Goal: Information Seeking & Learning: Check status

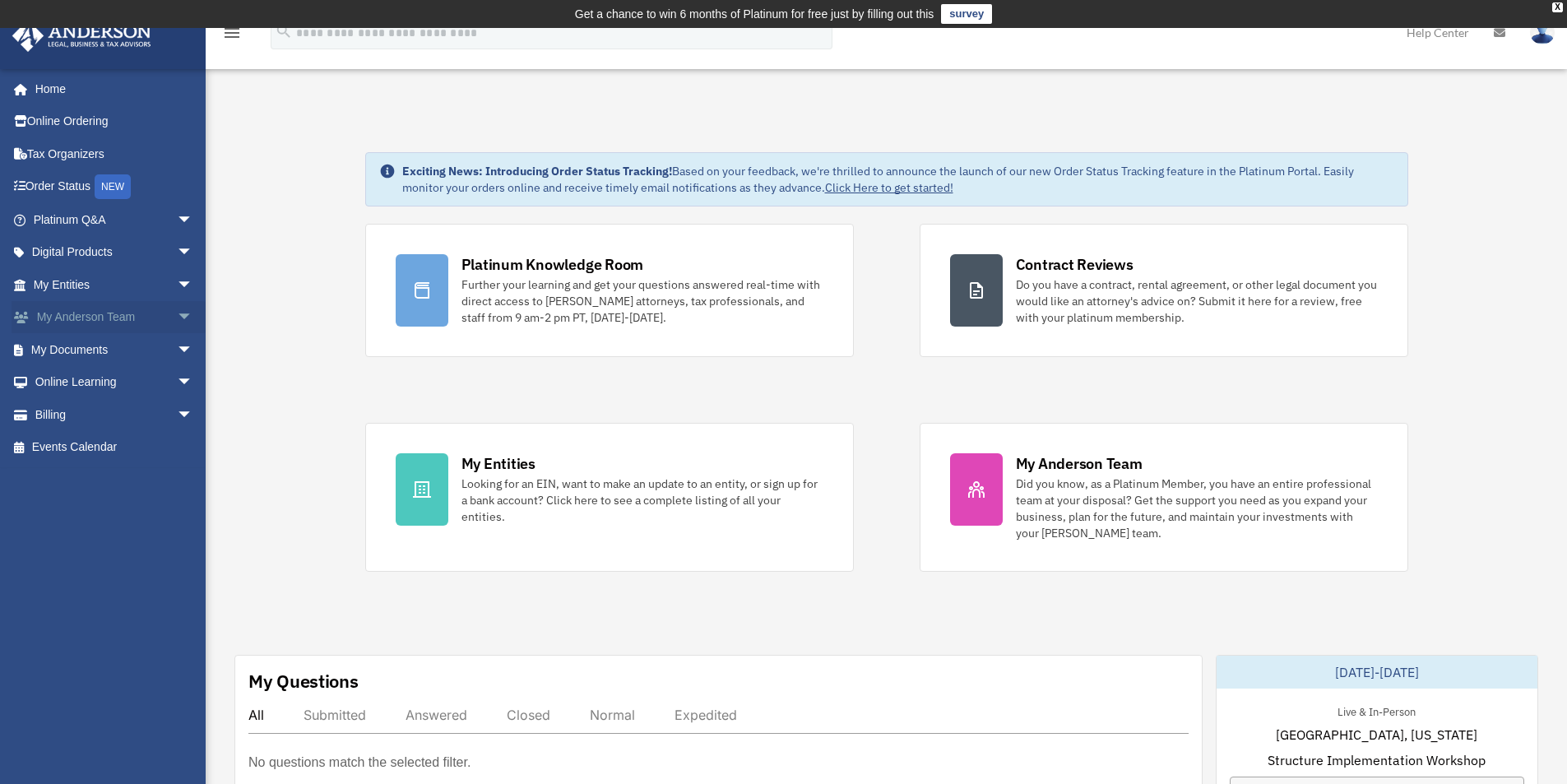
click at [102, 319] on link "My Anderson Team arrow_drop_down" at bounding box center [115, 317] width 206 height 33
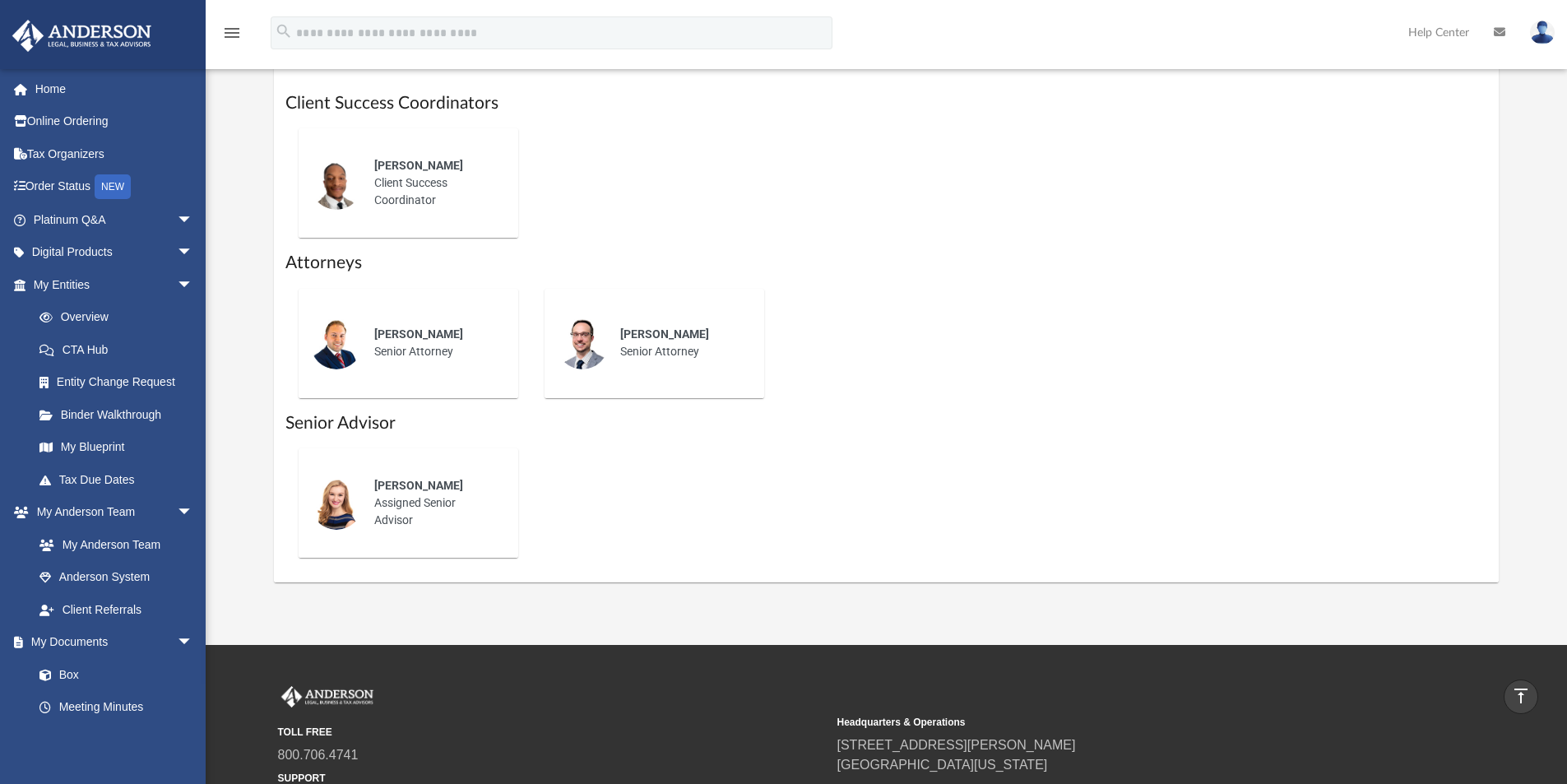
scroll to position [672, 0]
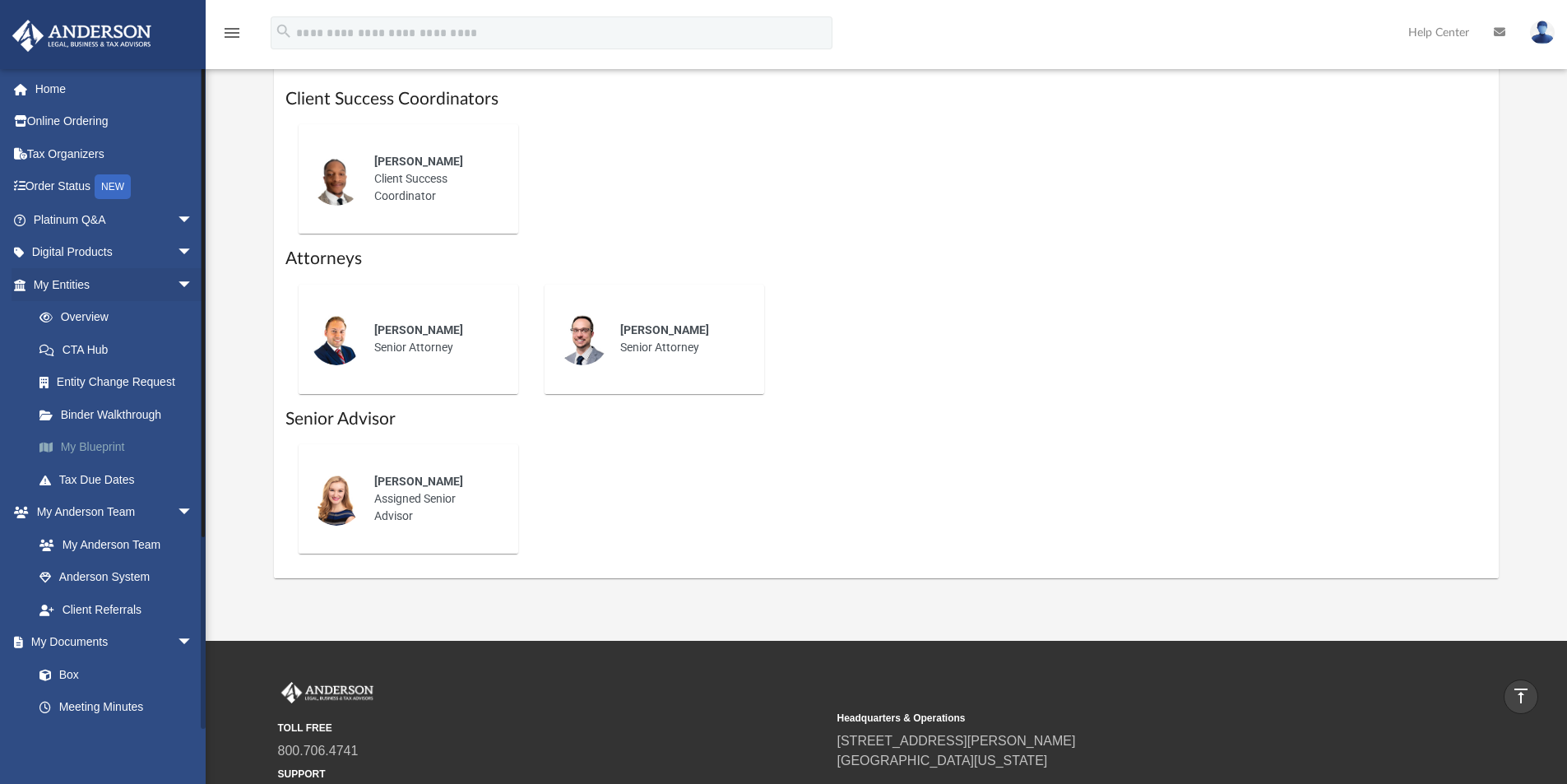
click at [86, 443] on link "My Blueprint" at bounding box center [120, 447] width 195 height 33
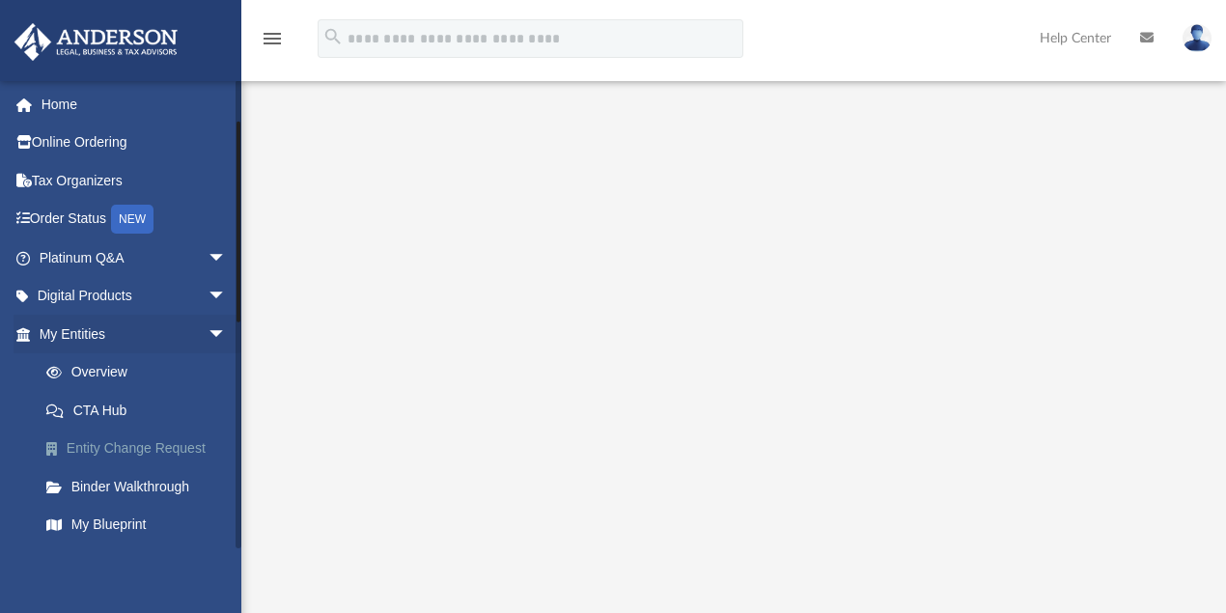
scroll to position [193, 0]
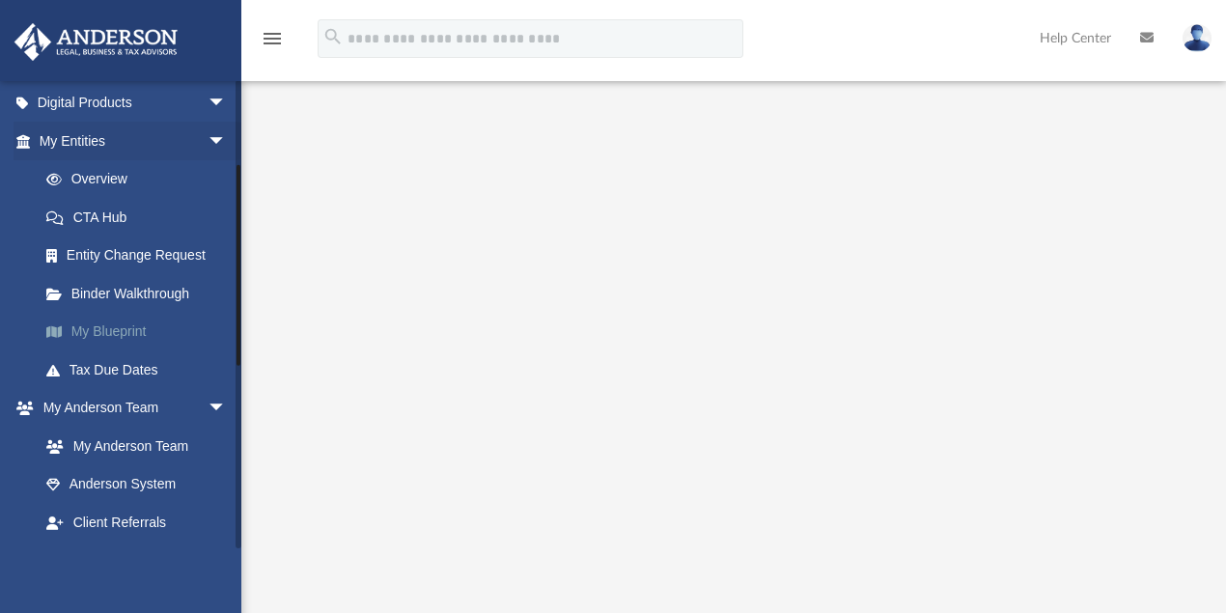
click at [129, 332] on link "My Blueprint" at bounding box center [141, 332] width 229 height 39
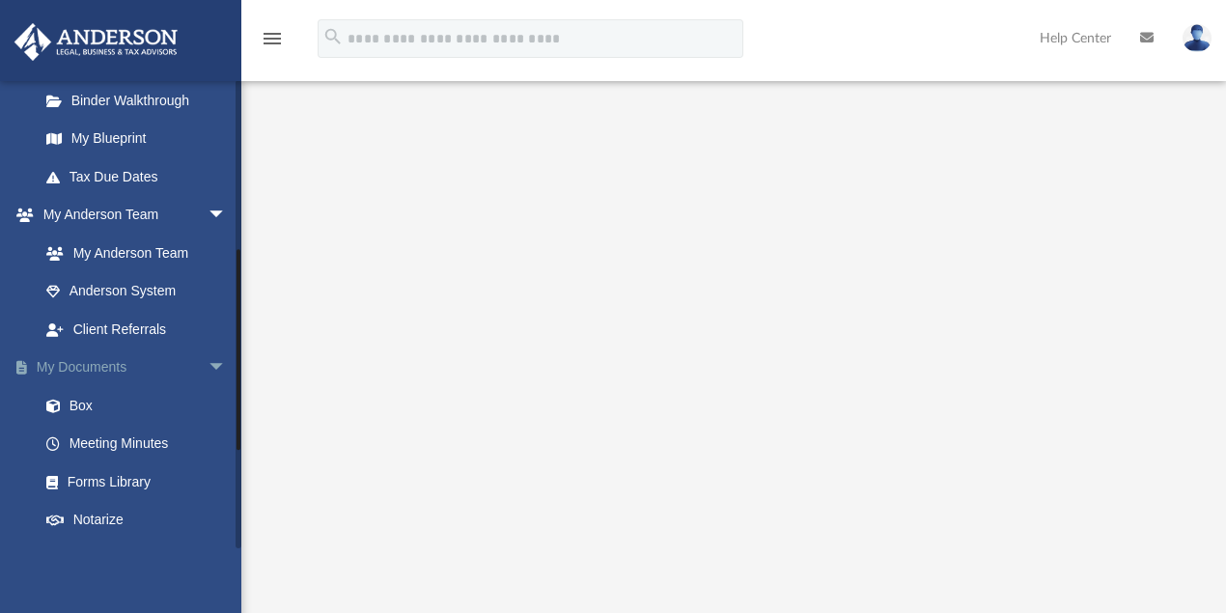
scroll to position [514, 0]
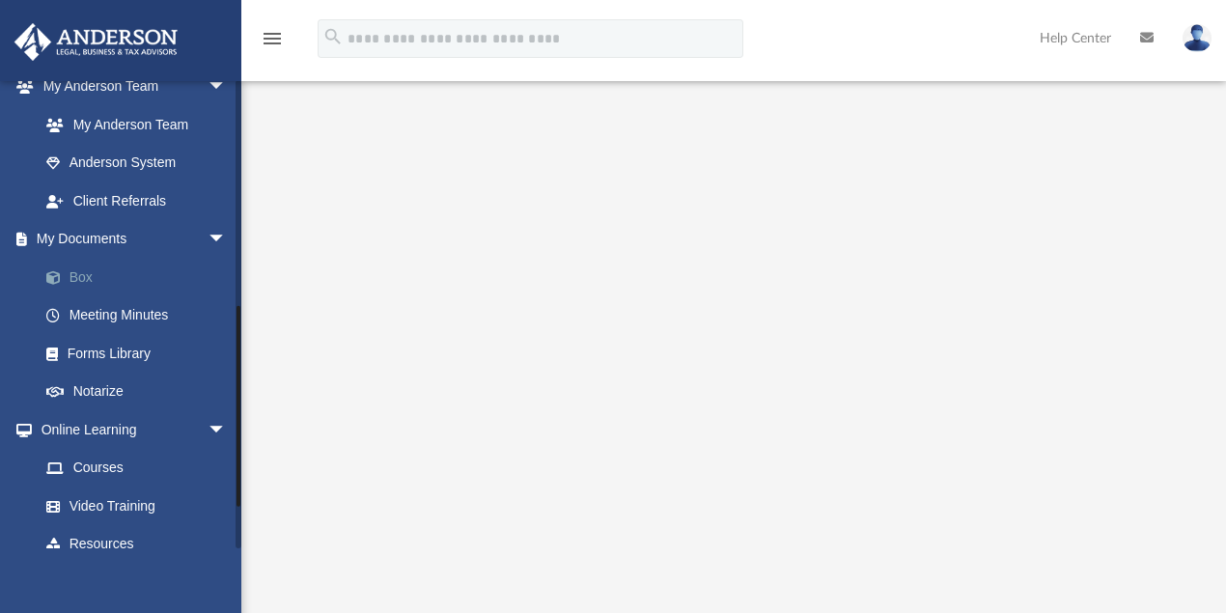
click at [73, 279] on link "Box" at bounding box center [141, 277] width 229 height 39
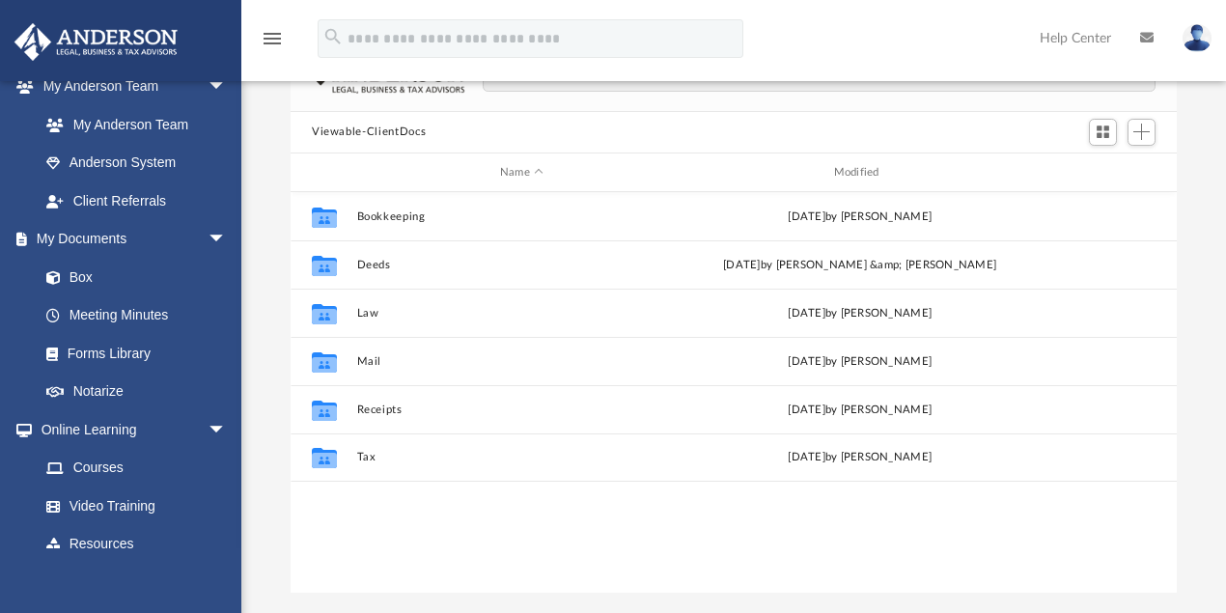
scroll to position [428, 876]
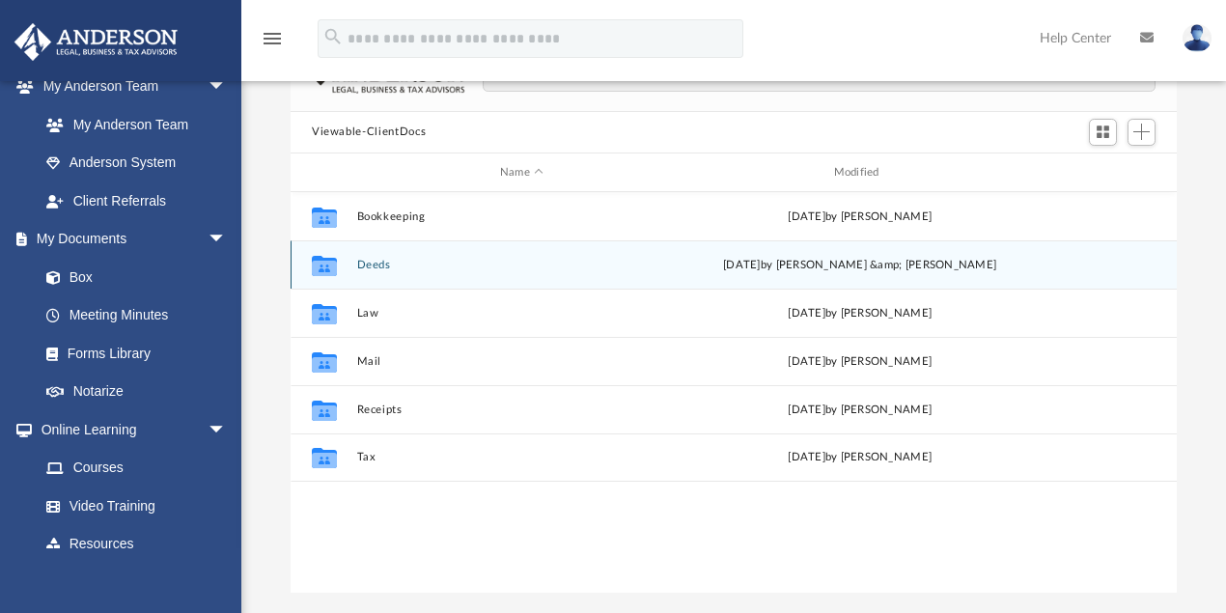
click at [382, 263] on button "Deeds" at bounding box center [522, 265] width 330 height 13
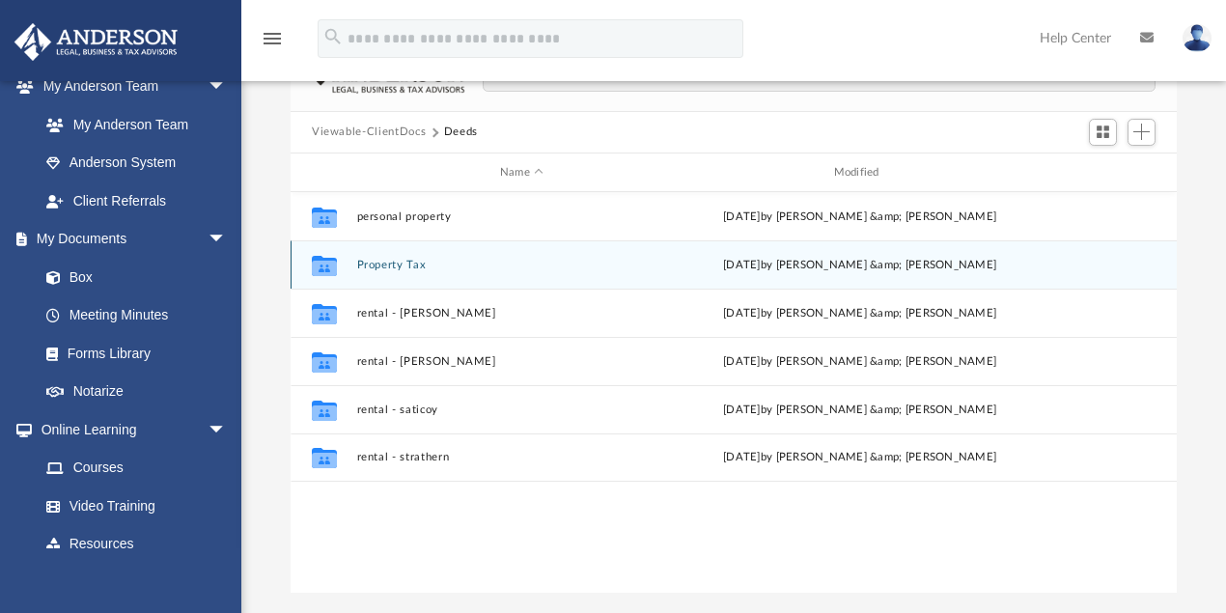
click at [401, 265] on button "Property Tax" at bounding box center [522, 265] width 330 height 13
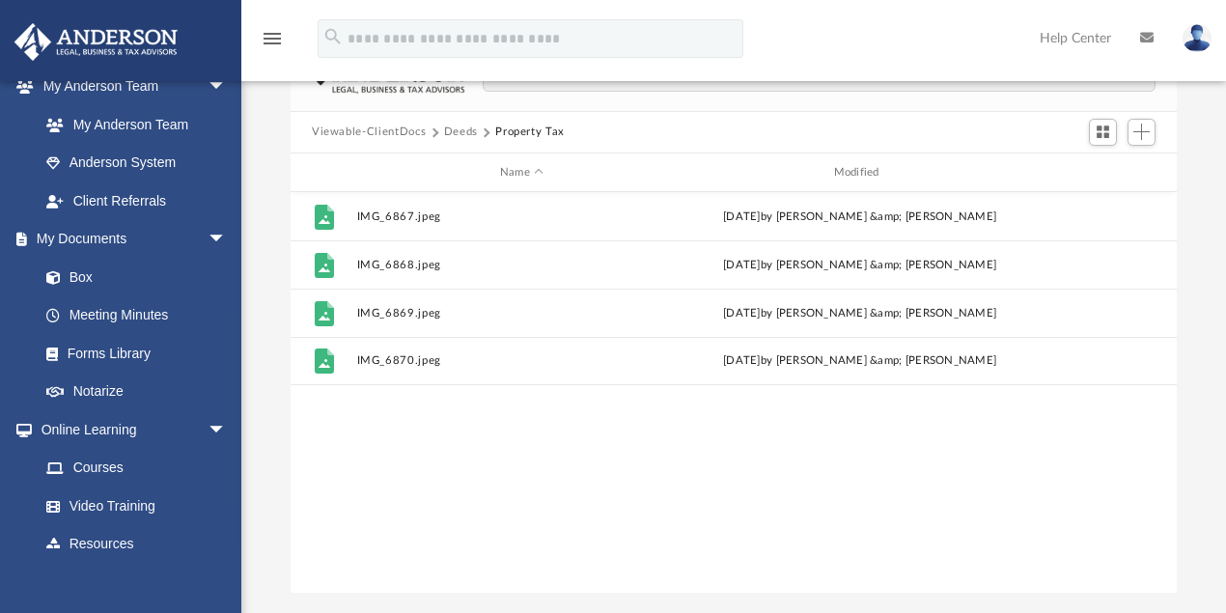
click at [469, 131] on button "Deeds" at bounding box center [461, 132] width 34 height 17
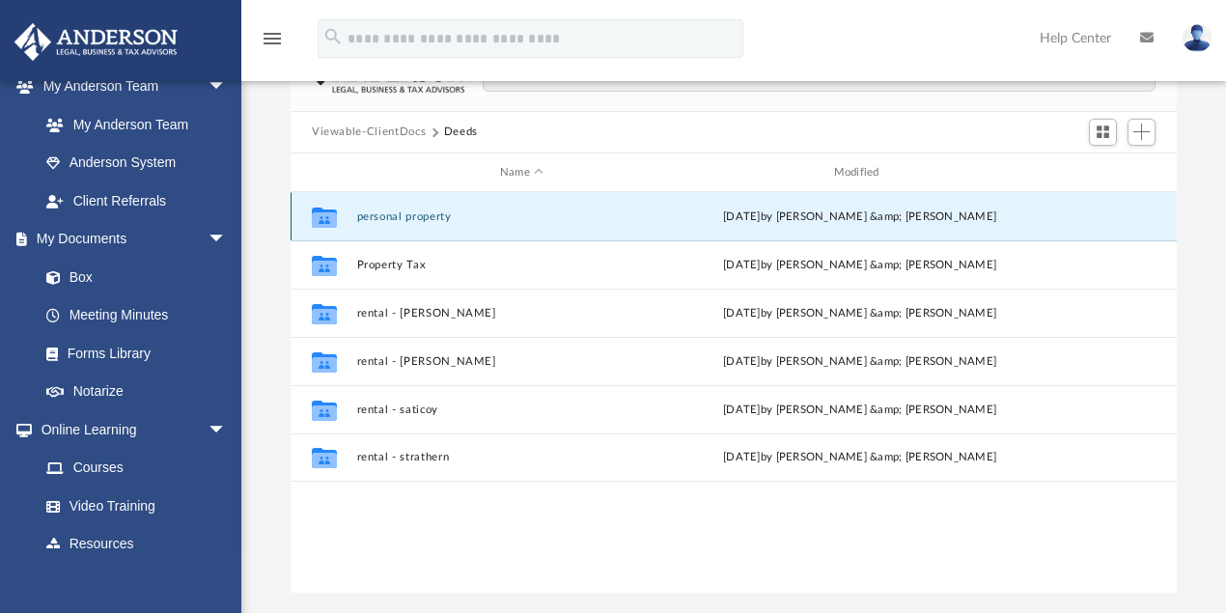
click at [419, 216] on button "personal property" at bounding box center [522, 216] width 330 height 13
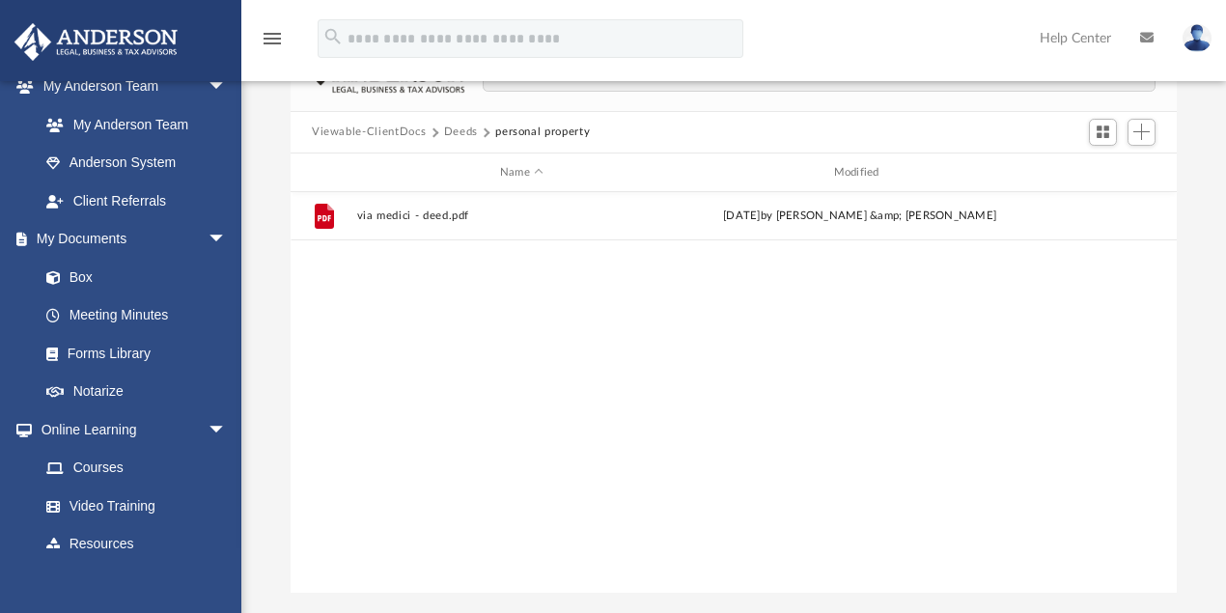
click at [466, 136] on button "Deeds" at bounding box center [461, 132] width 34 height 17
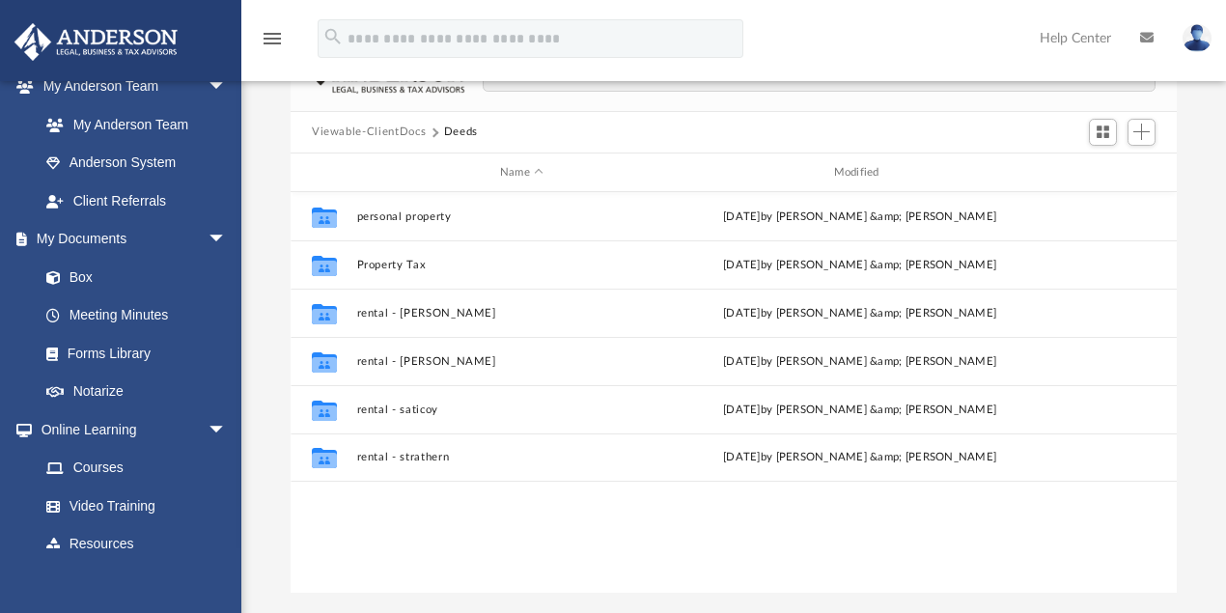
click at [390, 137] on button "Viewable-ClientDocs" at bounding box center [369, 132] width 114 height 17
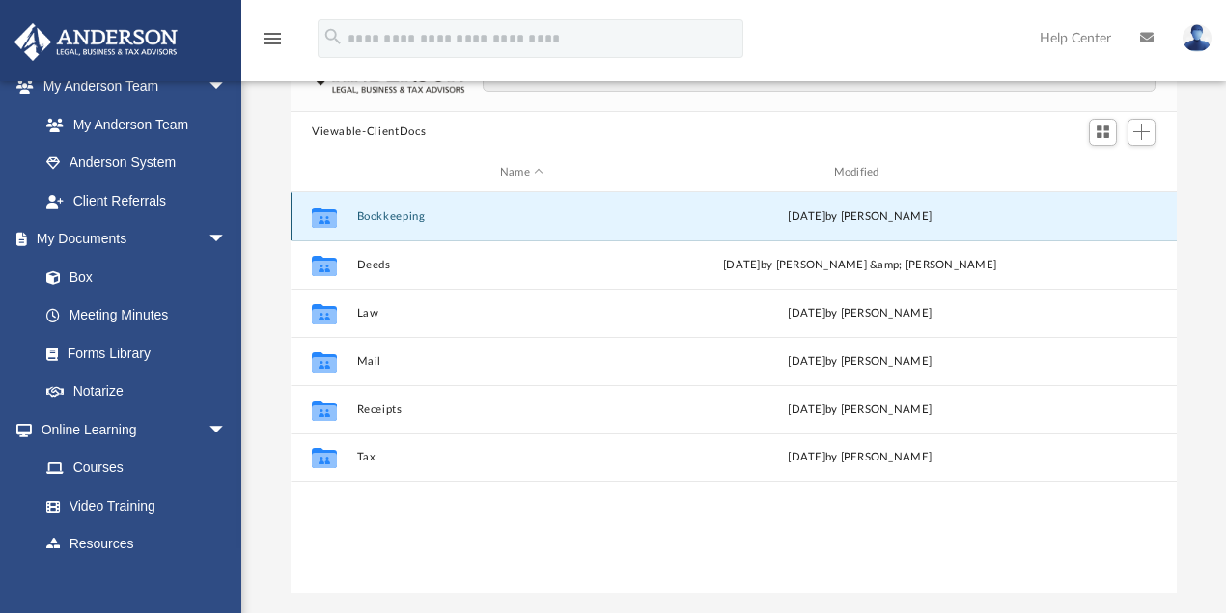
click at [398, 216] on button "Bookkeeping" at bounding box center [522, 216] width 330 height 13
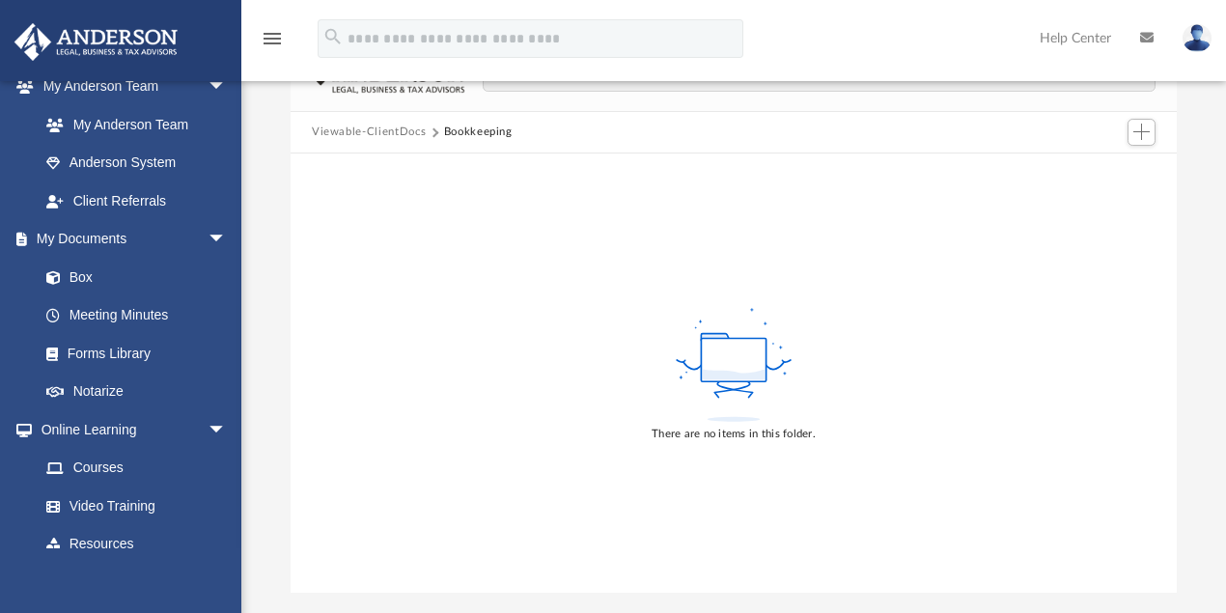
click at [398, 133] on button "Viewable-ClientDocs" at bounding box center [369, 132] width 114 height 17
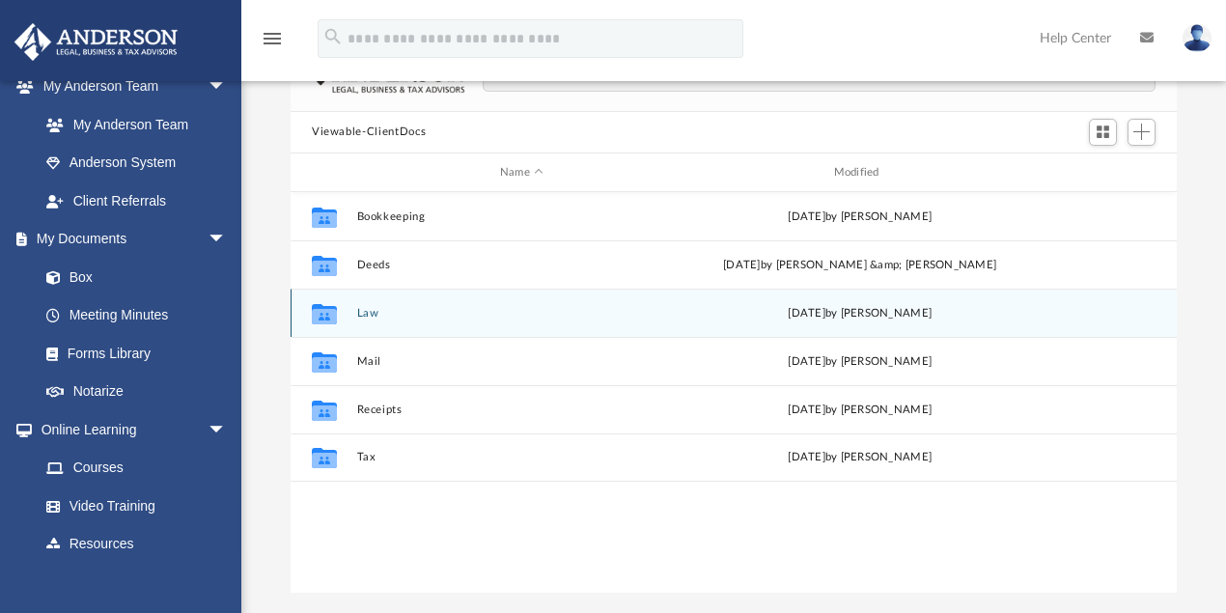
click at [372, 315] on button "Law" at bounding box center [522, 313] width 330 height 13
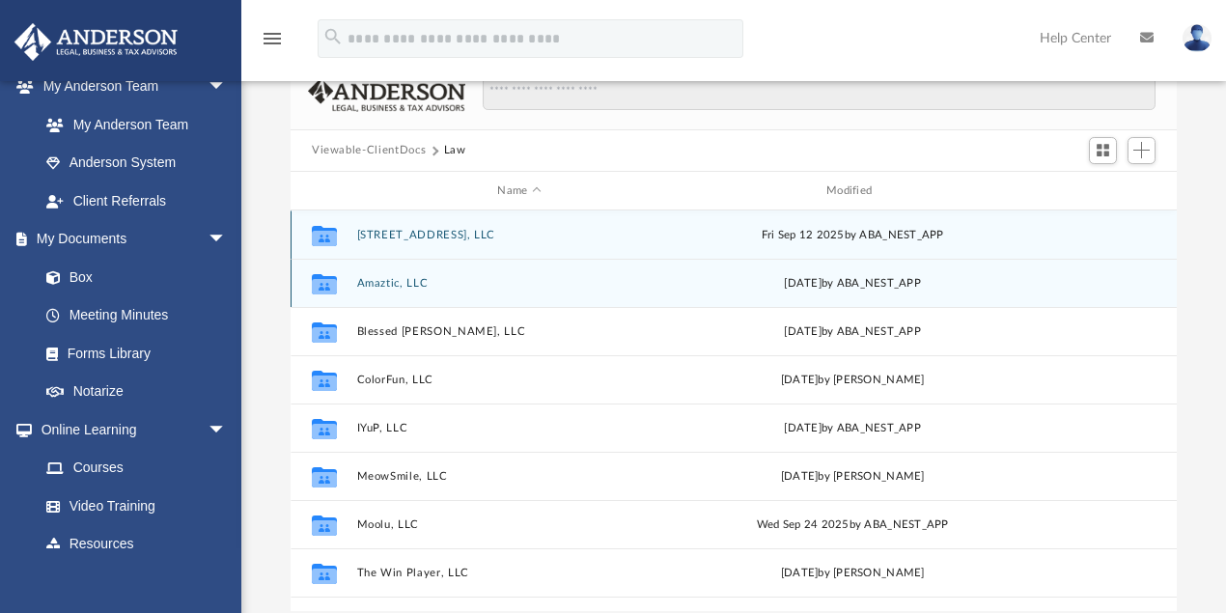
scroll to position [39, 0]
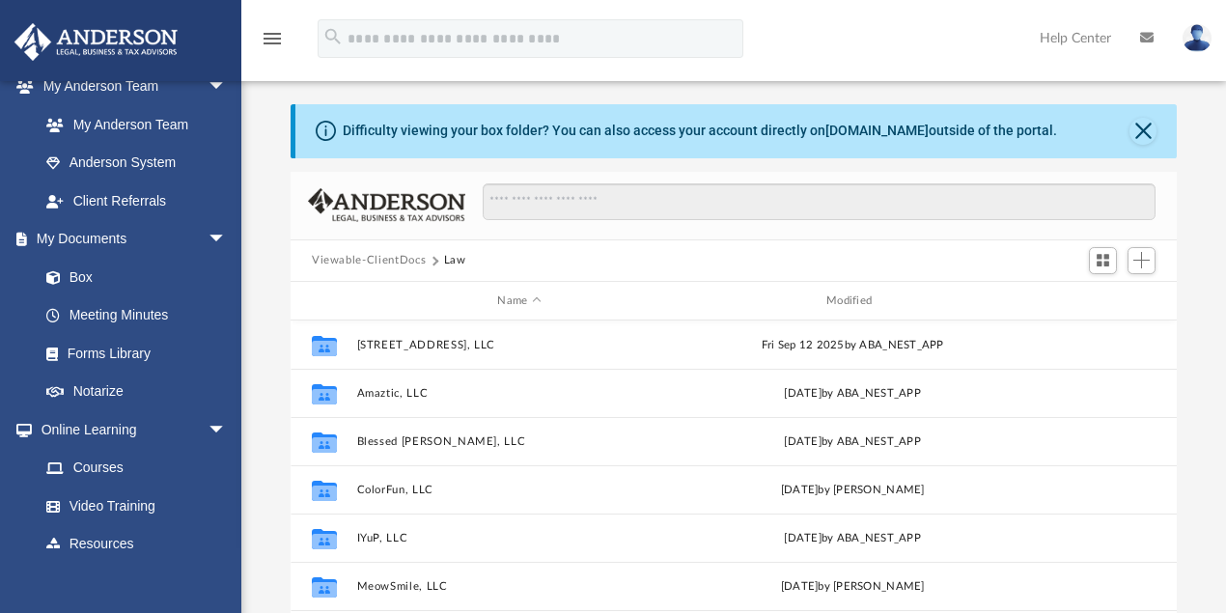
click at [401, 260] on button "Viewable-ClientDocs" at bounding box center [369, 260] width 114 height 17
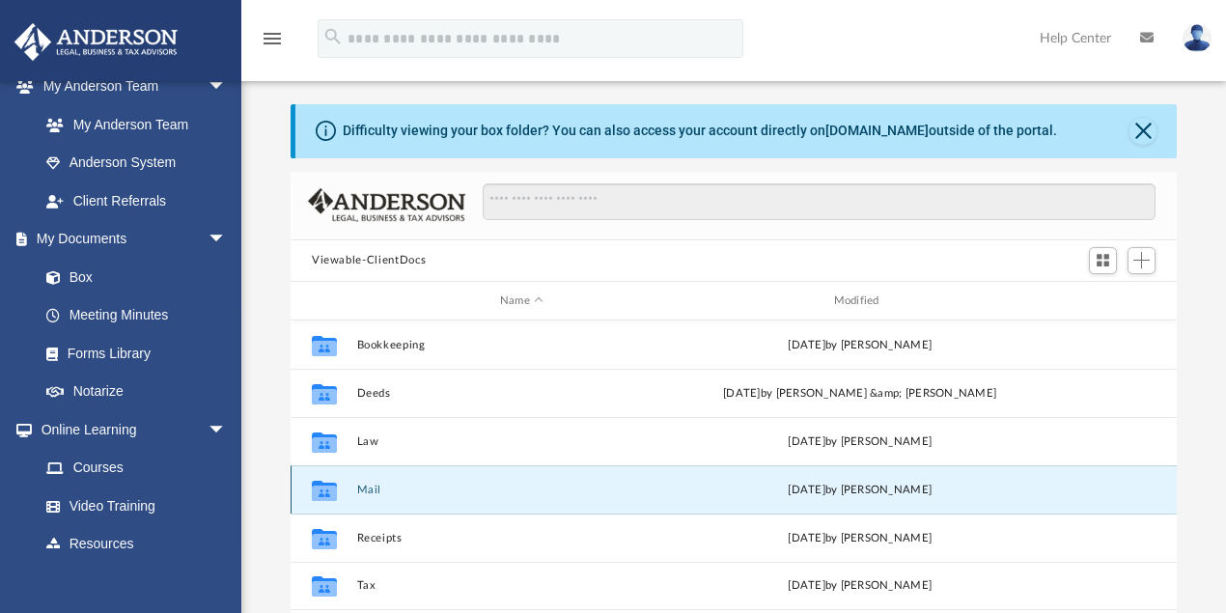
click at [378, 489] on button "Mail" at bounding box center [522, 489] width 330 height 13
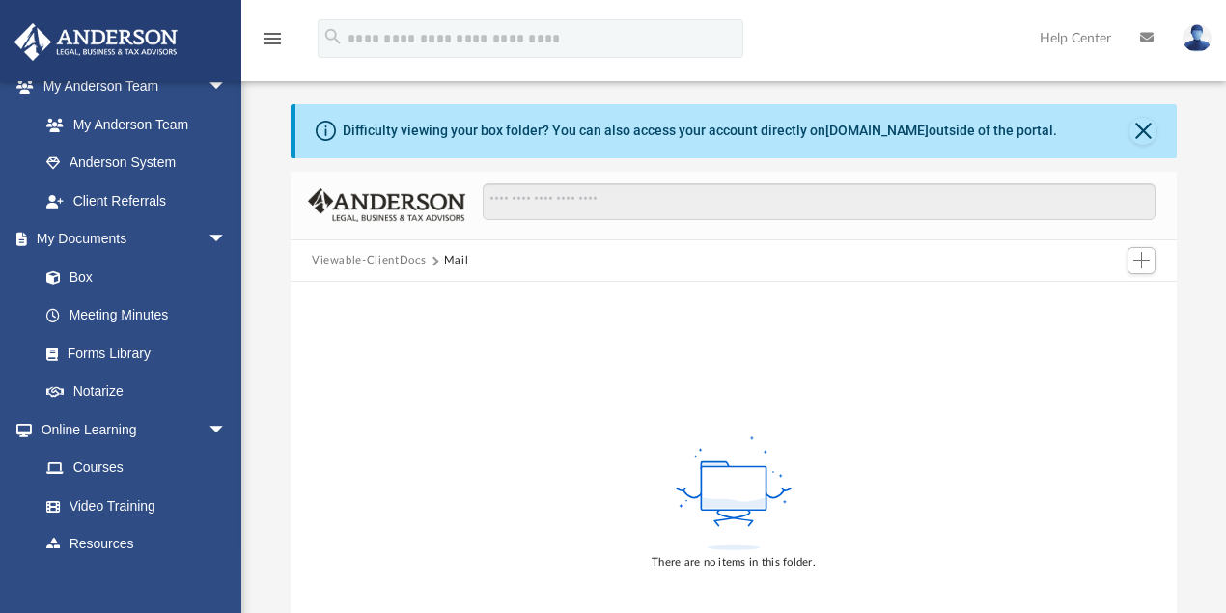
click at [396, 263] on button "Viewable-ClientDocs" at bounding box center [369, 260] width 114 height 17
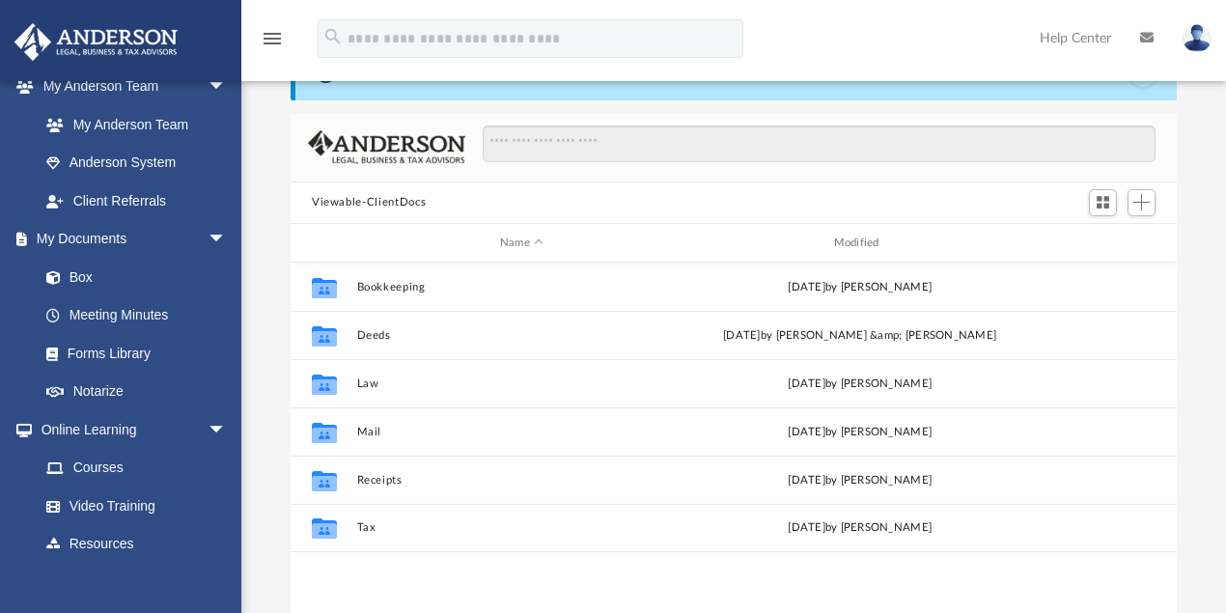
scroll to position [167, 0]
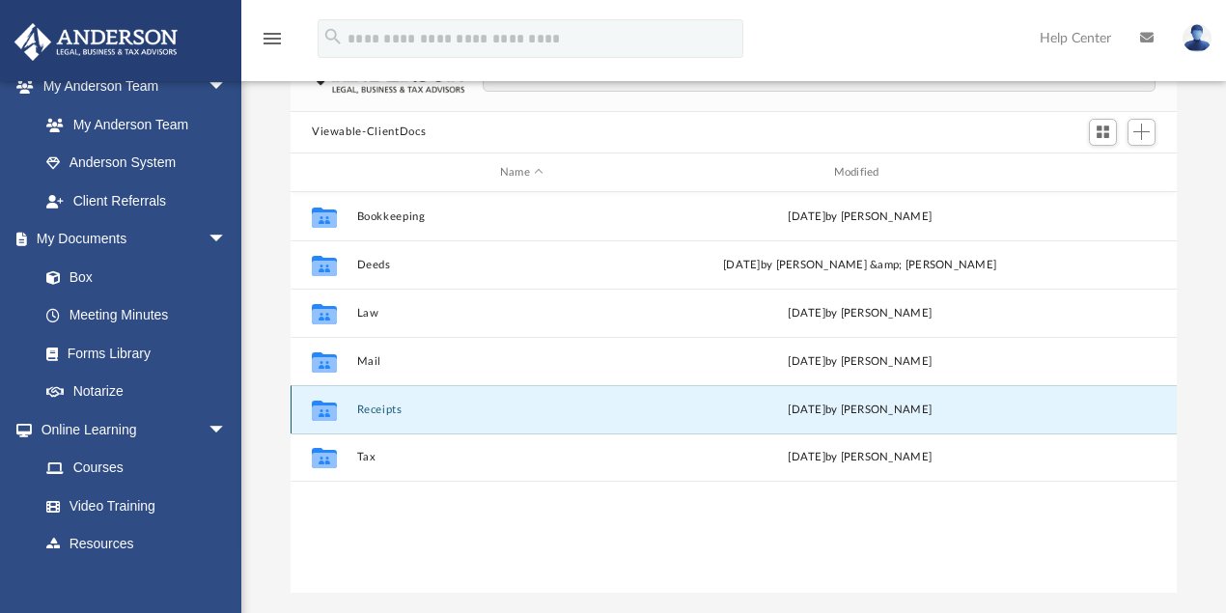
click at [387, 407] on button "Receipts" at bounding box center [522, 409] width 330 height 13
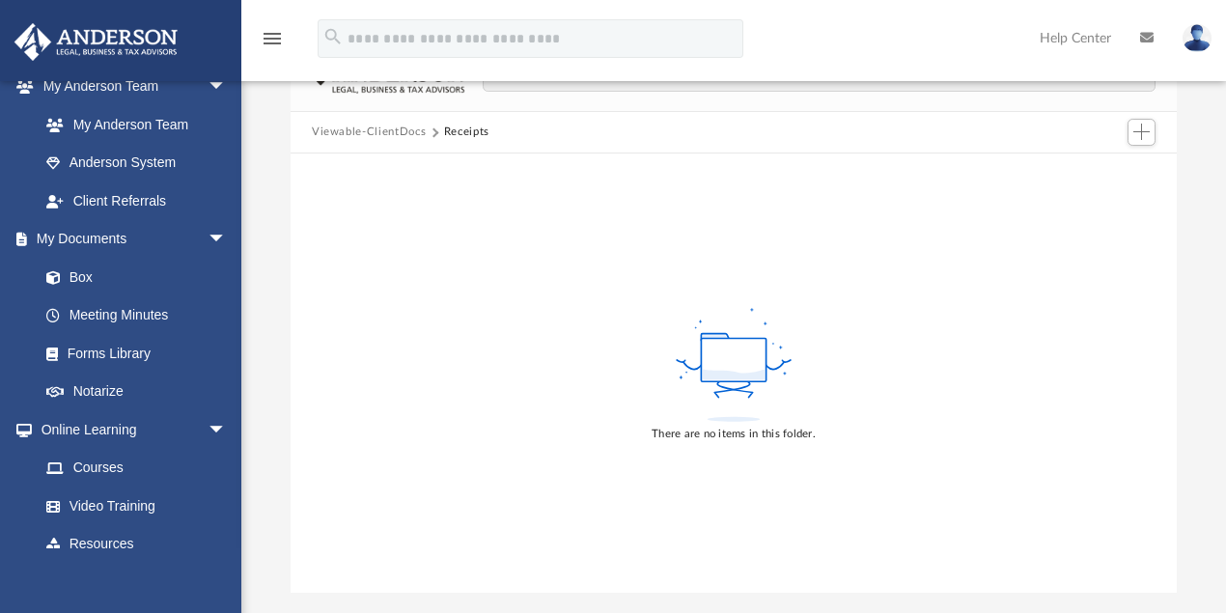
click at [372, 137] on button "Viewable-ClientDocs" at bounding box center [369, 132] width 114 height 17
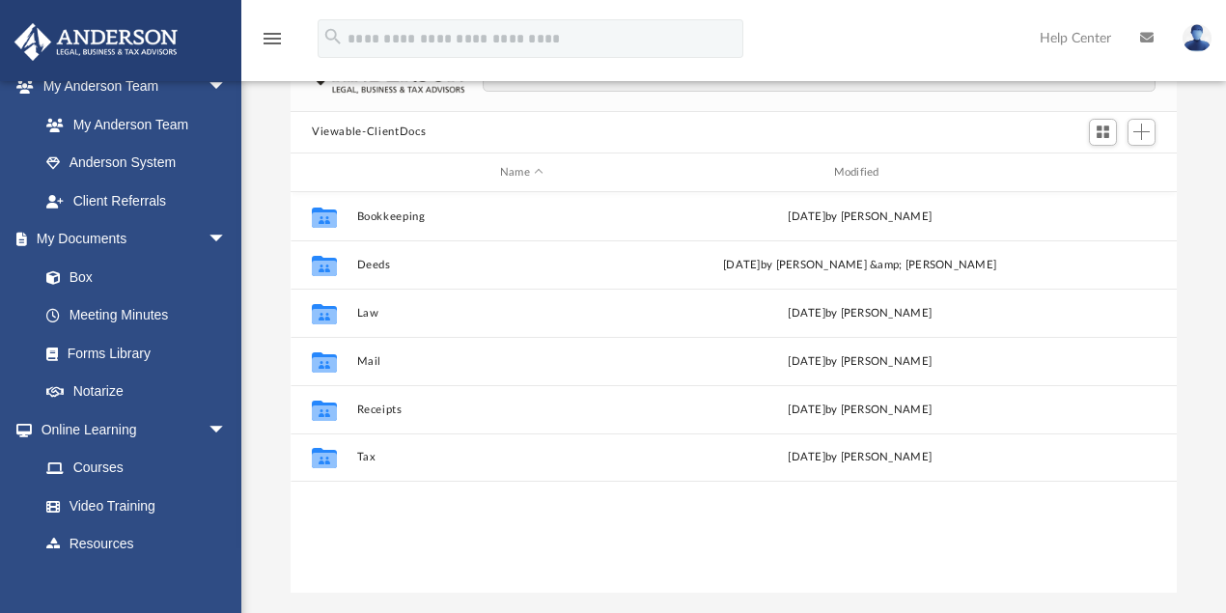
scroll to position [428, 876]
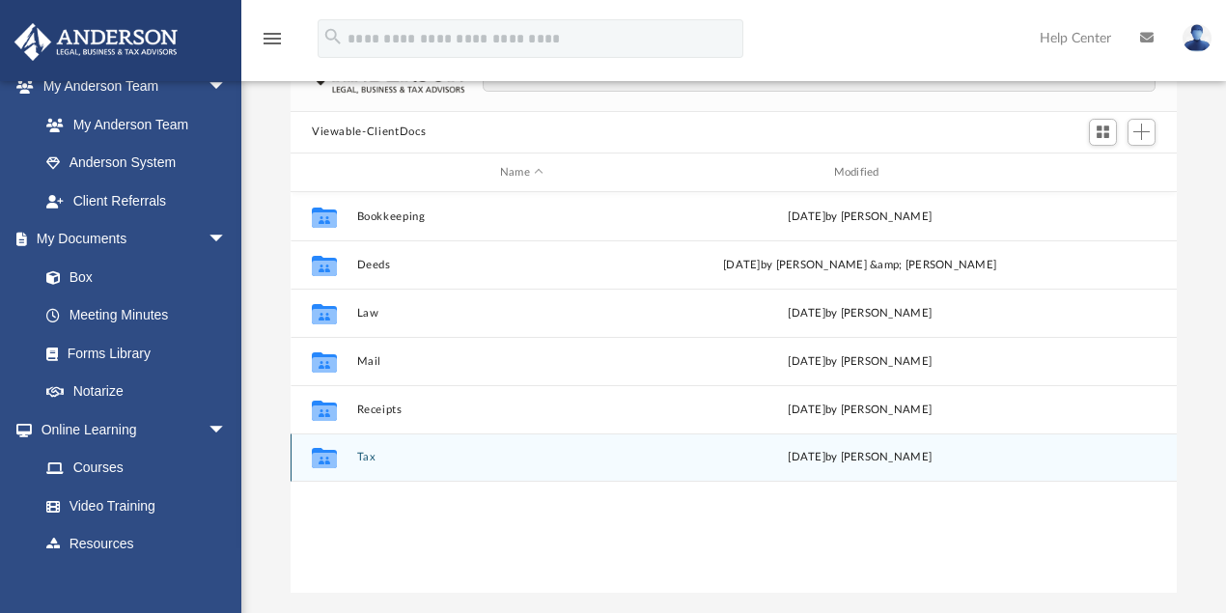
click at [365, 459] on button "Tax" at bounding box center [522, 458] width 330 height 13
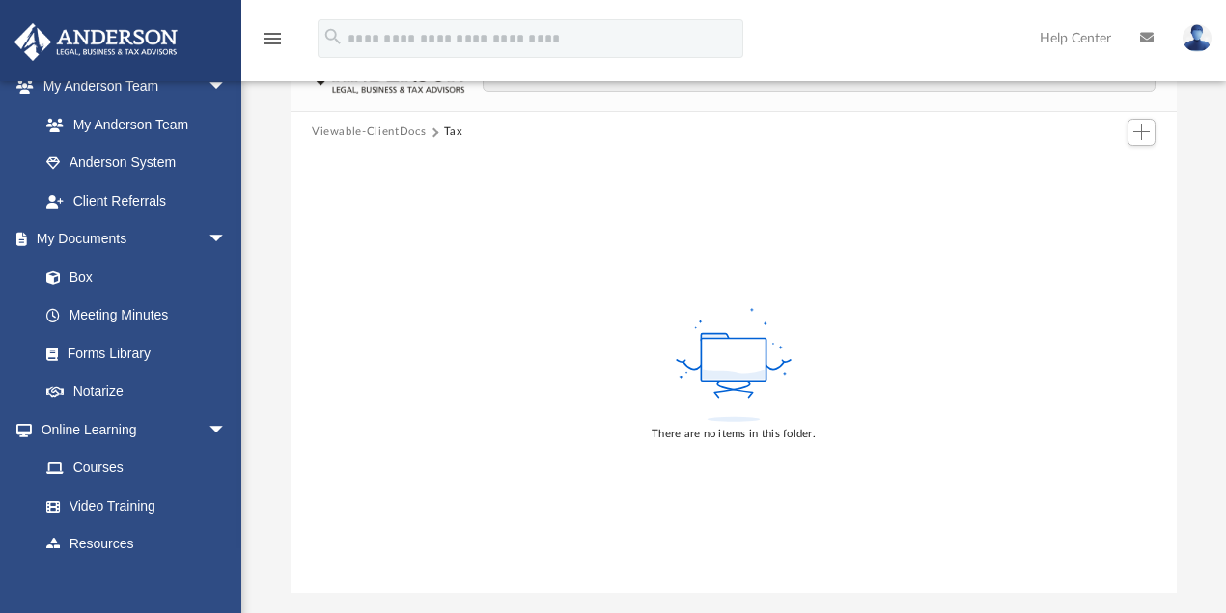
click at [392, 133] on button "Viewable-ClientDocs" at bounding box center [369, 132] width 114 height 17
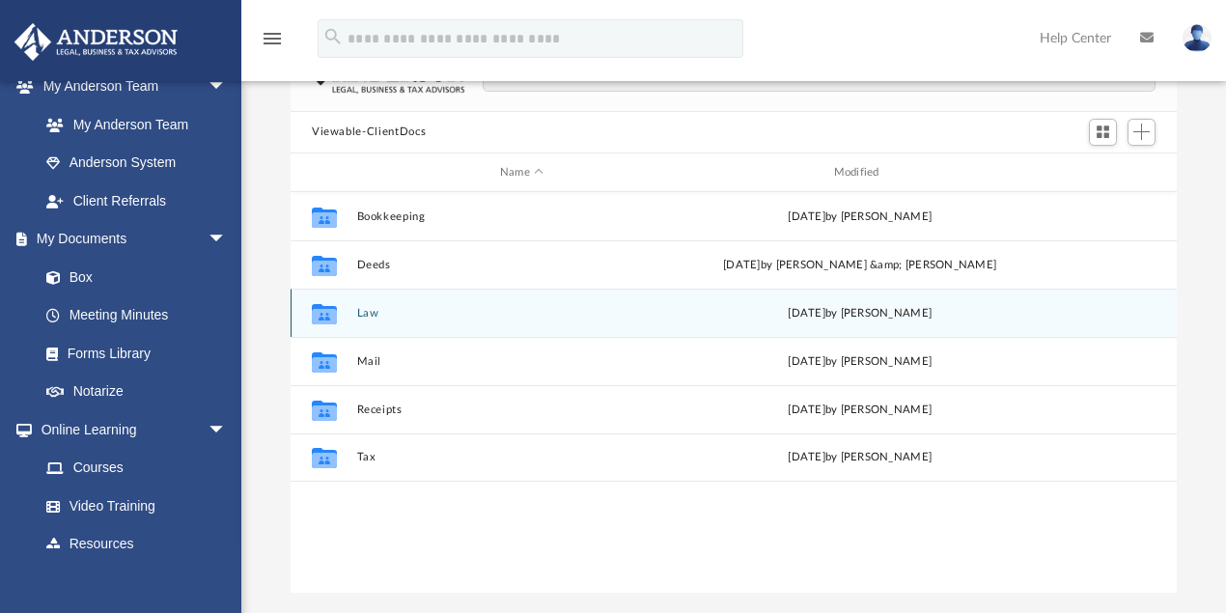
click at [368, 317] on button "Law" at bounding box center [522, 313] width 330 height 13
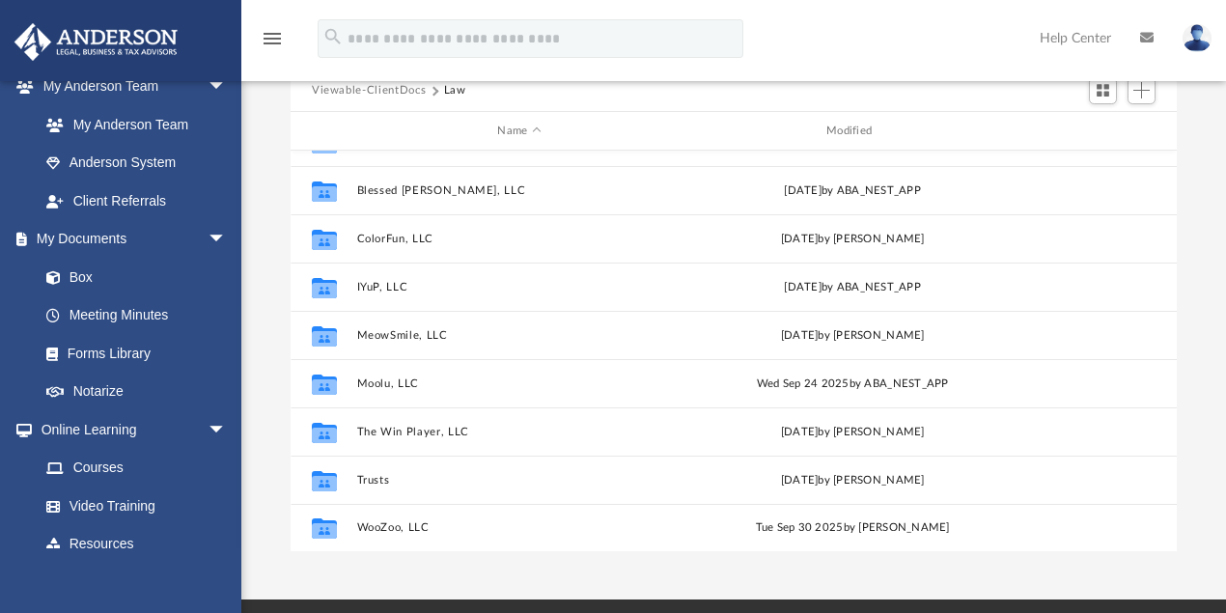
scroll to position [232, 0]
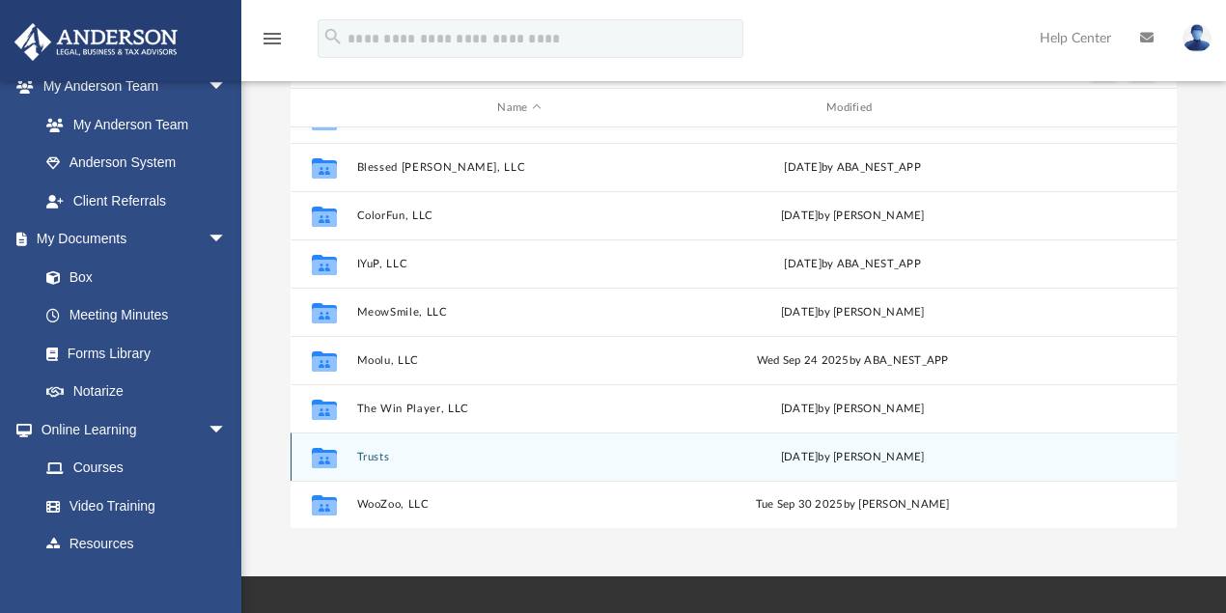
click at [372, 457] on button "Trusts" at bounding box center [519, 457] width 325 height 13
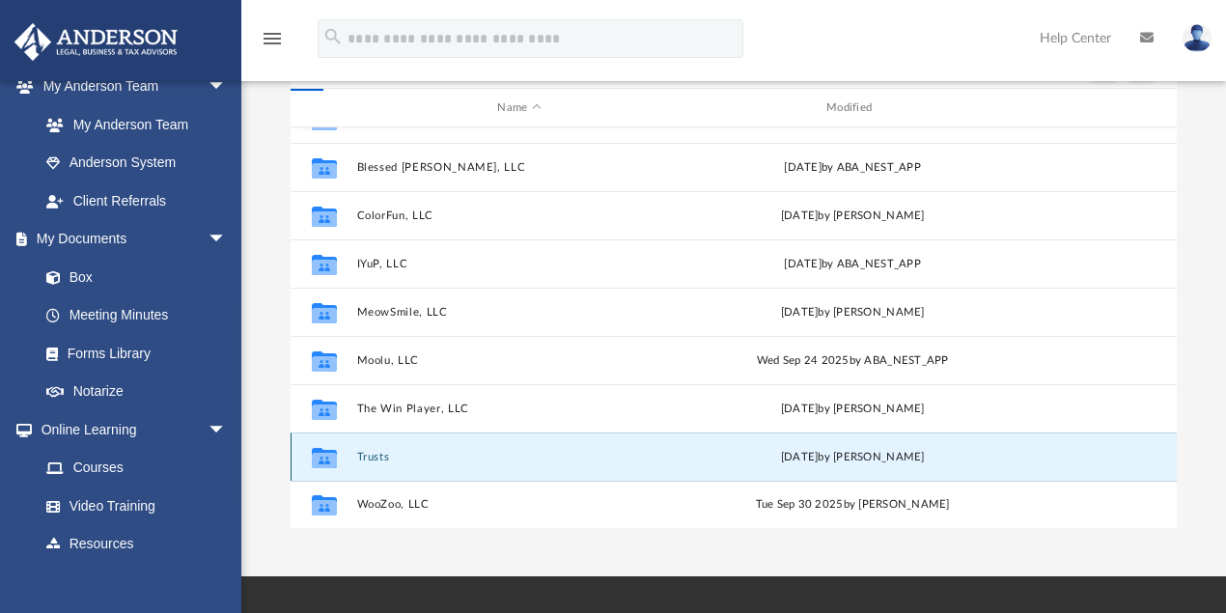
scroll to position [0, 0]
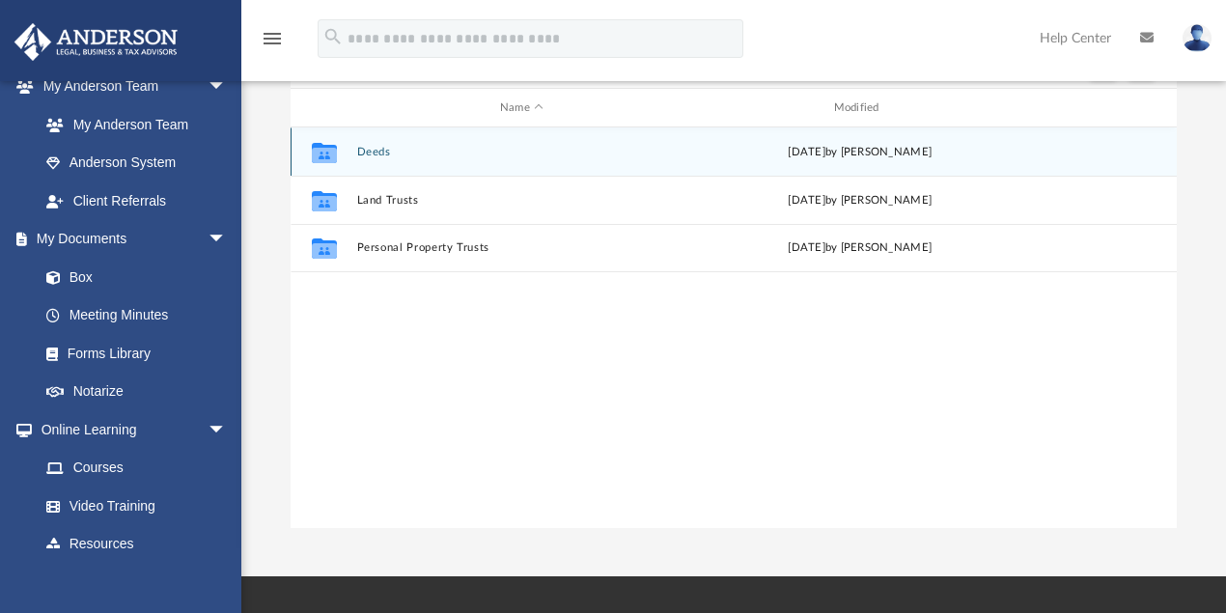
click at [375, 155] on button "Deeds" at bounding box center [522, 152] width 330 height 13
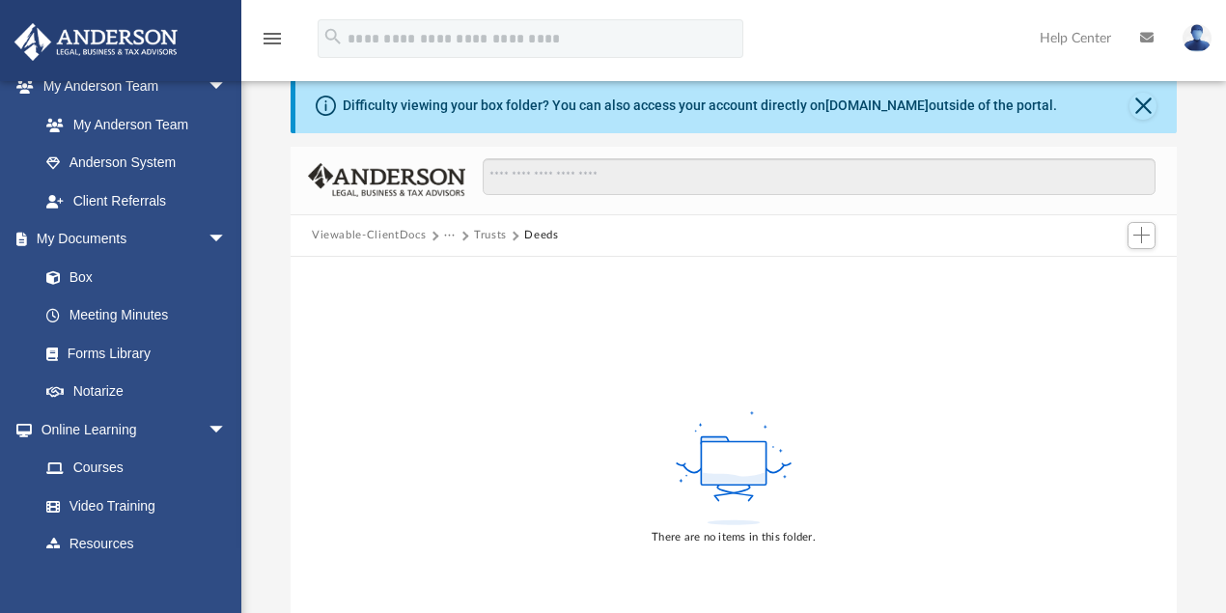
scroll to position [39, 0]
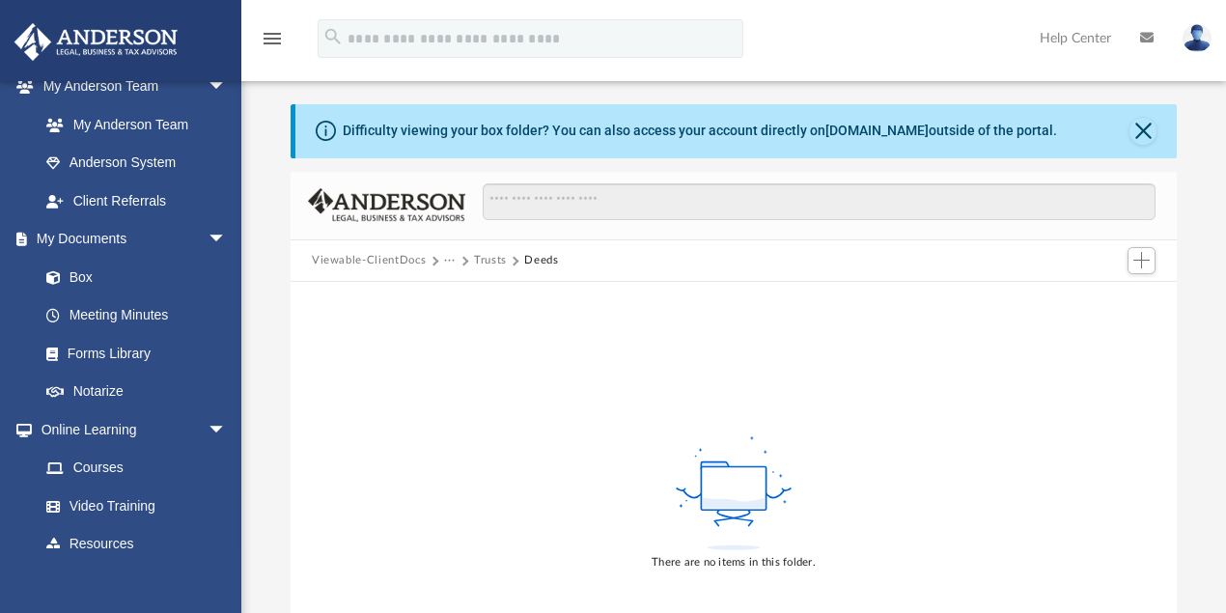
click at [493, 257] on button "Trusts" at bounding box center [490, 260] width 33 height 17
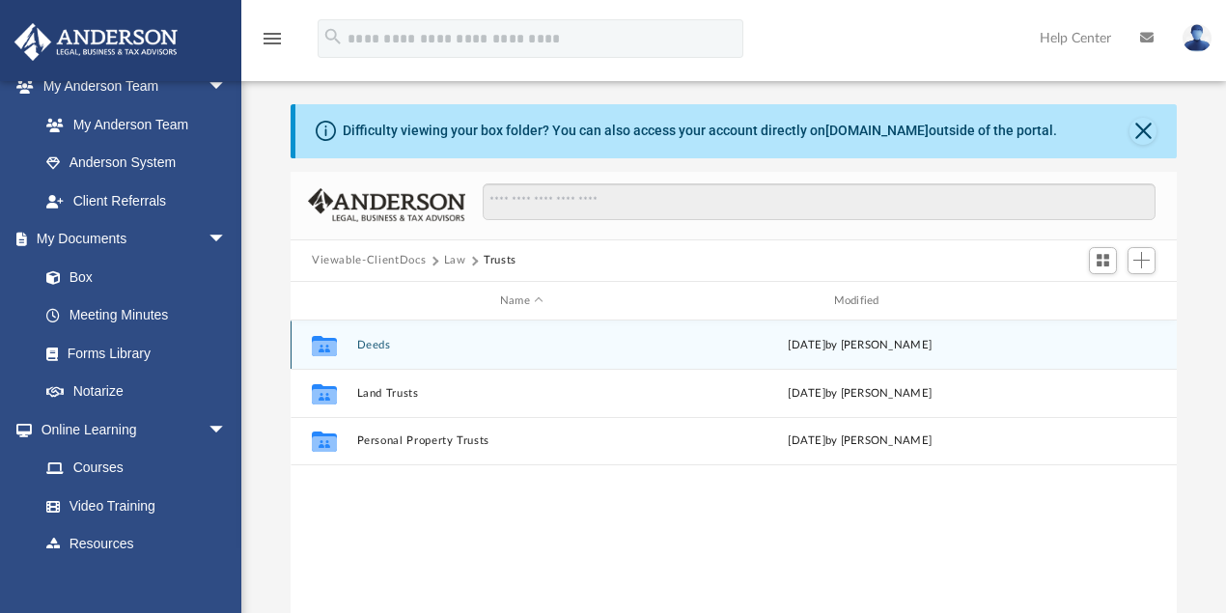
scroll to position [428, 876]
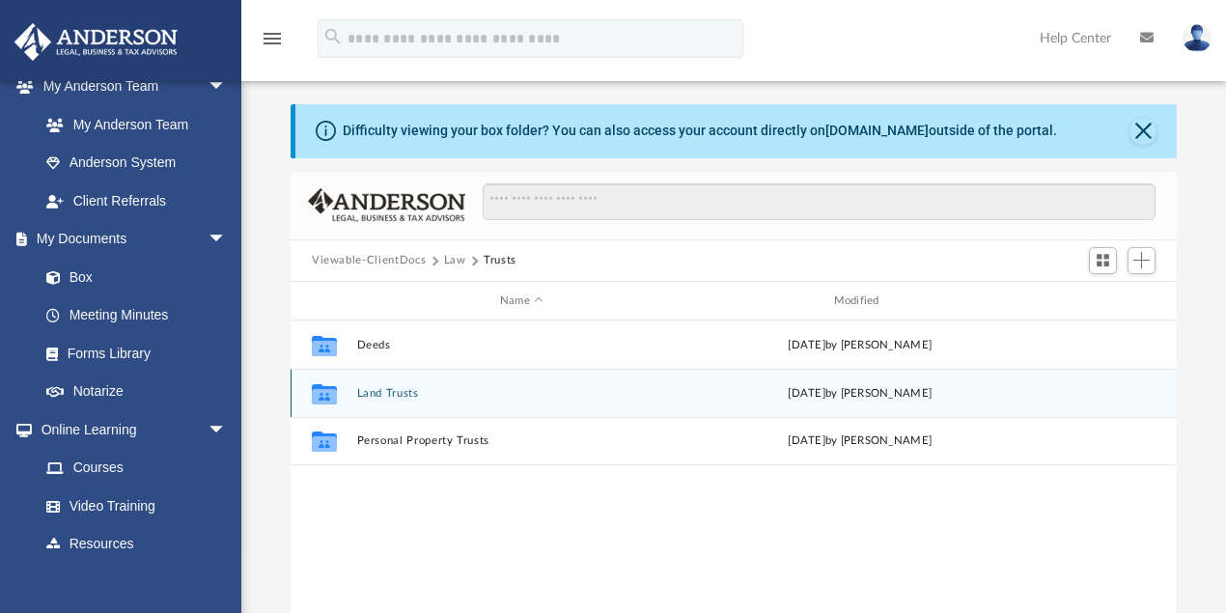
click at [388, 394] on button "Land Trusts" at bounding box center [522, 393] width 330 height 13
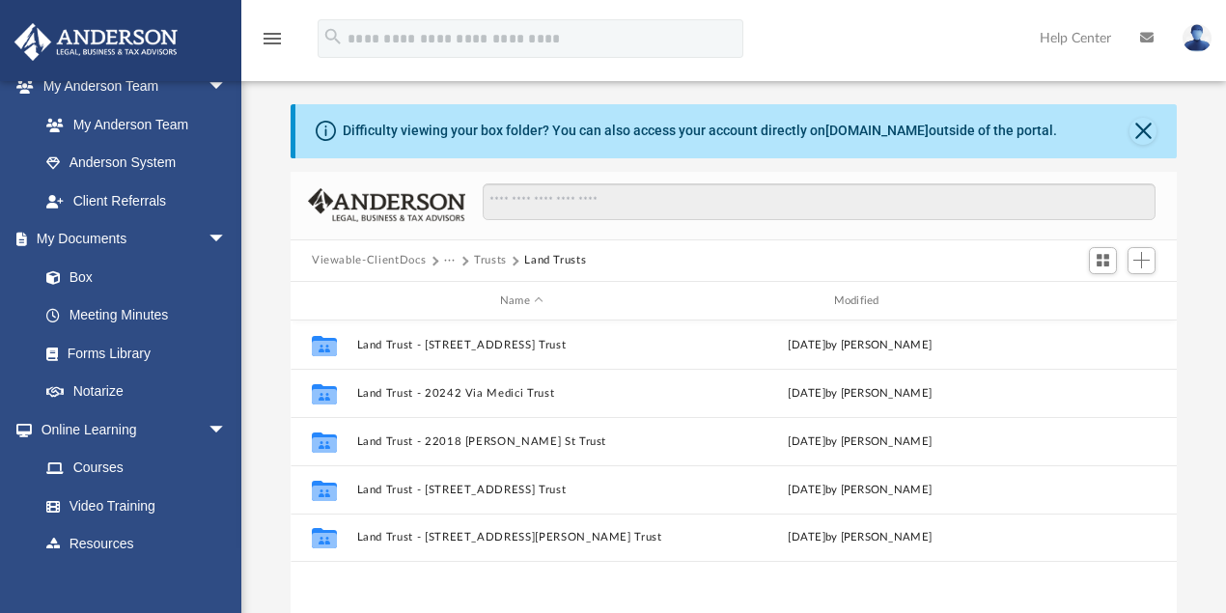
click at [494, 262] on button "Trusts" at bounding box center [490, 260] width 33 height 17
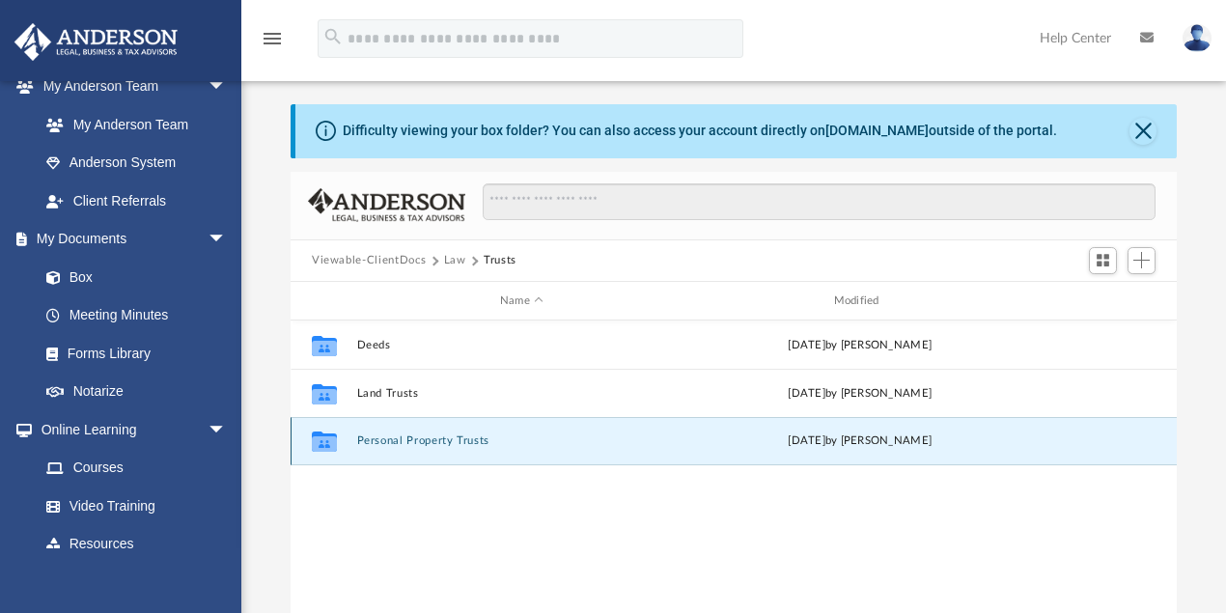
click at [442, 440] on button "Personal Property Trusts" at bounding box center [522, 441] width 330 height 13
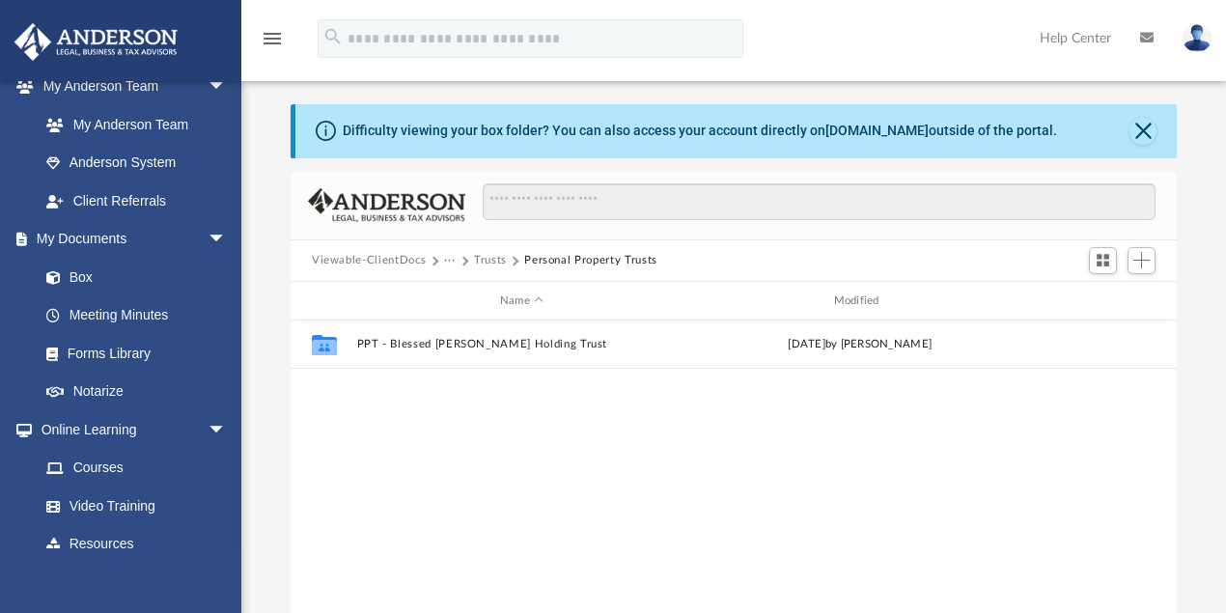
click at [485, 262] on button "Trusts" at bounding box center [490, 260] width 33 height 17
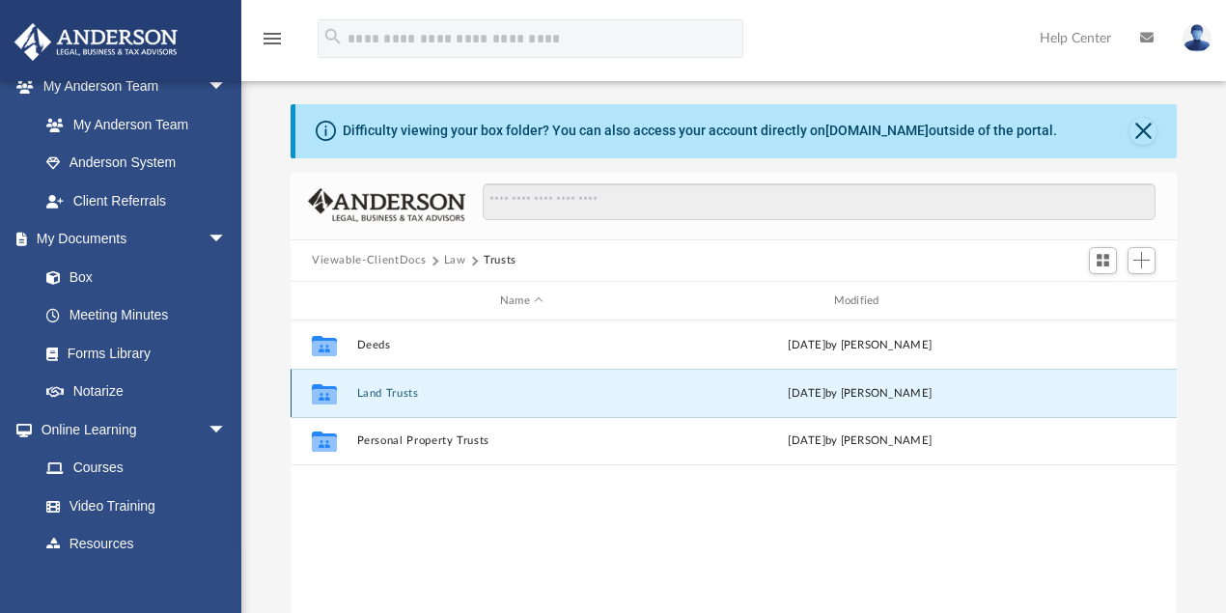
click at [395, 390] on button "Land Trusts" at bounding box center [522, 393] width 330 height 13
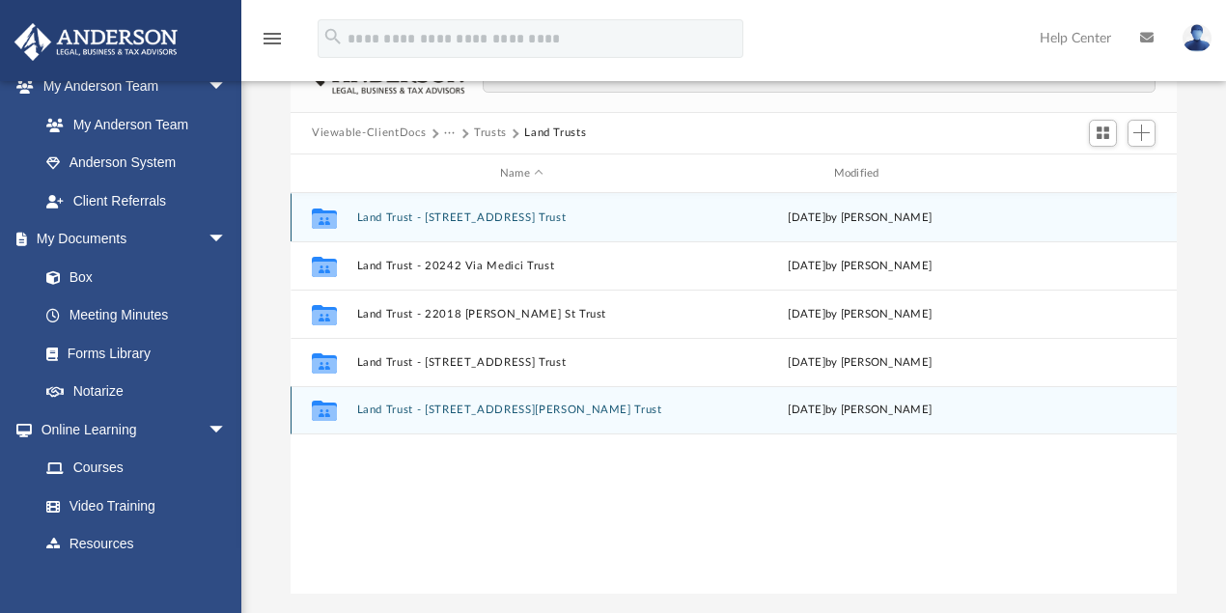
scroll to position [167, 0]
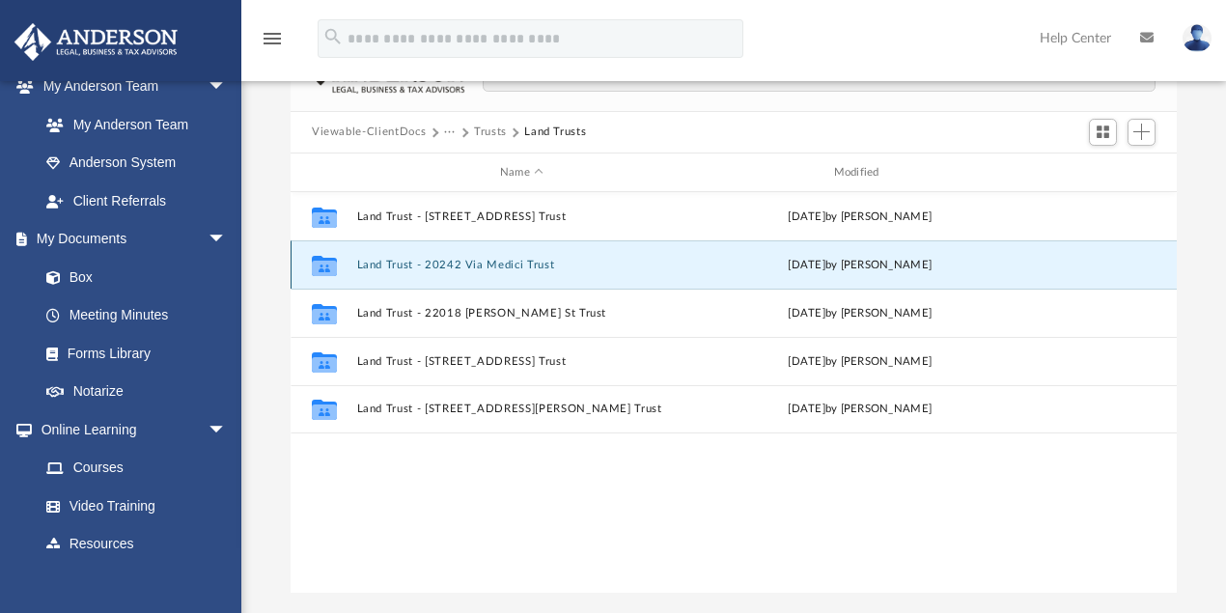
click at [501, 264] on button "Land Trust - 20242 Via Medici Trust" at bounding box center [522, 265] width 330 height 13
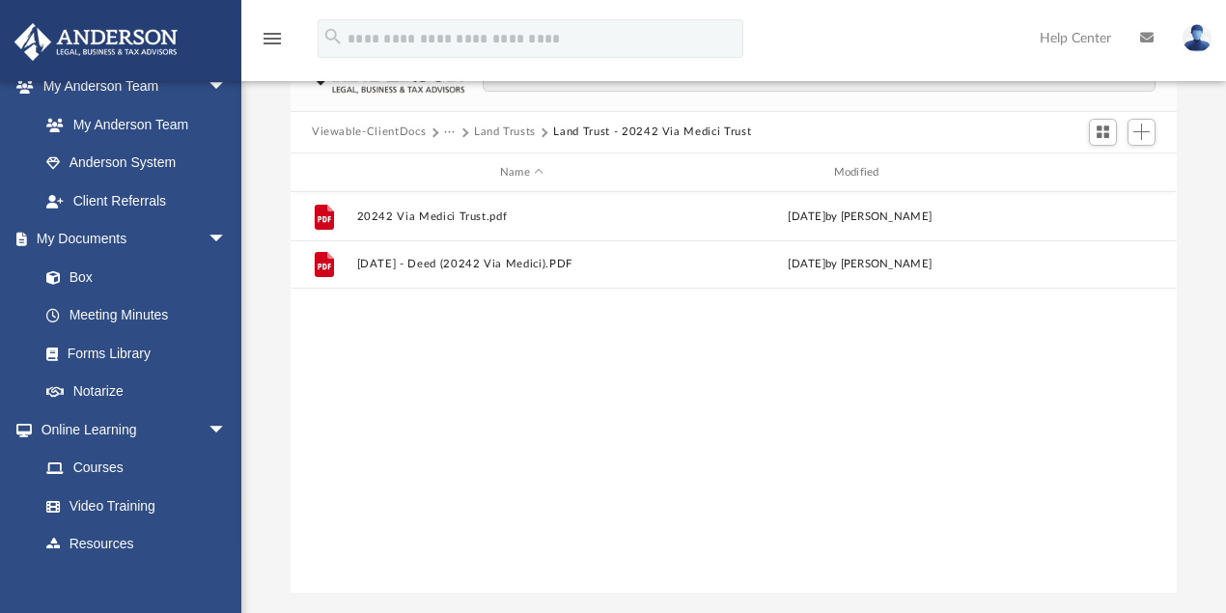
click at [514, 134] on button "Land Trusts" at bounding box center [505, 132] width 62 height 17
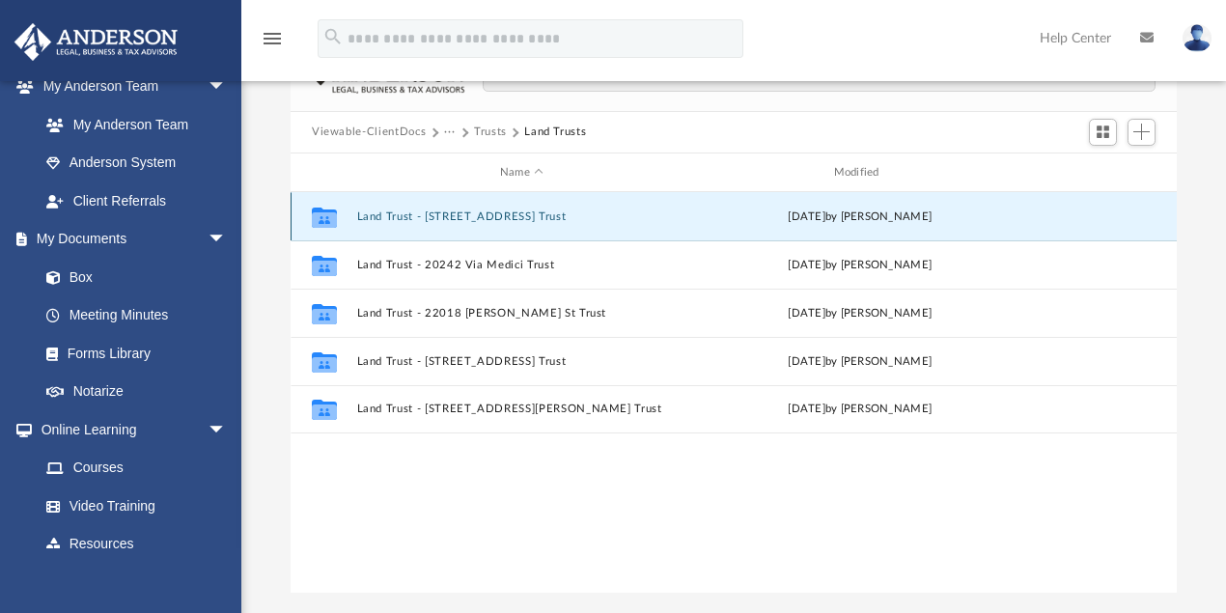
click at [501, 217] on button "Land Trust - 21009 Saticoy St Trust" at bounding box center [522, 216] width 330 height 13
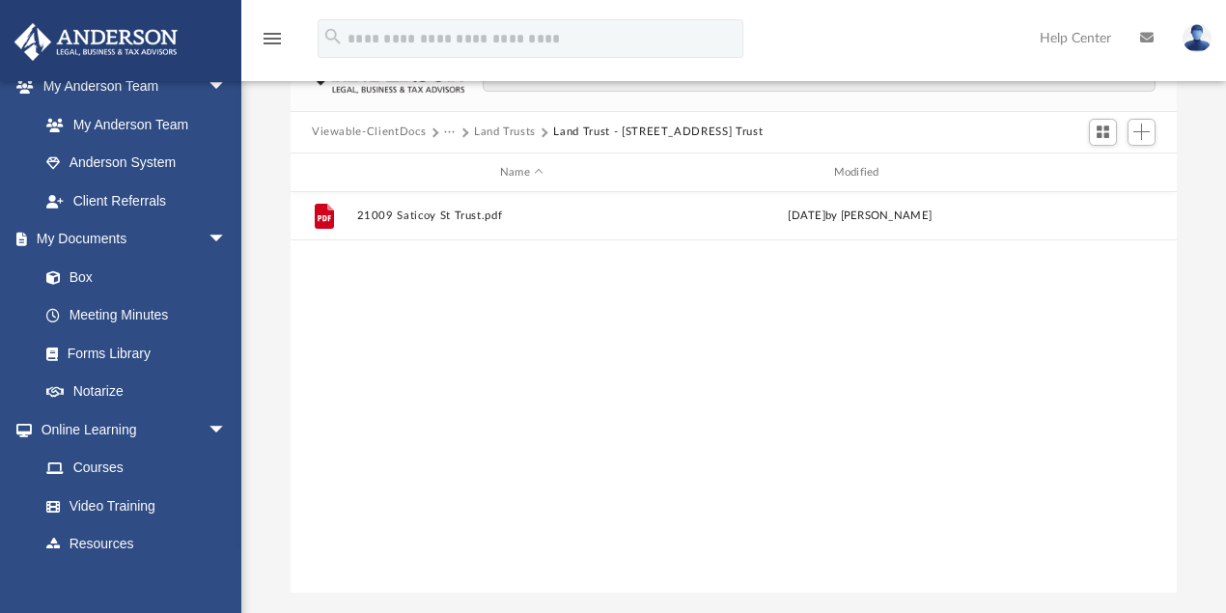
click at [519, 128] on button "Land Trusts" at bounding box center [505, 132] width 62 height 17
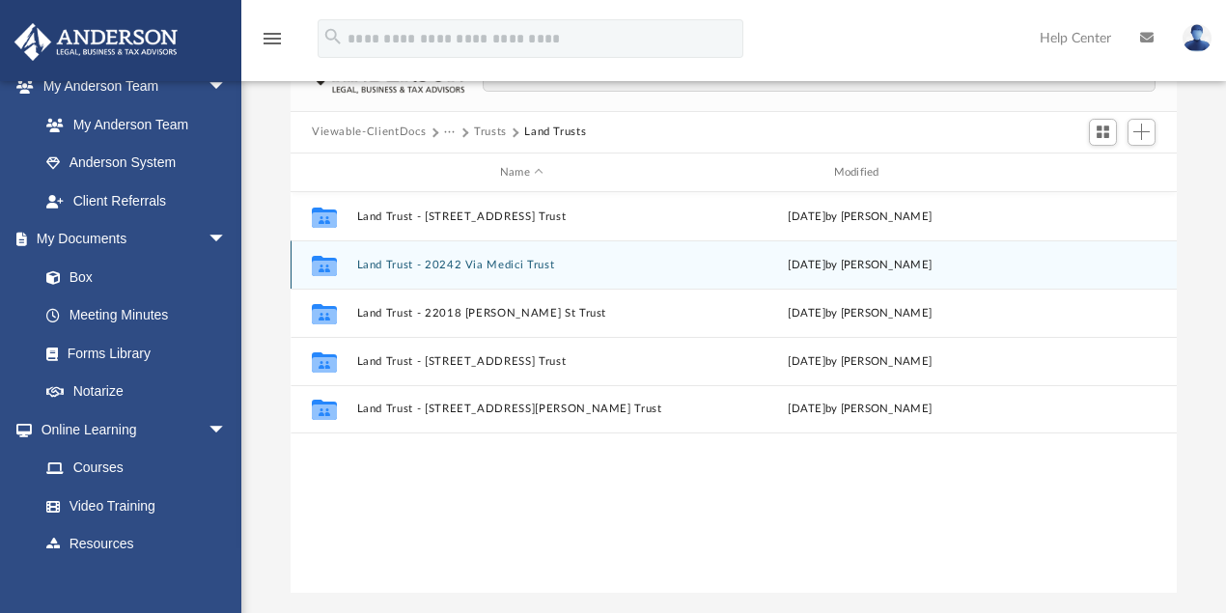
click at [490, 264] on button "Land Trust - 20242 Via Medici Trust" at bounding box center [522, 265] width 330 height 13
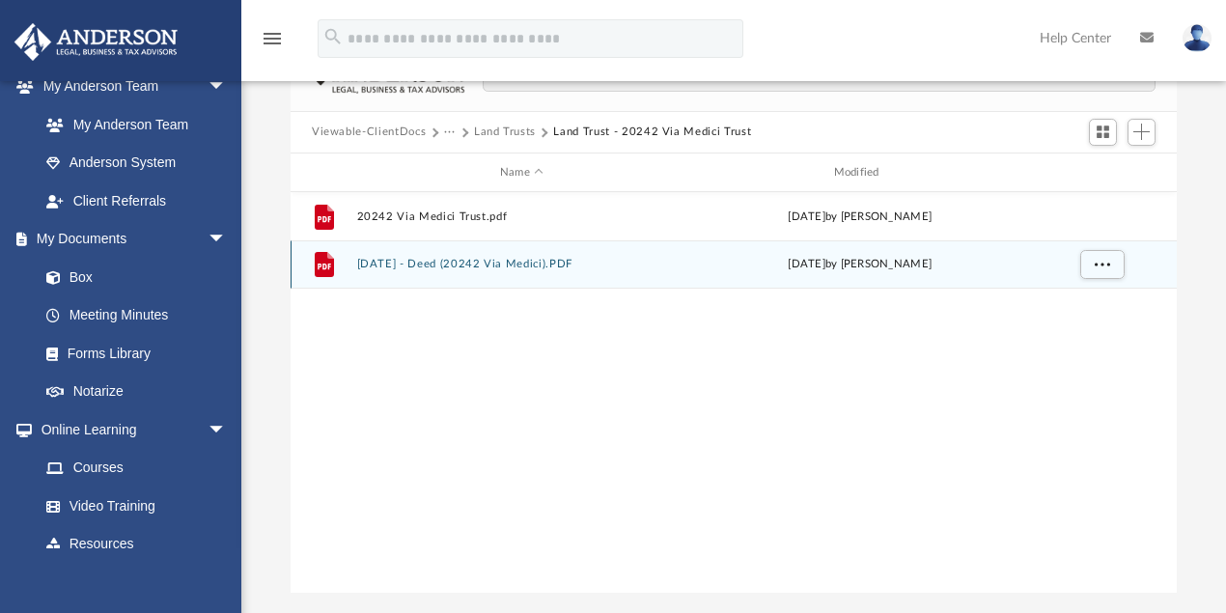
click at [496, 264] on button "2025.10.01 - Deed (20242 Via Medici).PDF" at bounding box center [522, 265] width 330 height 13
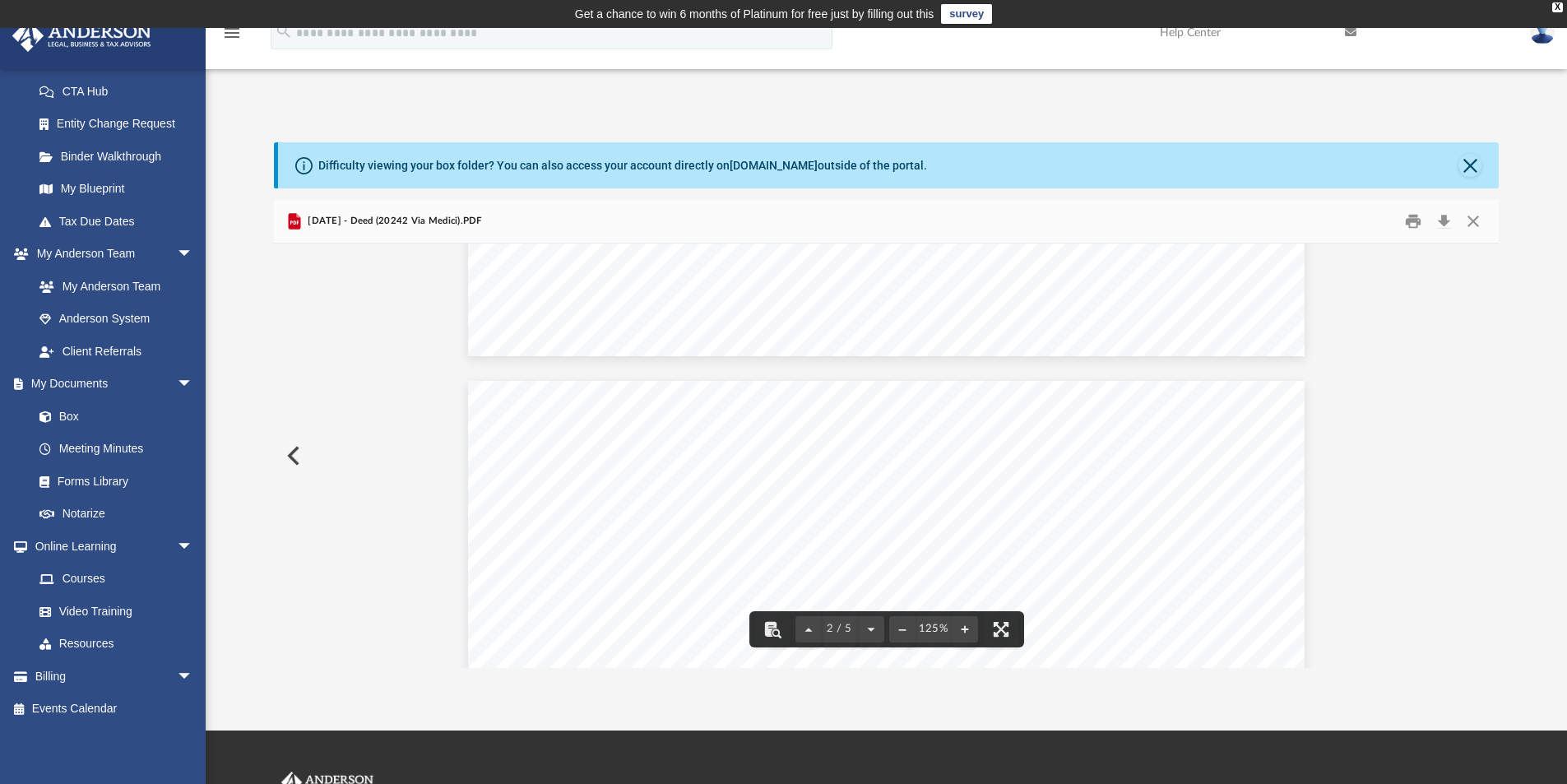
scroll to position [1974, 0]
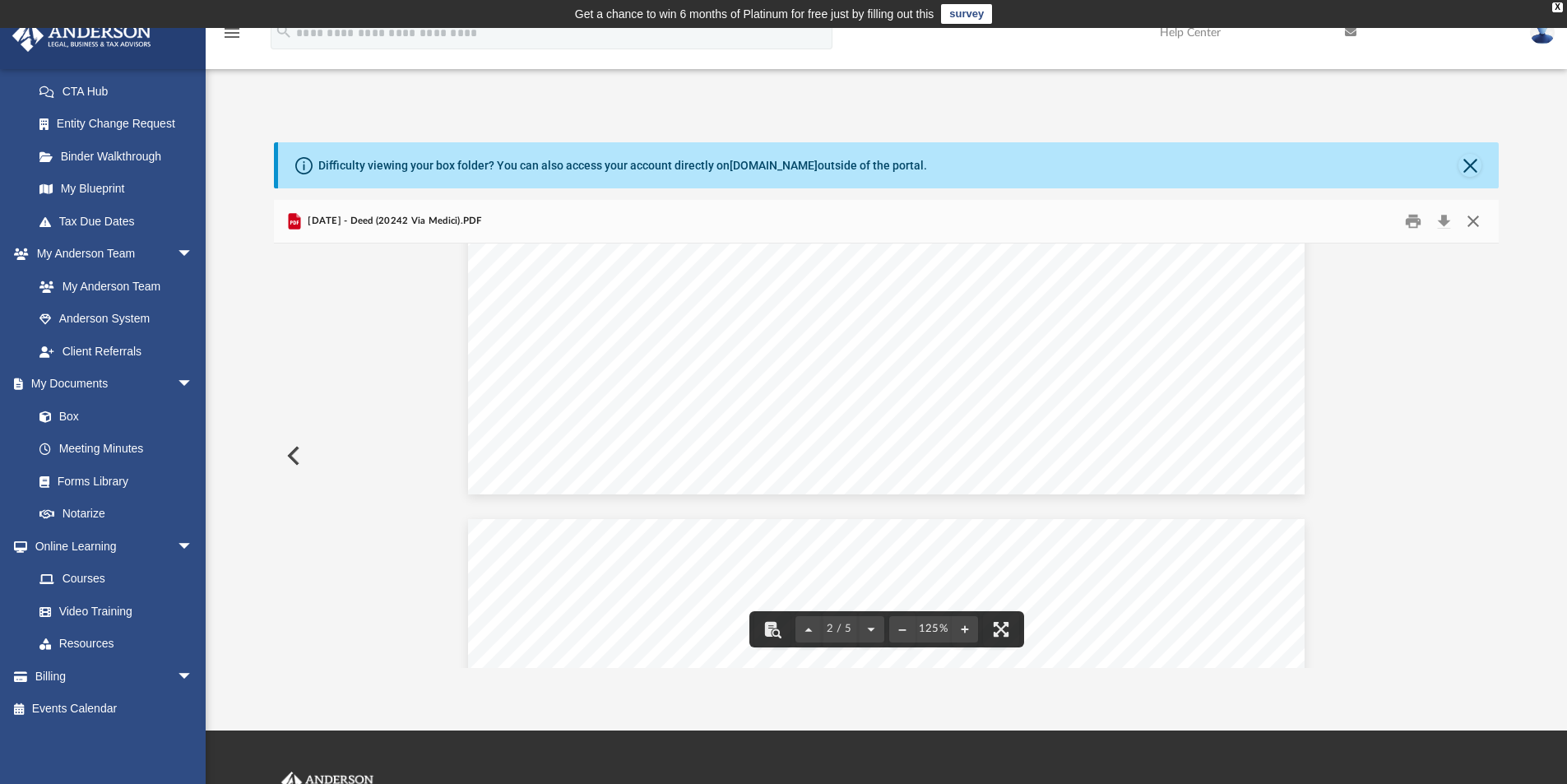
click at [1473, 215] on button "Close" at bounding box center [1473, 222] width 30 height 26
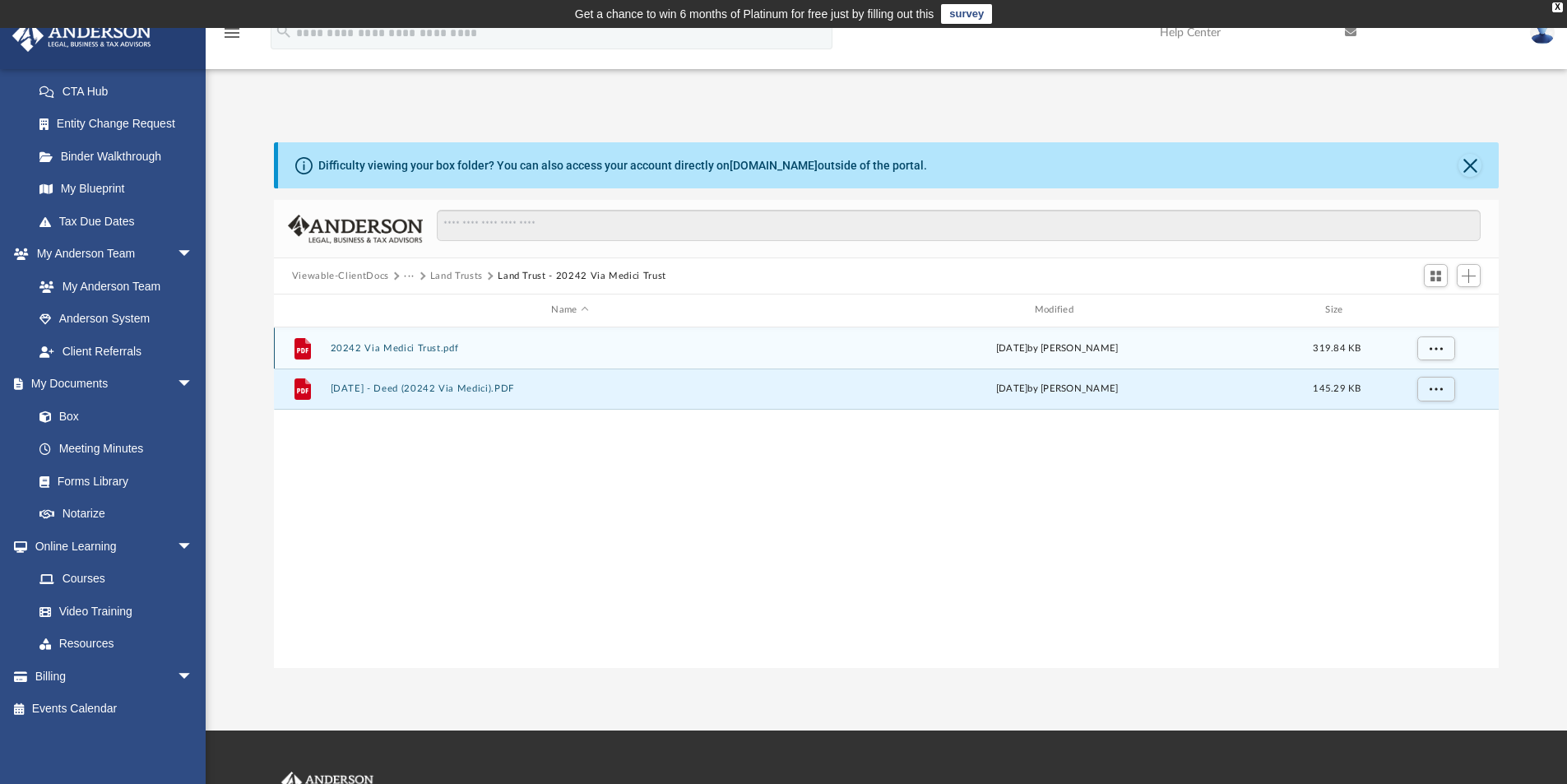
click at [413, 349] on button "20242 Via Medici Trust.pdf" at bounding box center [570, 348] width 480 height 11
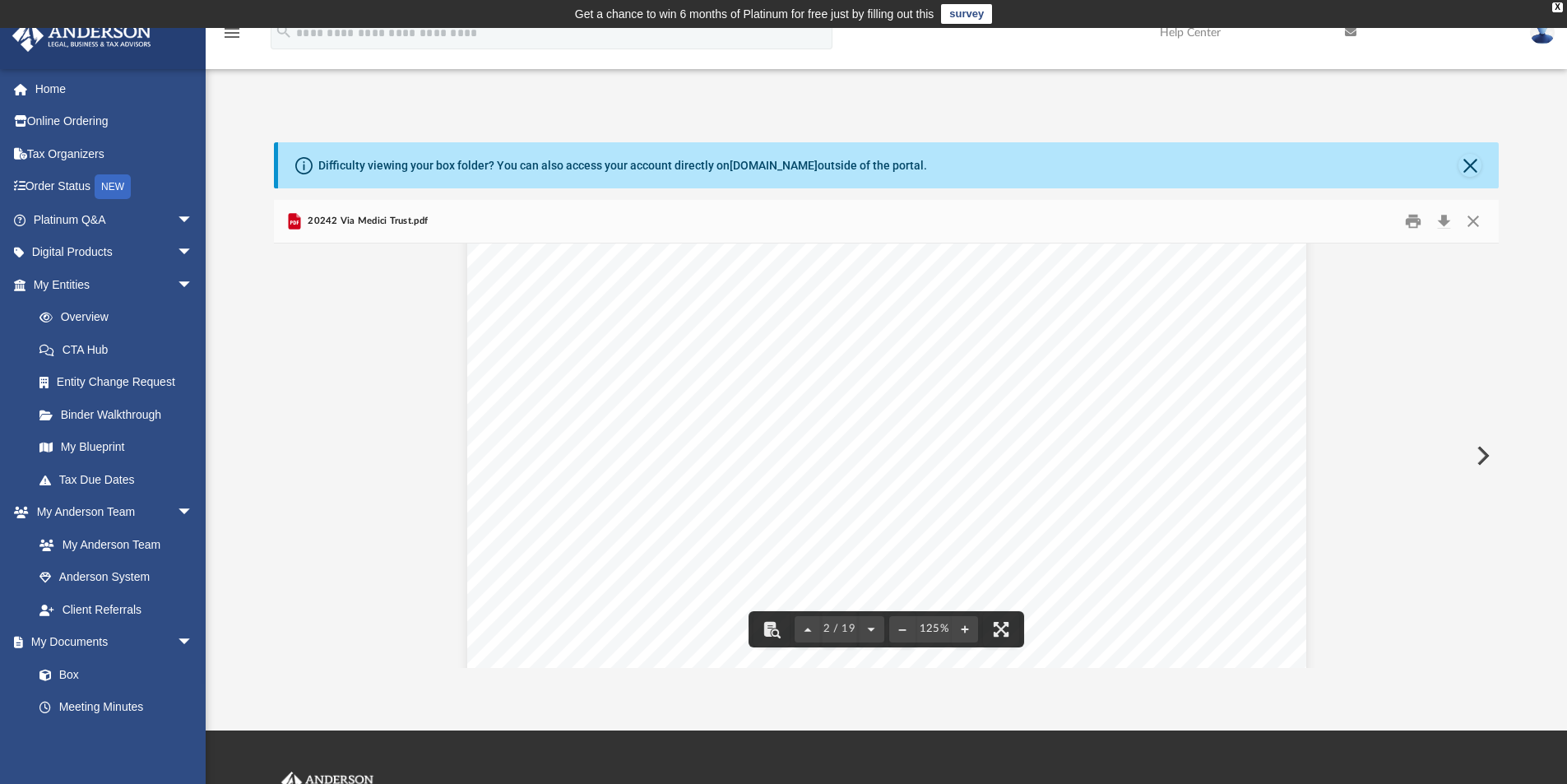
scroll to position [1316, 0]
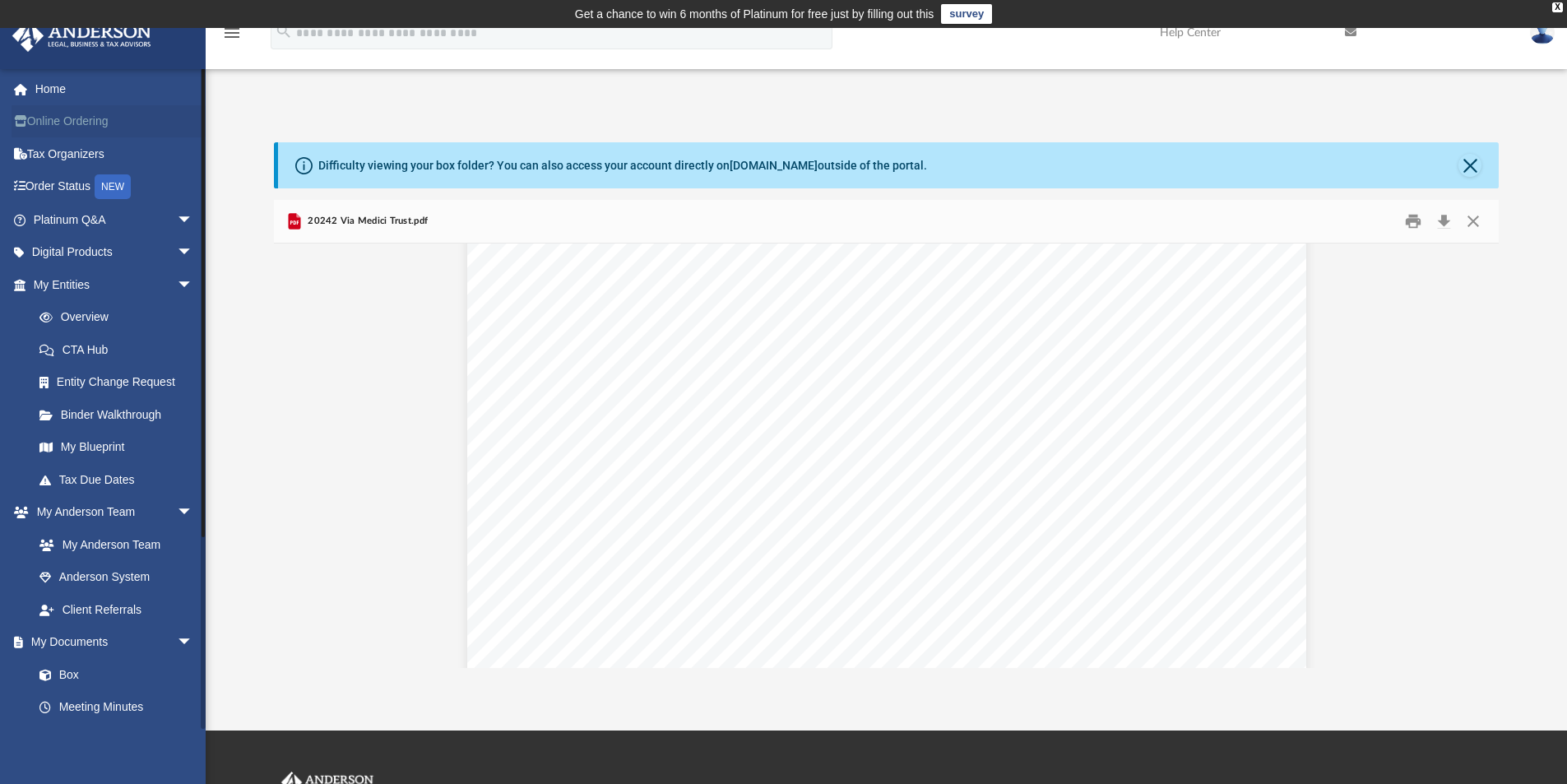
click at [78, 120] on link "Online Ordering" at bounding box center [115, 122] width 206 height 33
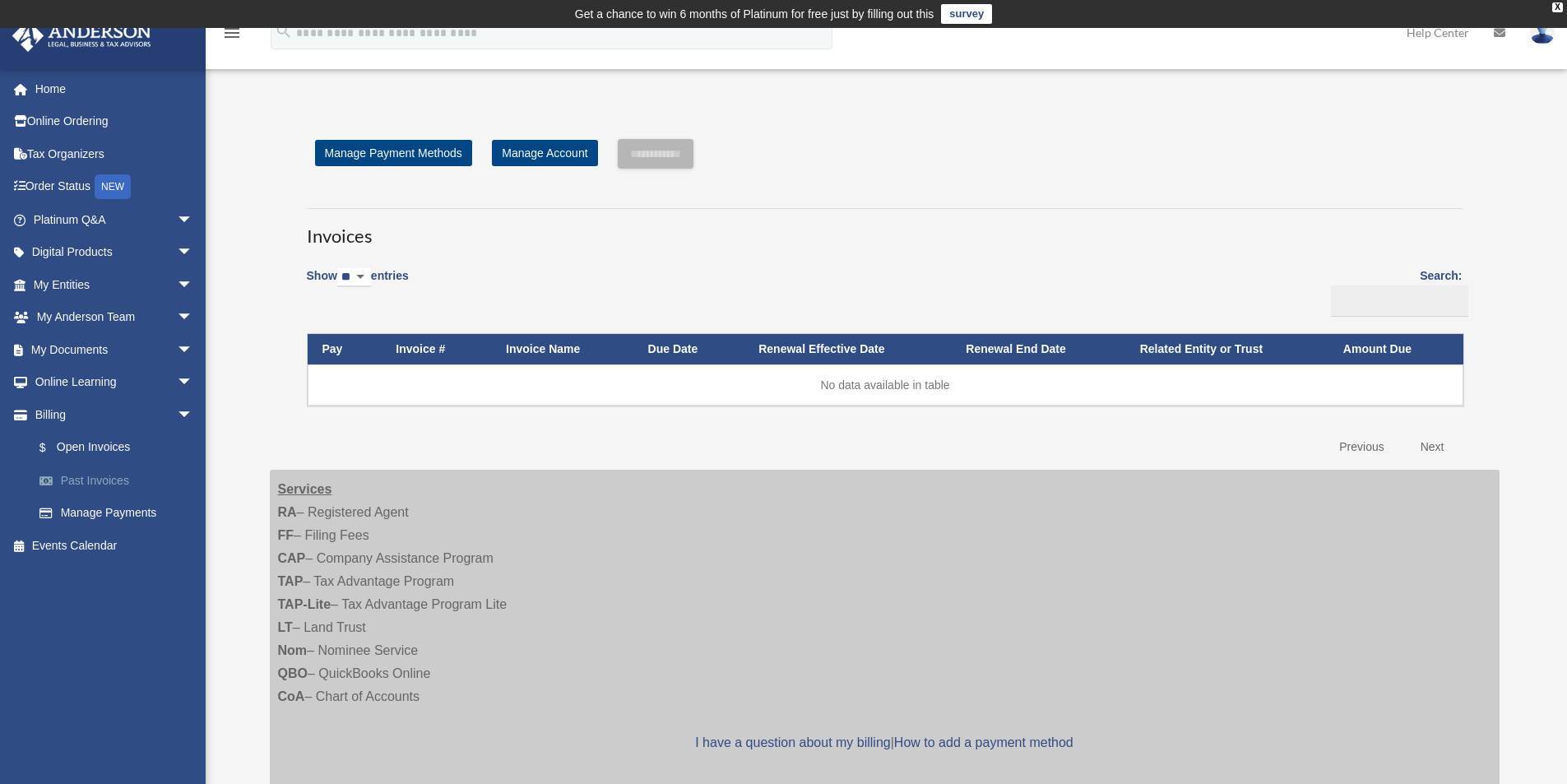
click at [95, 489] on link "Past Invoices" at bounding box center [120, 480] width 195 height 33
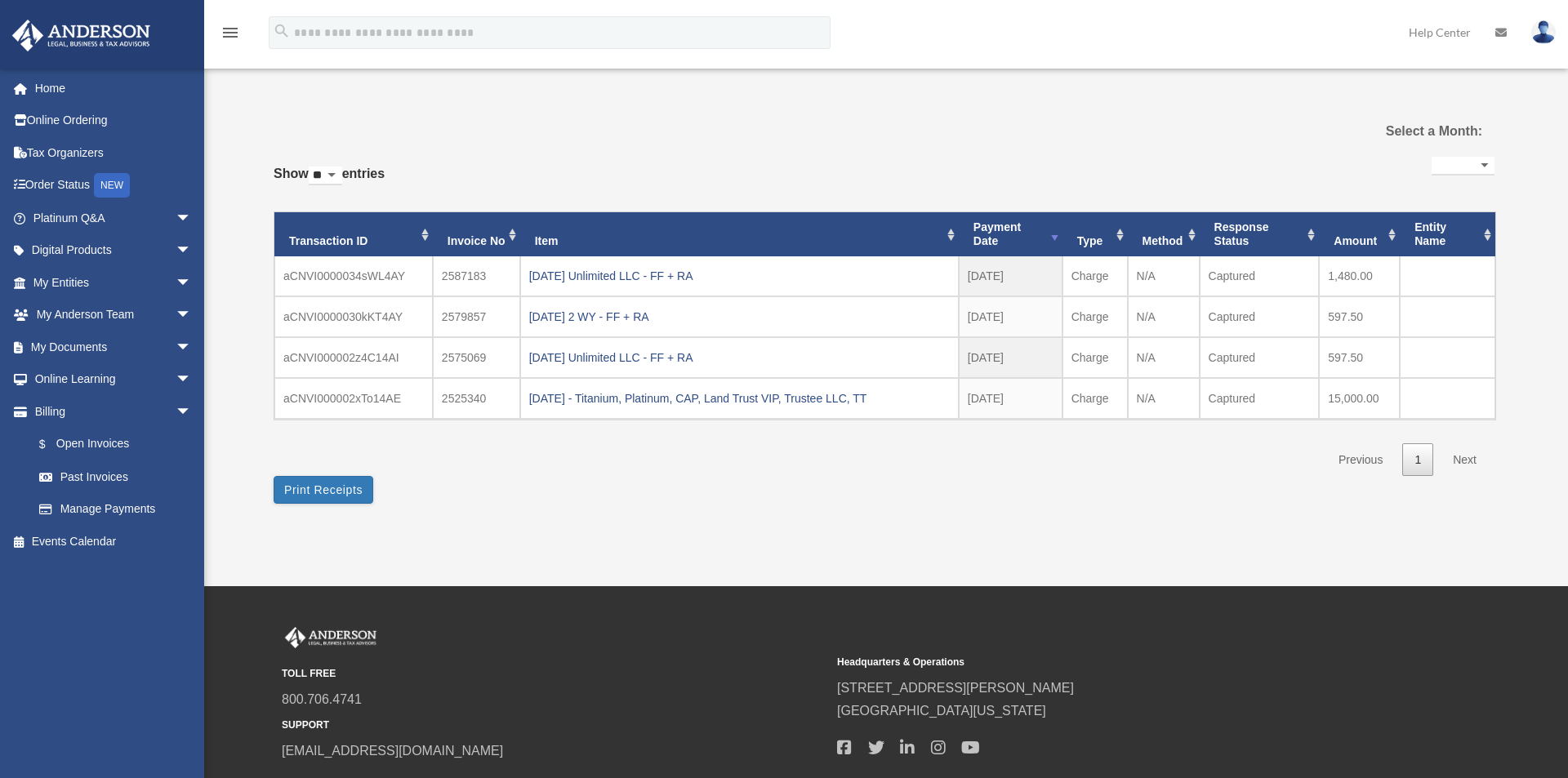
select select
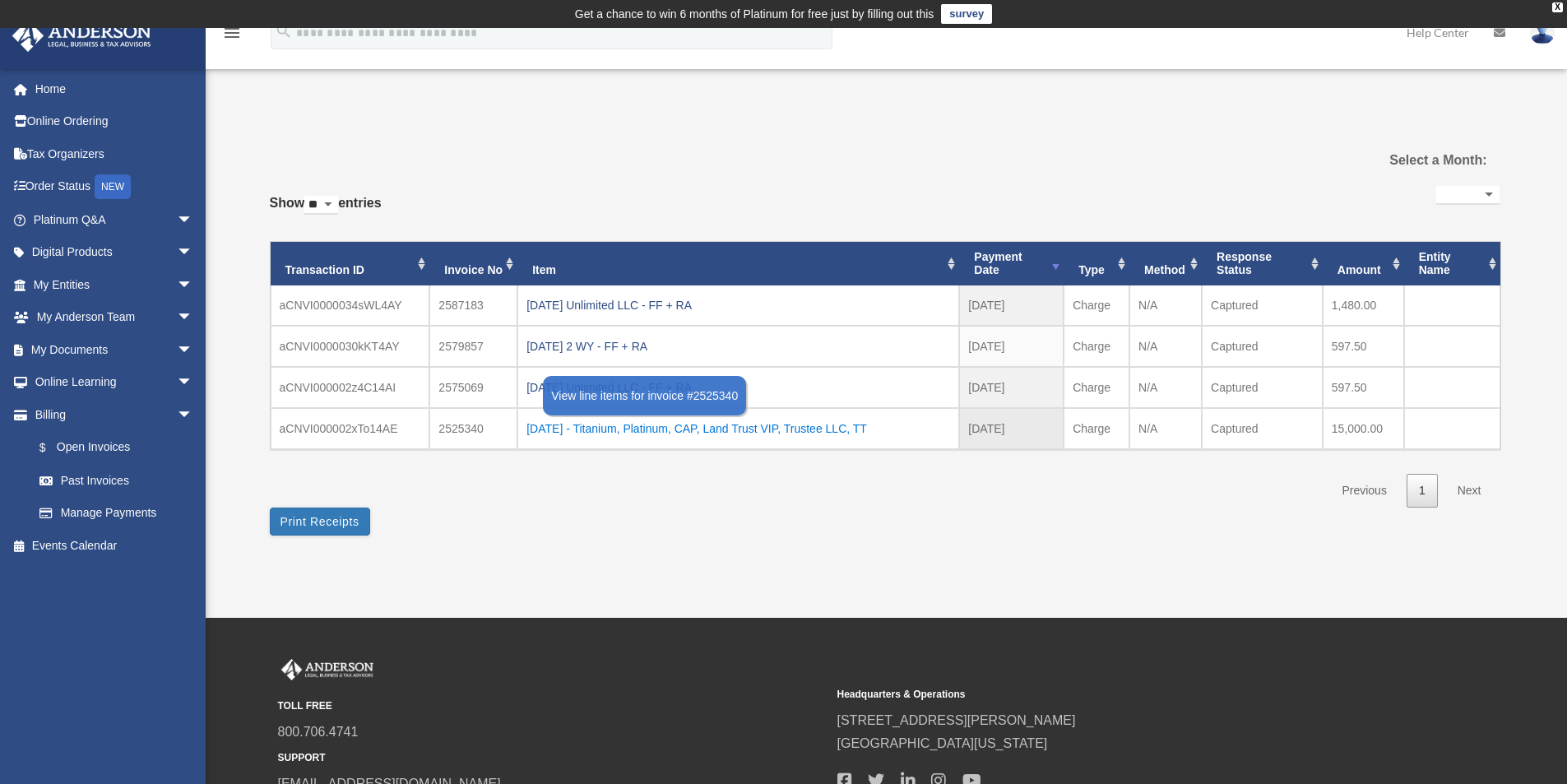
click at [779, 428] on div "2025.08.04 - Titanium, Platinum, CAP, Land Trust VIP, Trustee LLC, TT" at bounding box center [738, 428] width 424 height 23
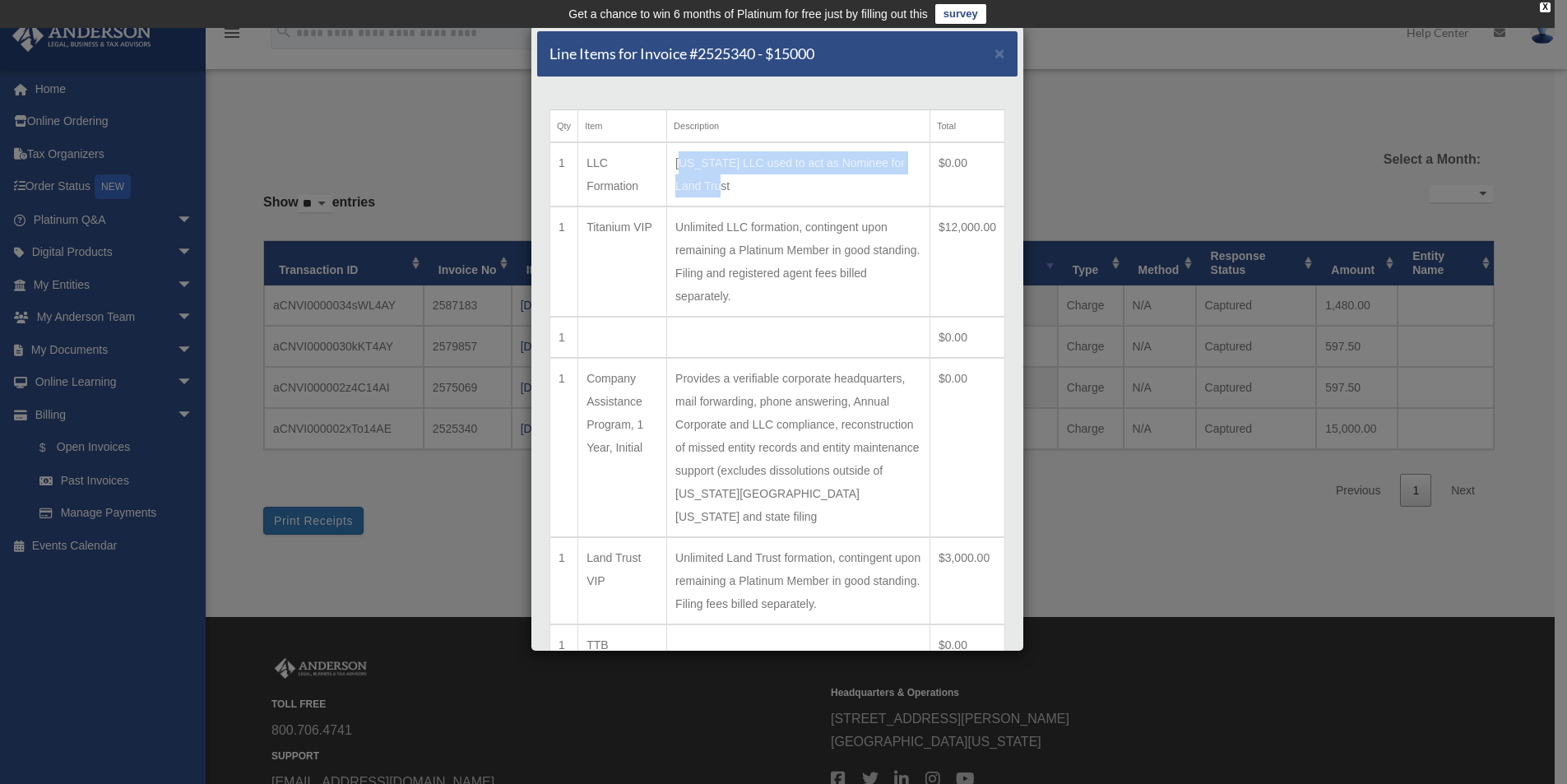
drag, startPoint x: 768, startPoint y: 192, endPoint x: 677, endPoint y: 166, distance: 94.6
click at [677, 166] on td "Wyoming LLC used to act as Nominee for Land Trust" at bounding box center [799, 174] width 263 height 64
click at [763, 182] on td "Wyoming LLC used to act as Nominee for Land Trust" at bounding box center [799, 174] width 263 height 64
click at [760, 186] on td "Wyoming LLC used to act as Nominee for Land Trust" at bounding box center [799, 174] width 263 height 64
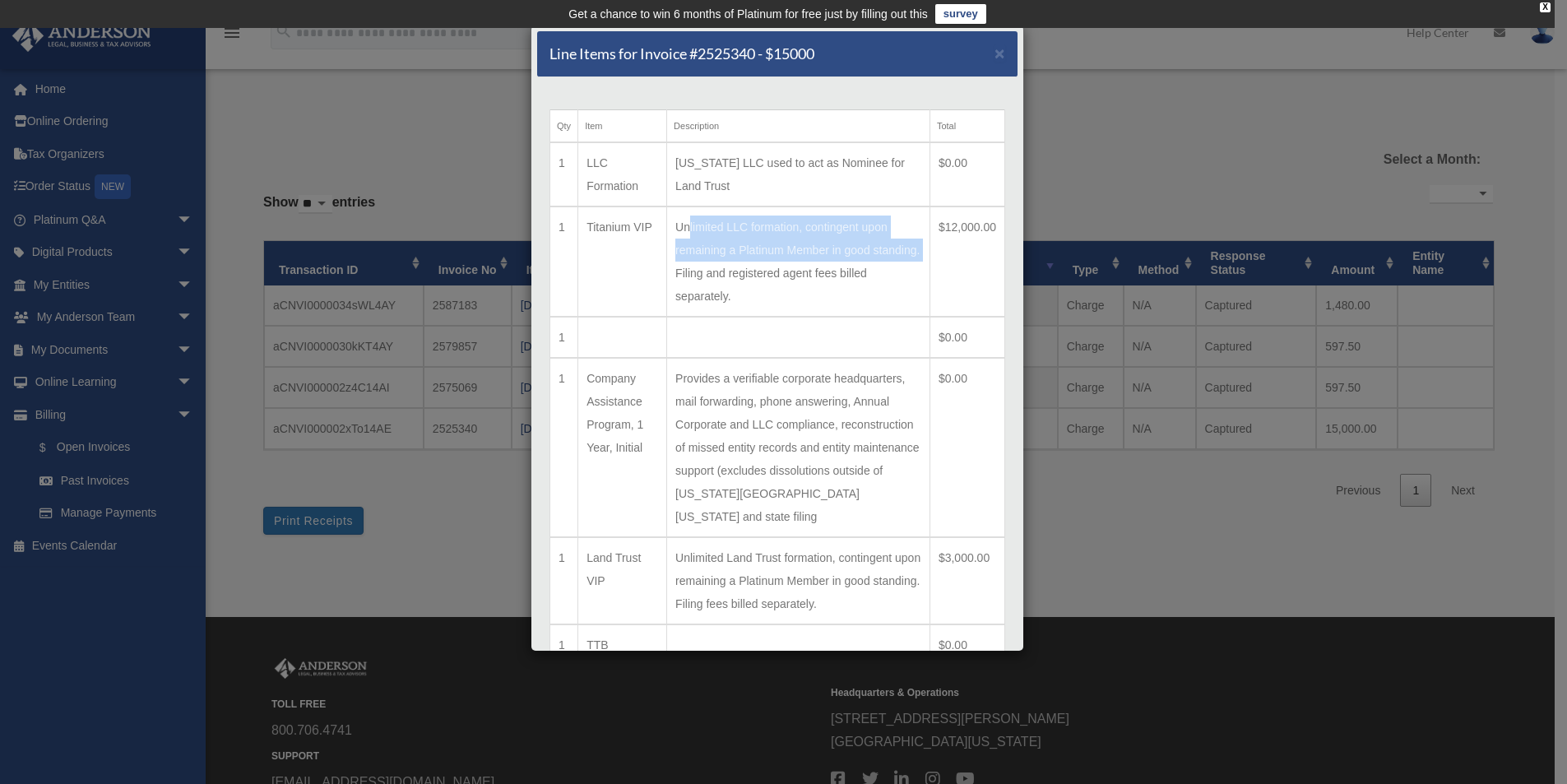
drag, startPoint x: 685, startPoint y: 225, endPoint x: 728, endPoint y: 276, distance: 66.7
click at [731, 275] on td "Unlimited LLC formation, contingent upon remaining a Platinum Member in good st…" at bounding box center [799, 261] width 263 height 110
click at [728, 276] on td "Unlimited LLC formation, contingent upon remaining a Platinum Member in good st…" at bounding box center [799, 261] width 263 height 110
drag, startPoint x: 728, startPoint y: 276, endPoint x: 670, endPoint y: 223, distance: 78.6
click at [687, 237] on td "Unlimited LLC formation, contingent upon remaining a Platinum Member in good st…" at bounding box center [799, 261] width 263 height 110
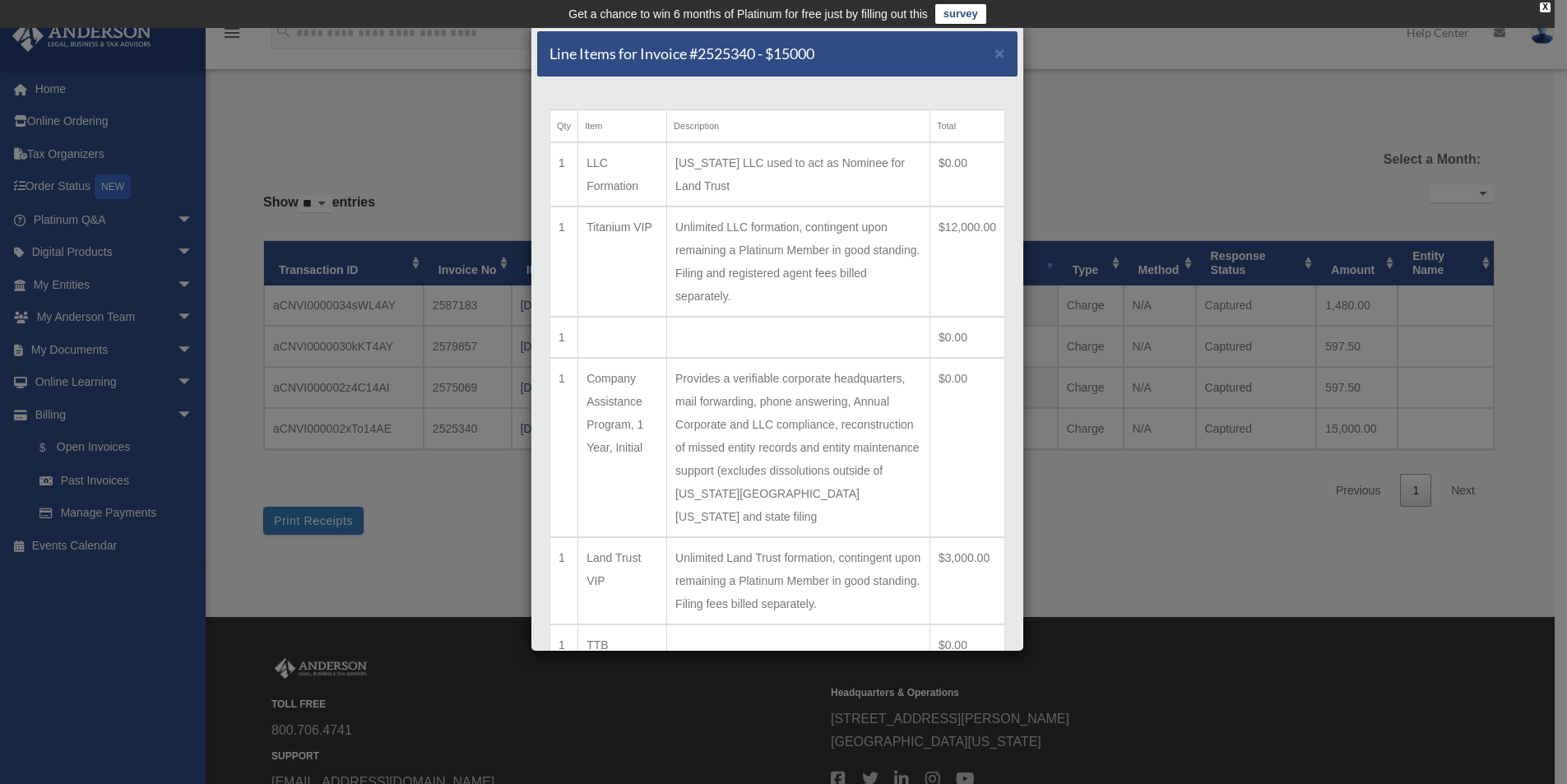
click at [826, 297] on td "Unlimited LLC formation, contingent upon remaining a Platinum Member in good st…" at bounding box center [799, 261] width 263 height 110
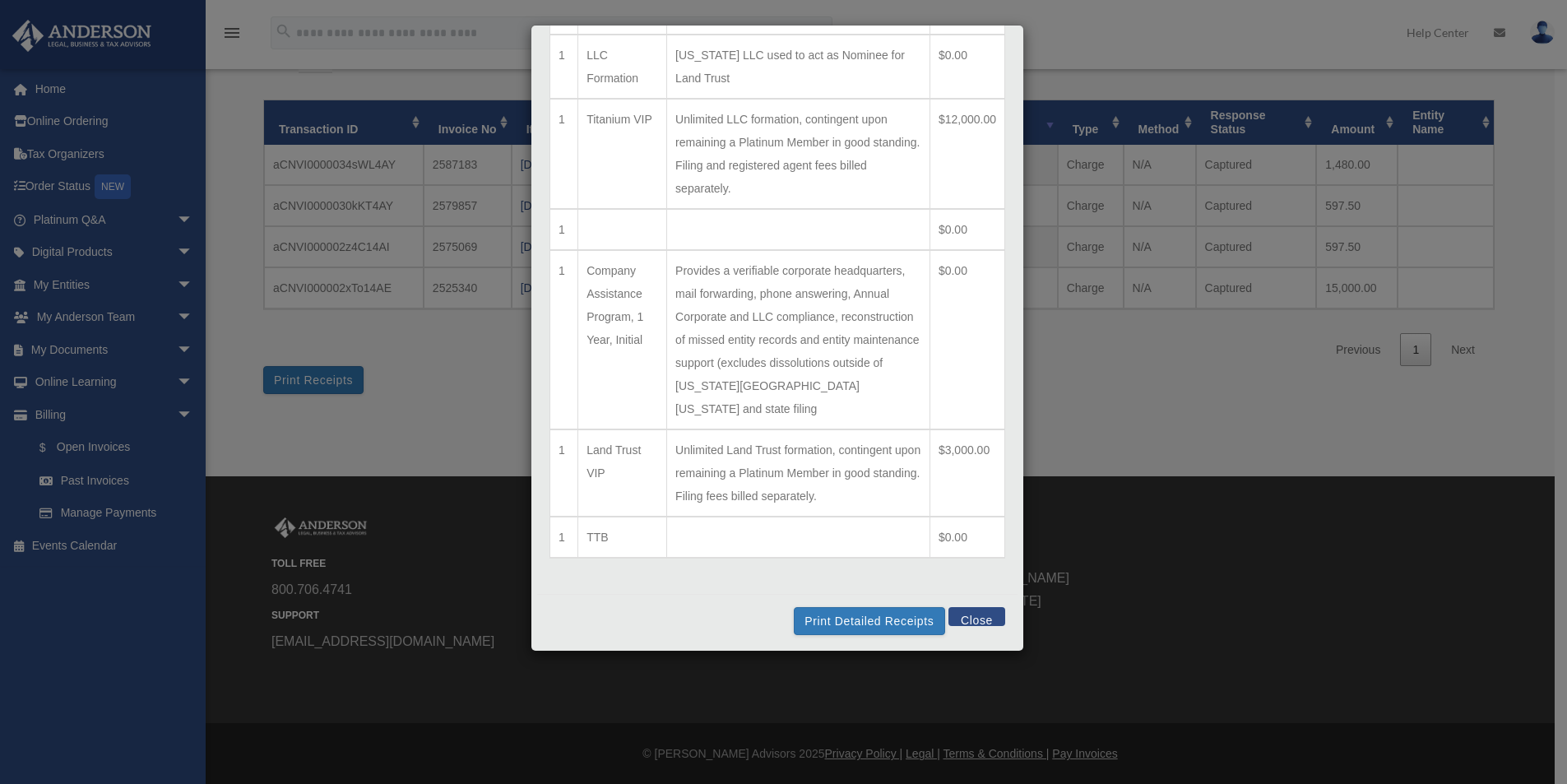
scroll to position [110, 0]
click at [962, 615] on button "Close" at bounding box center [977, 614] width 57 height 19
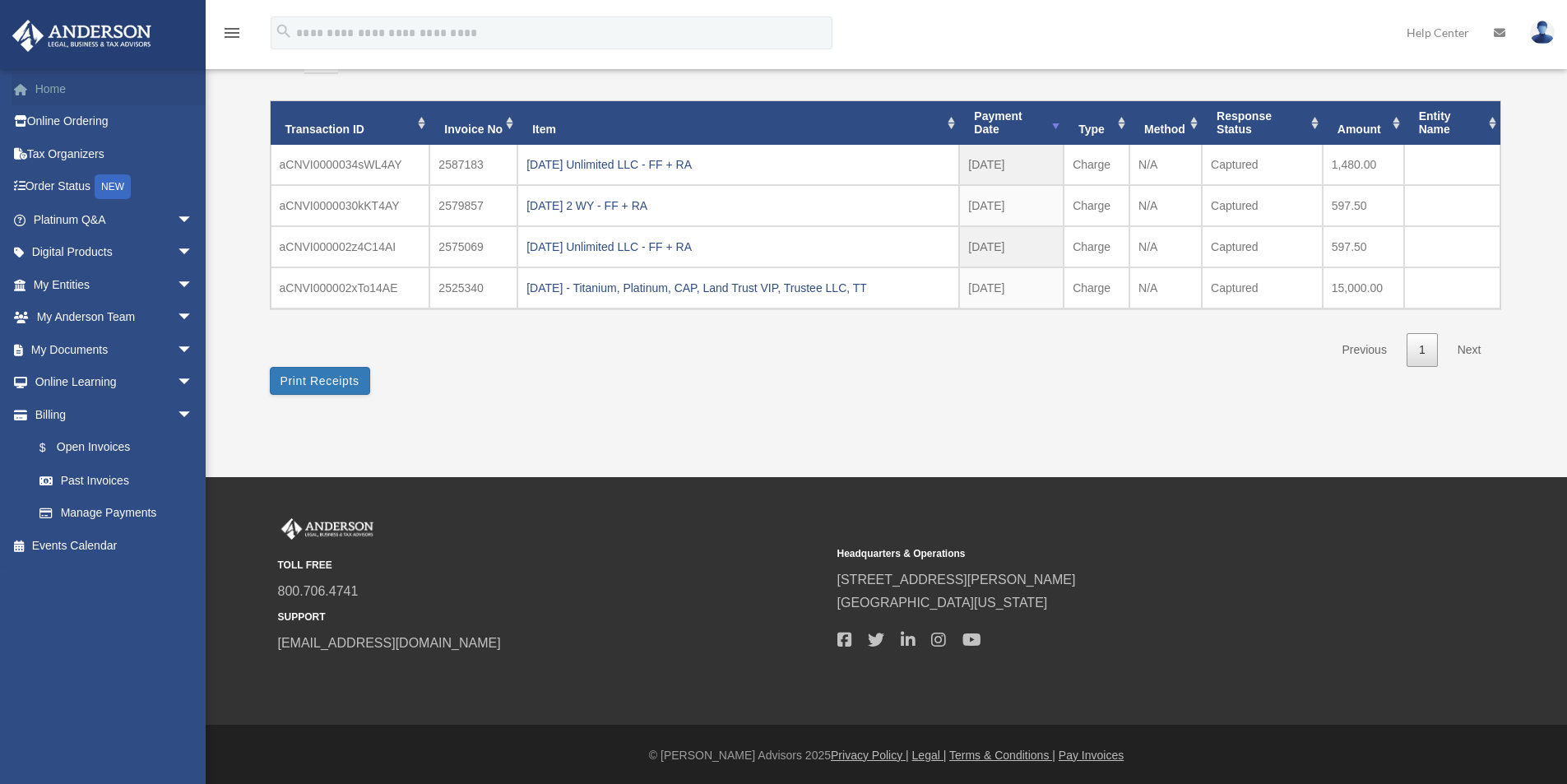
click at [59, 89] on link "Home" at bounding box center [115, 89] width 206 height 33
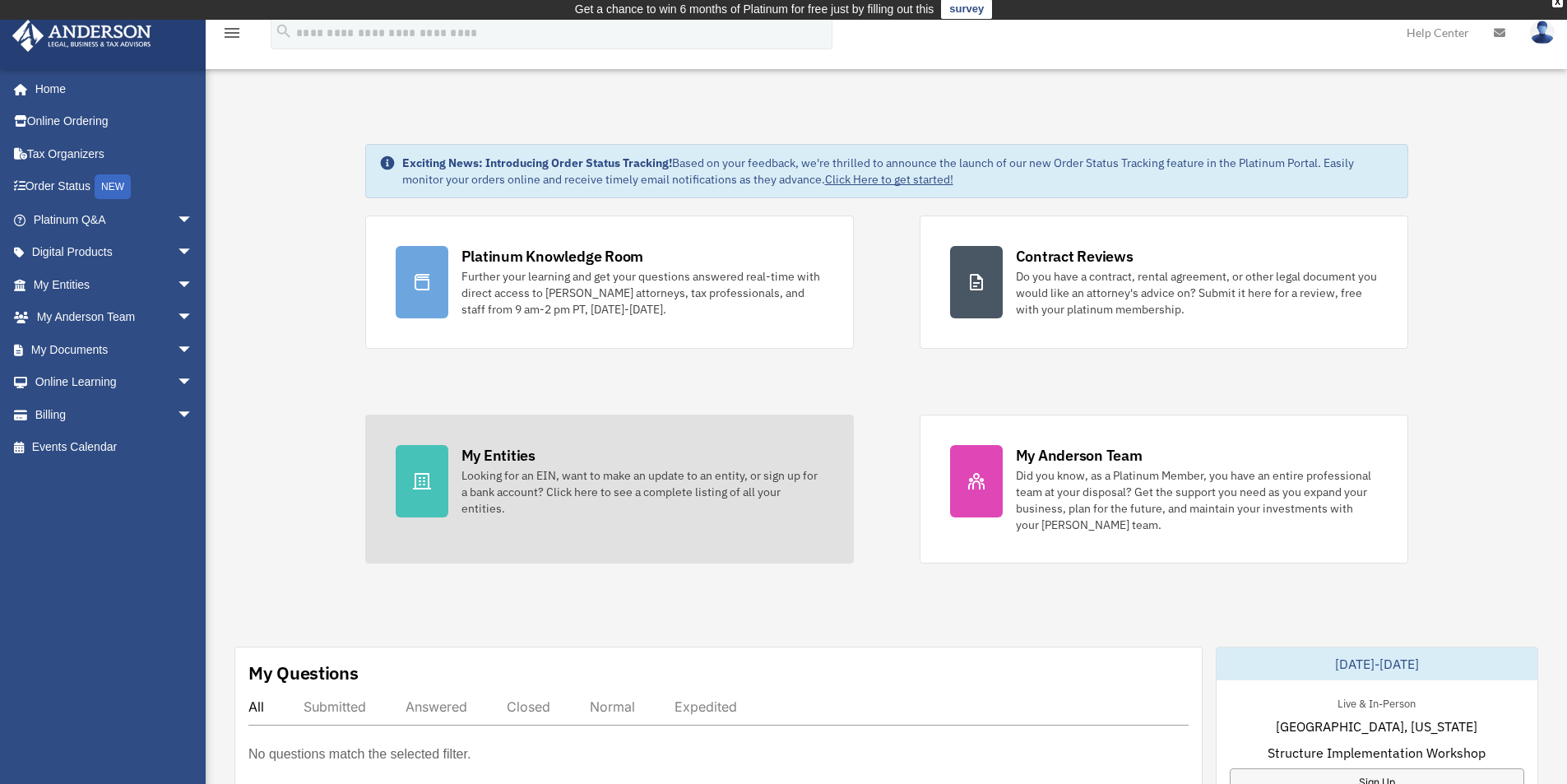
scroll to position [246, 0]
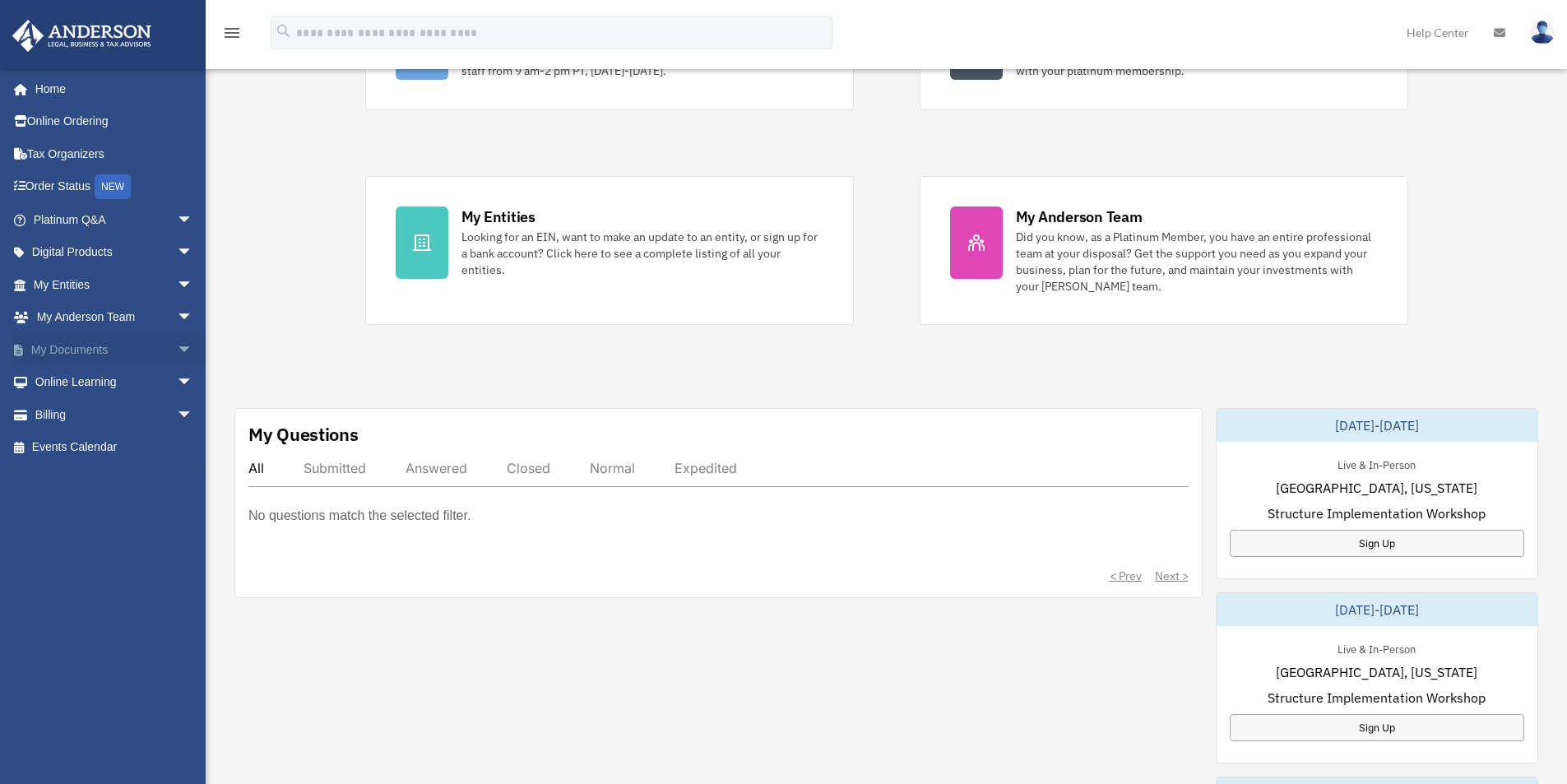
click at [79, 349] on link "My Documents arrow_drop_down" at bounding box center [115, 349] width 206 height 33
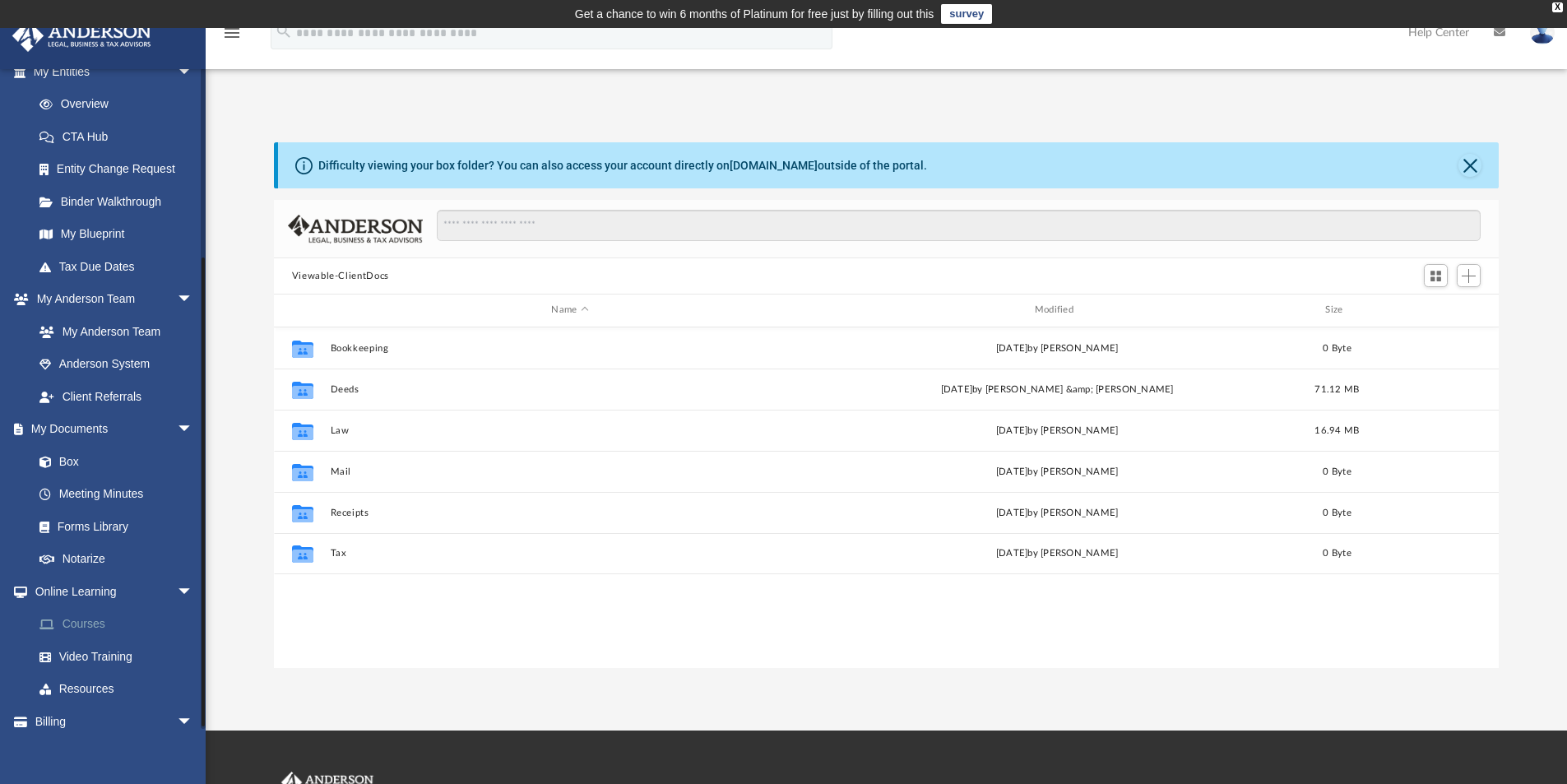
scroll to position [258, 0]
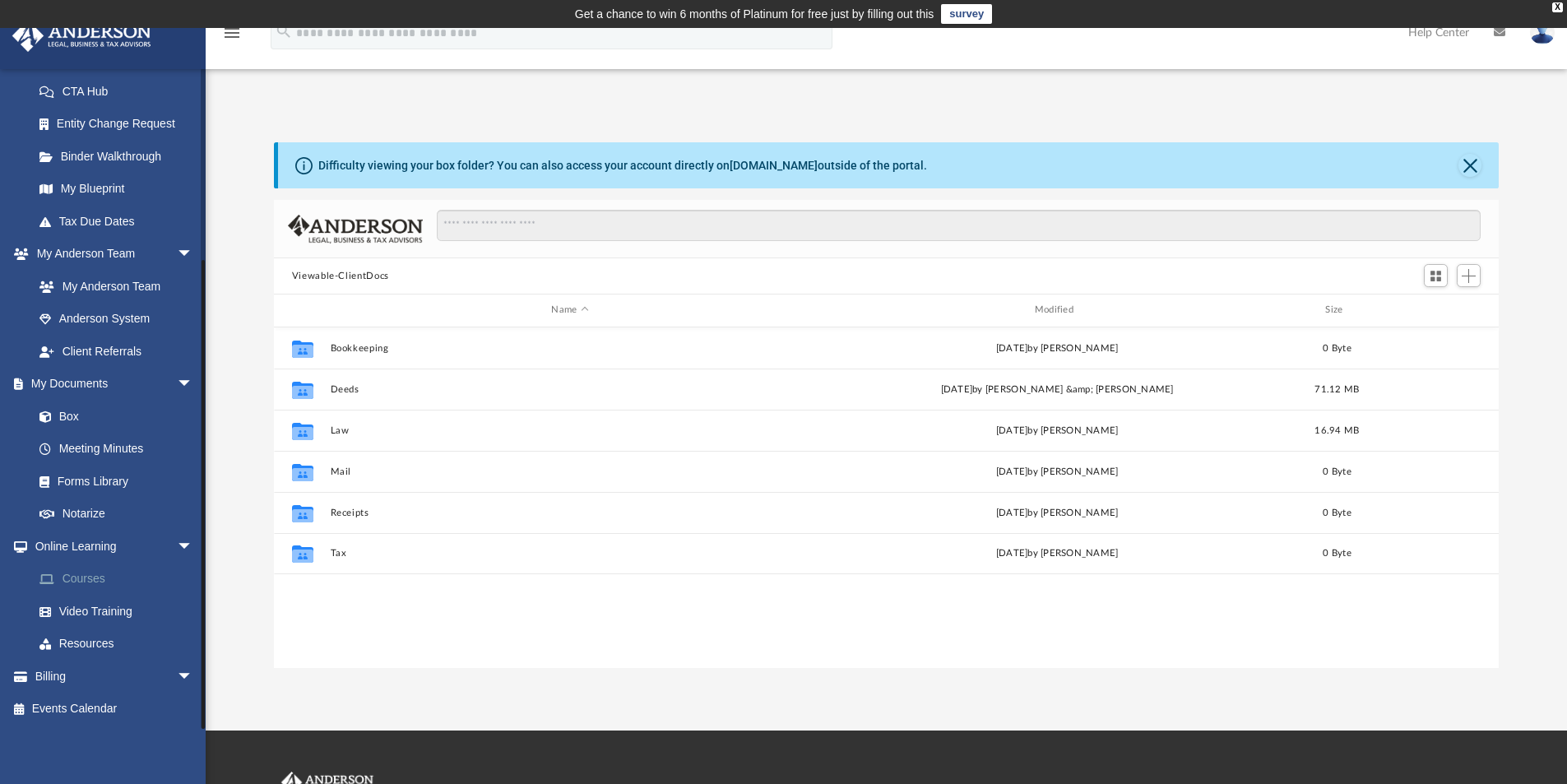
click at [88, 574] on link "Courses" at bounding box center [120, 579] width 195 height 33
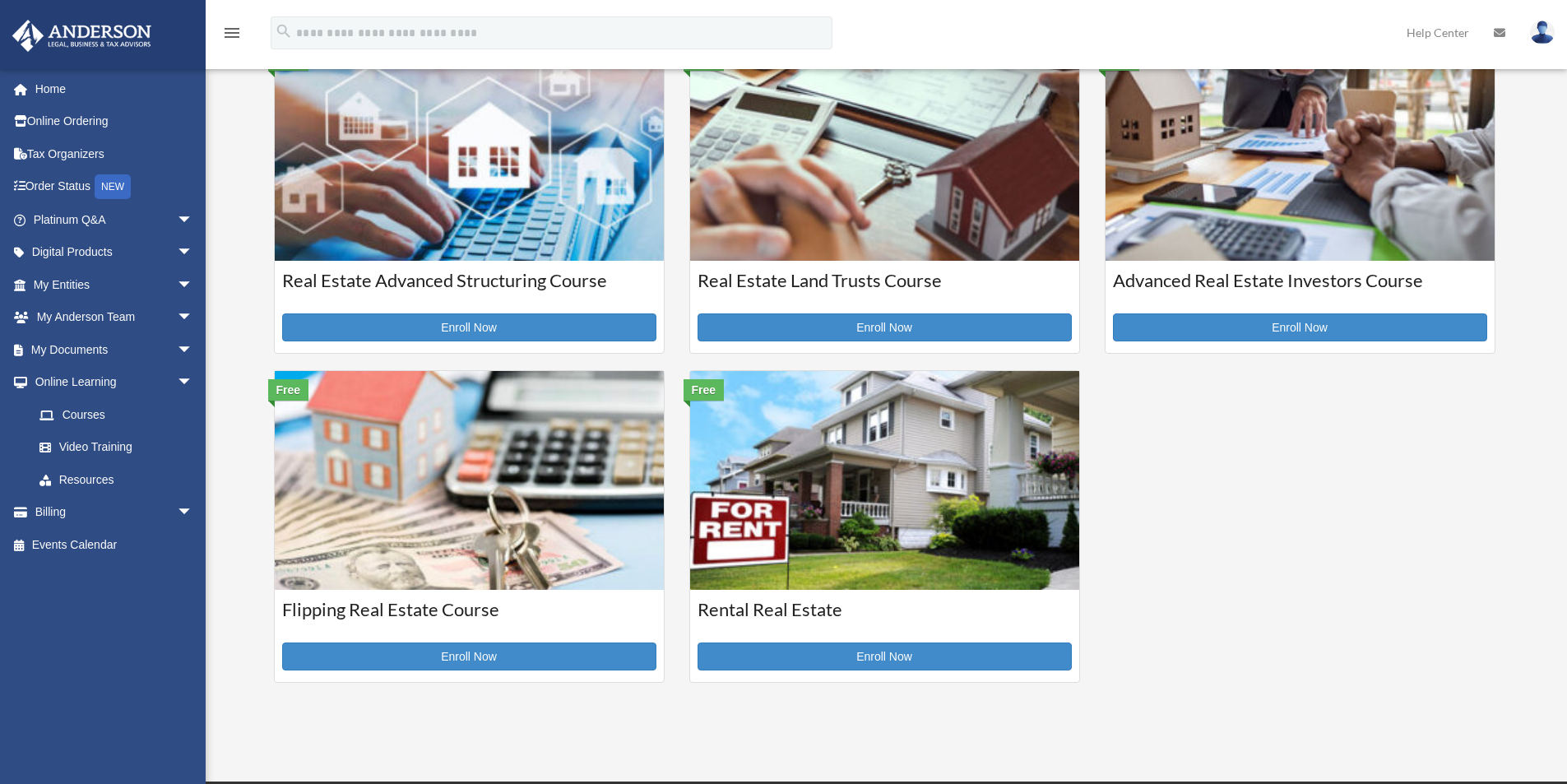
scroll to position [575, 0]
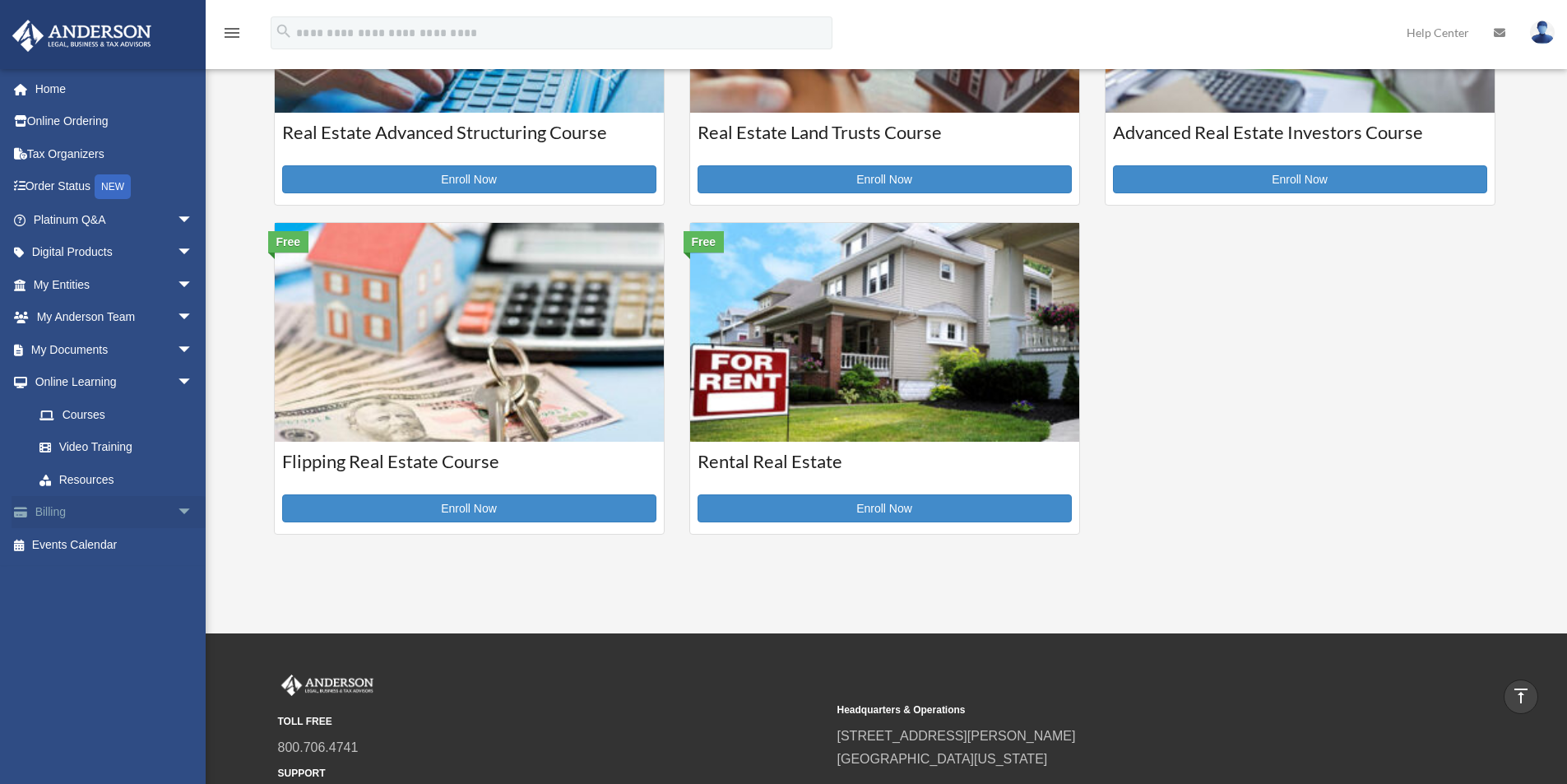
click at [85, 519] on link "Billing arrow_drop_down" at bounding box center [115, 512] width 206 height 33
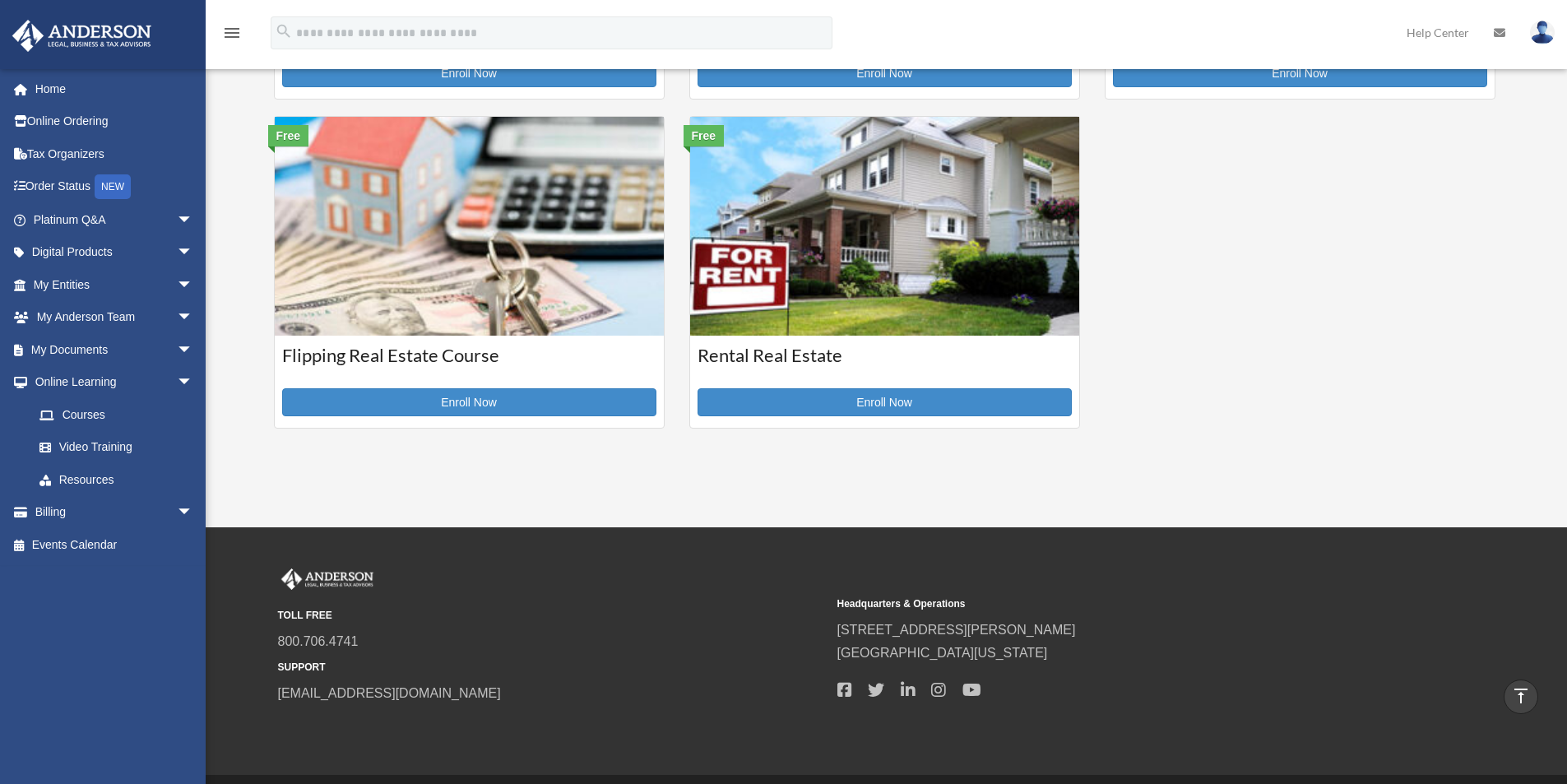
scroll to position [734, 0]
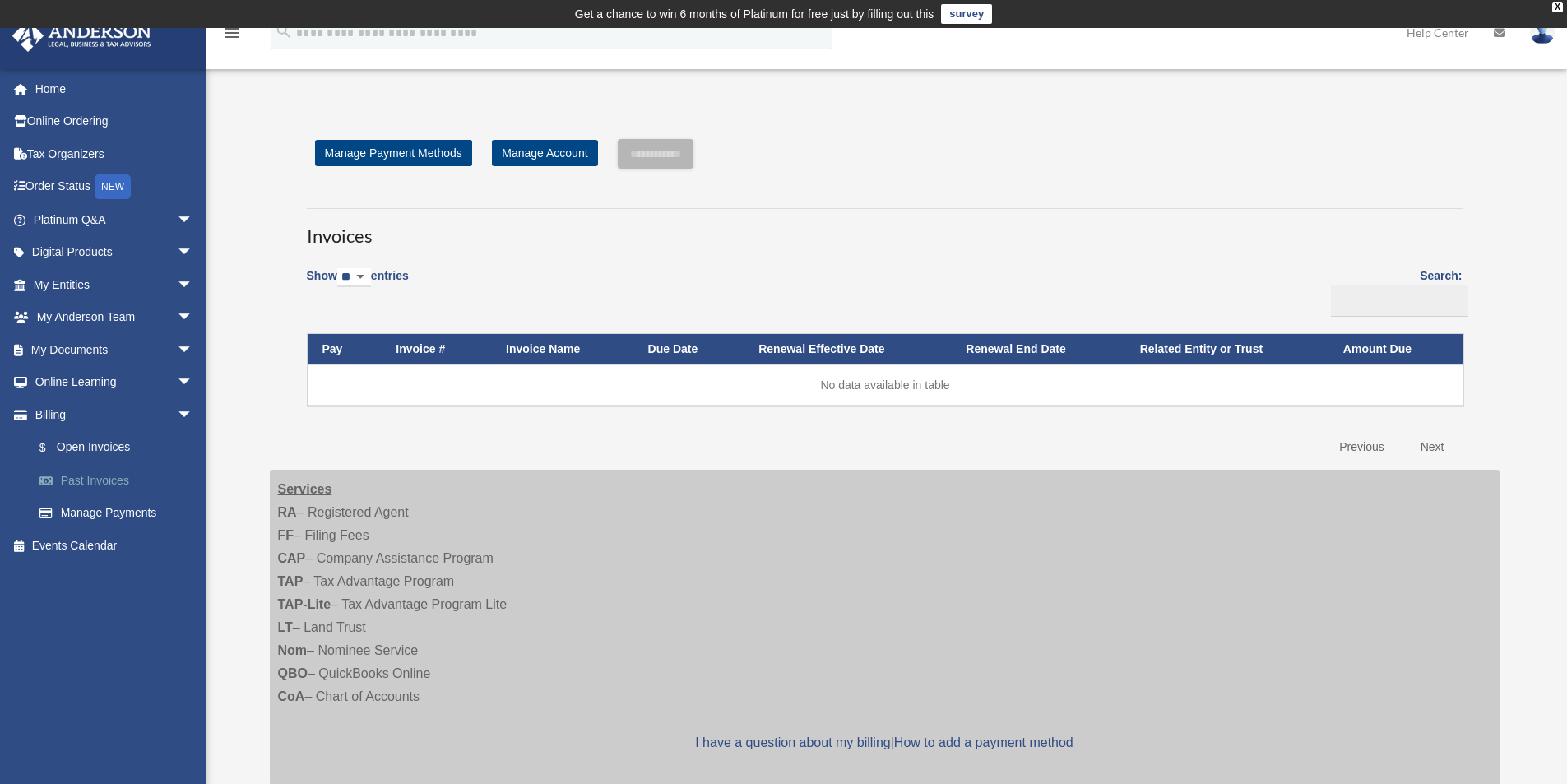
click at [109, 481] on link "Past Invoices" at bounding box center [120, 480] width 195 height 33
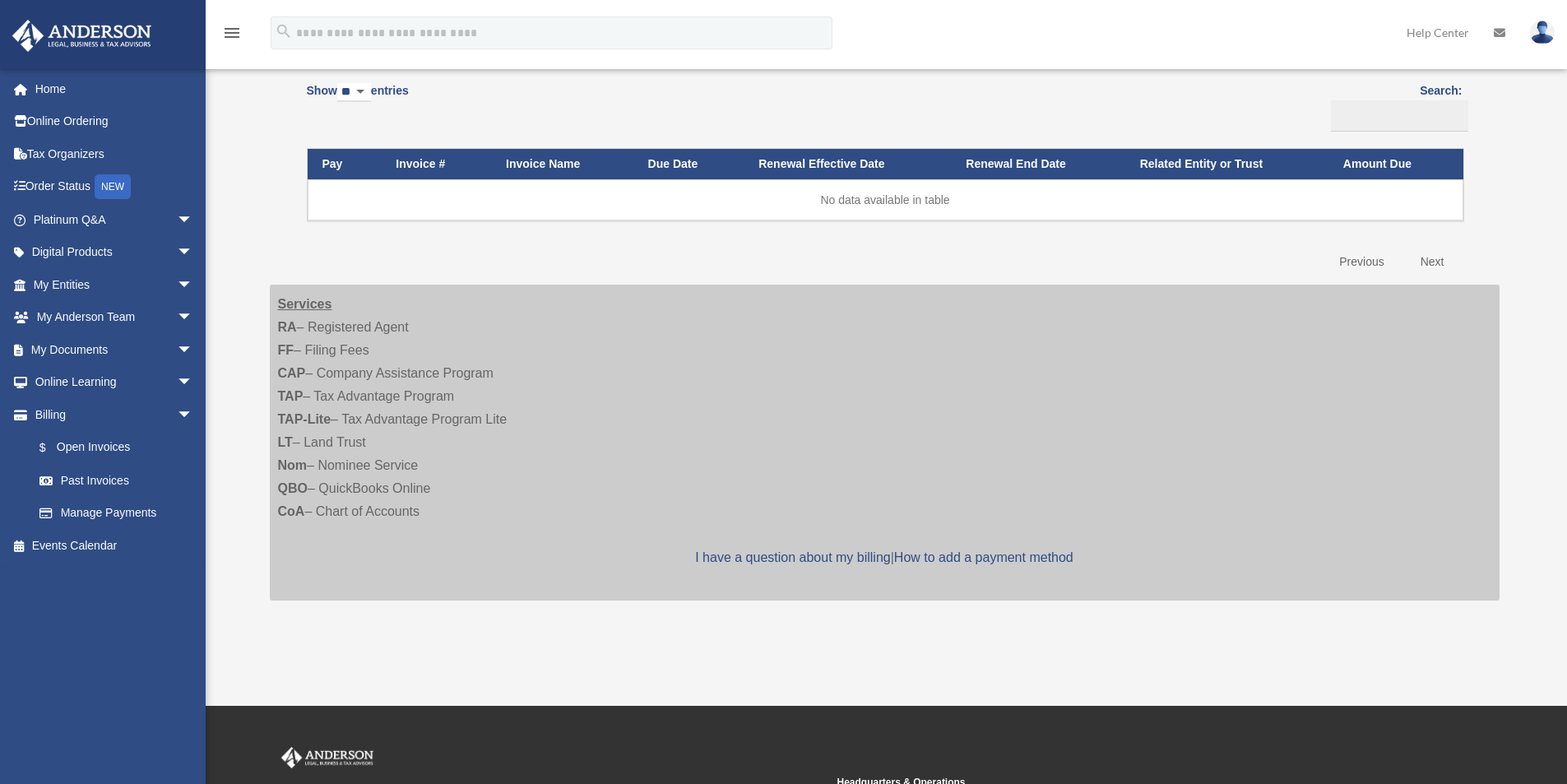
scroll to position [82, 0]
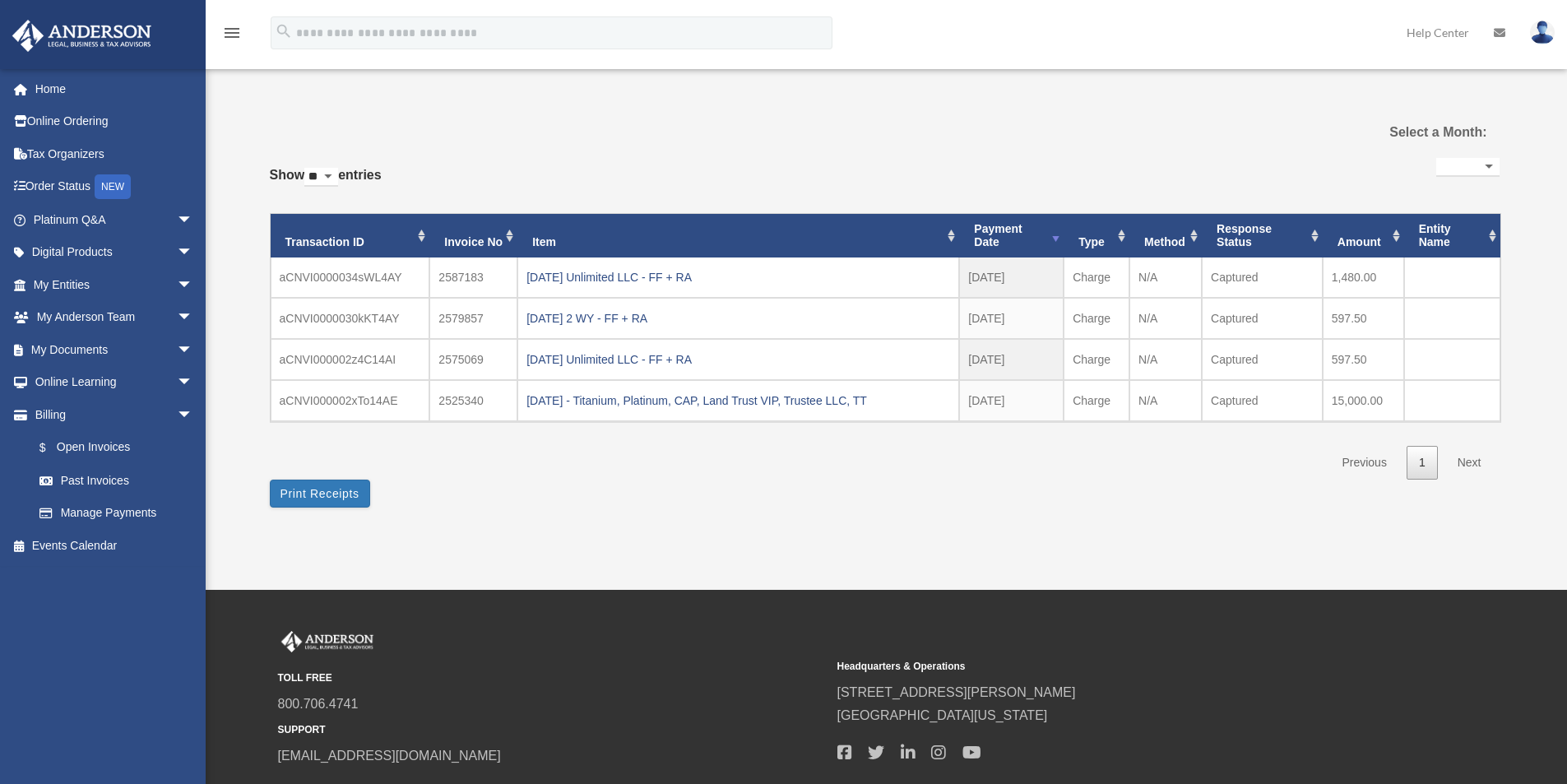
select select
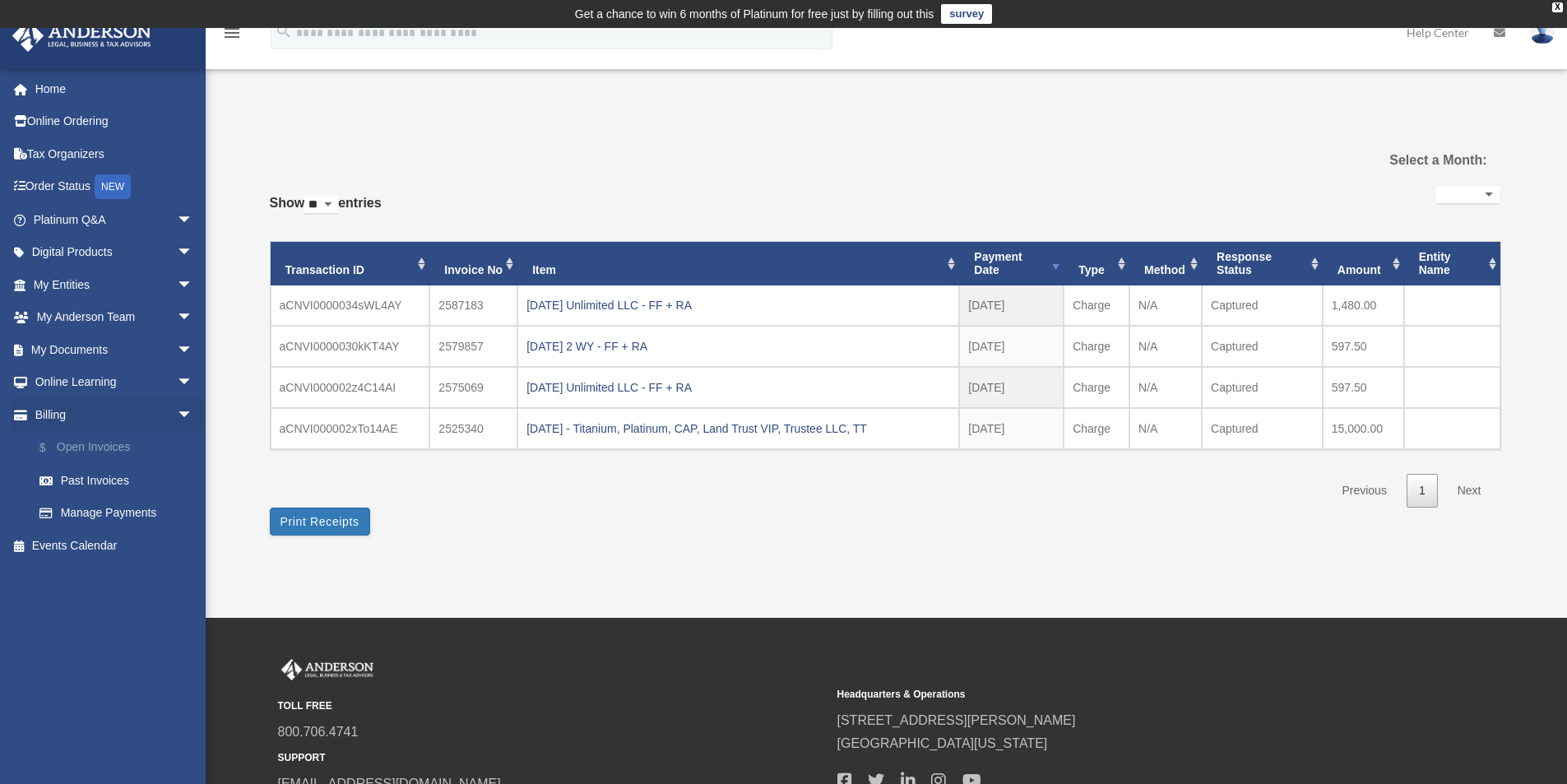
click at [101, 447] on link "$ Open Invoices" at bounding box center [120, 448] width 195 height 34
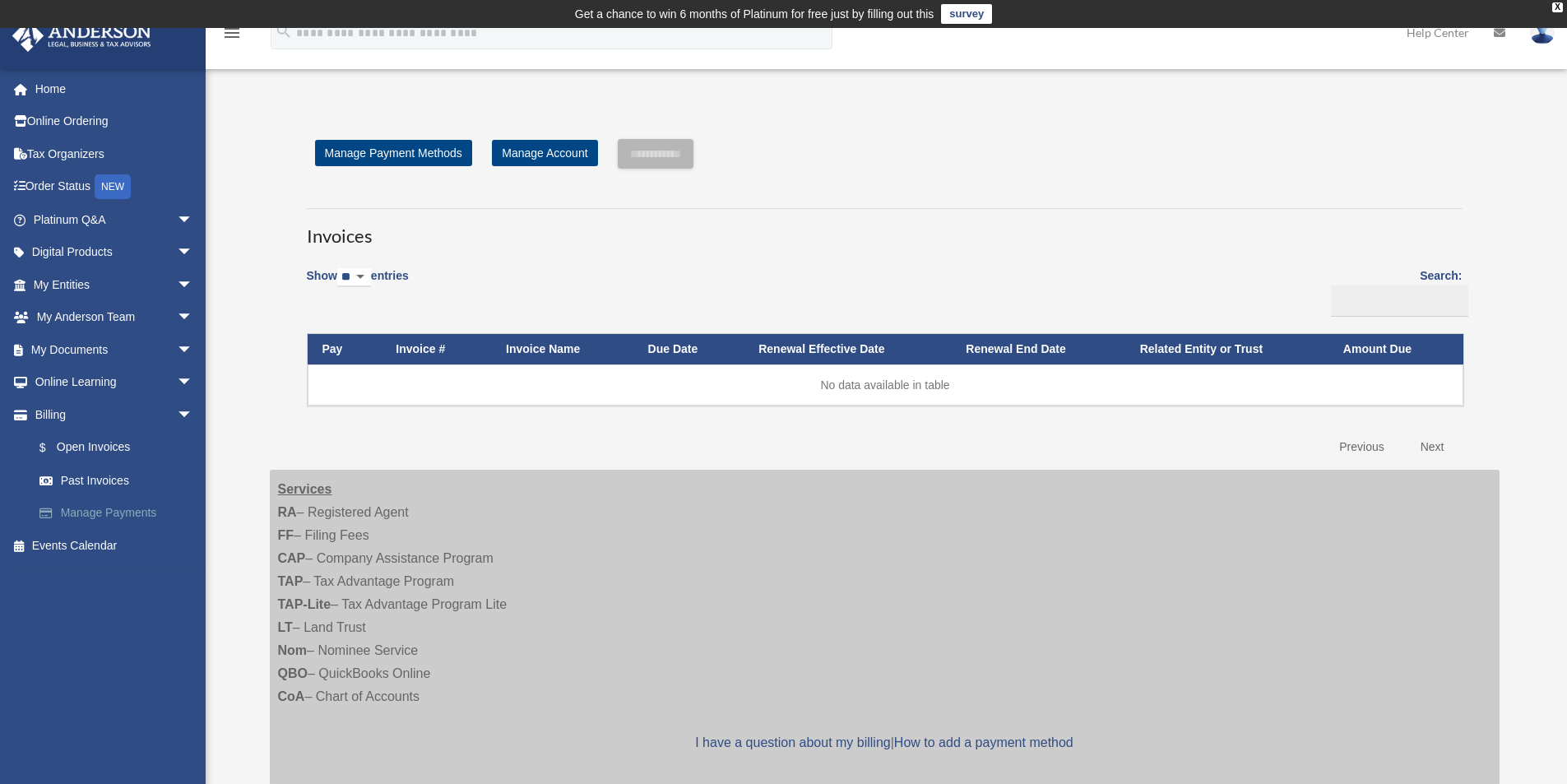
click at [136, 509] on link "Manage Payments" at bounding box center [120, 513] width 195 height 33
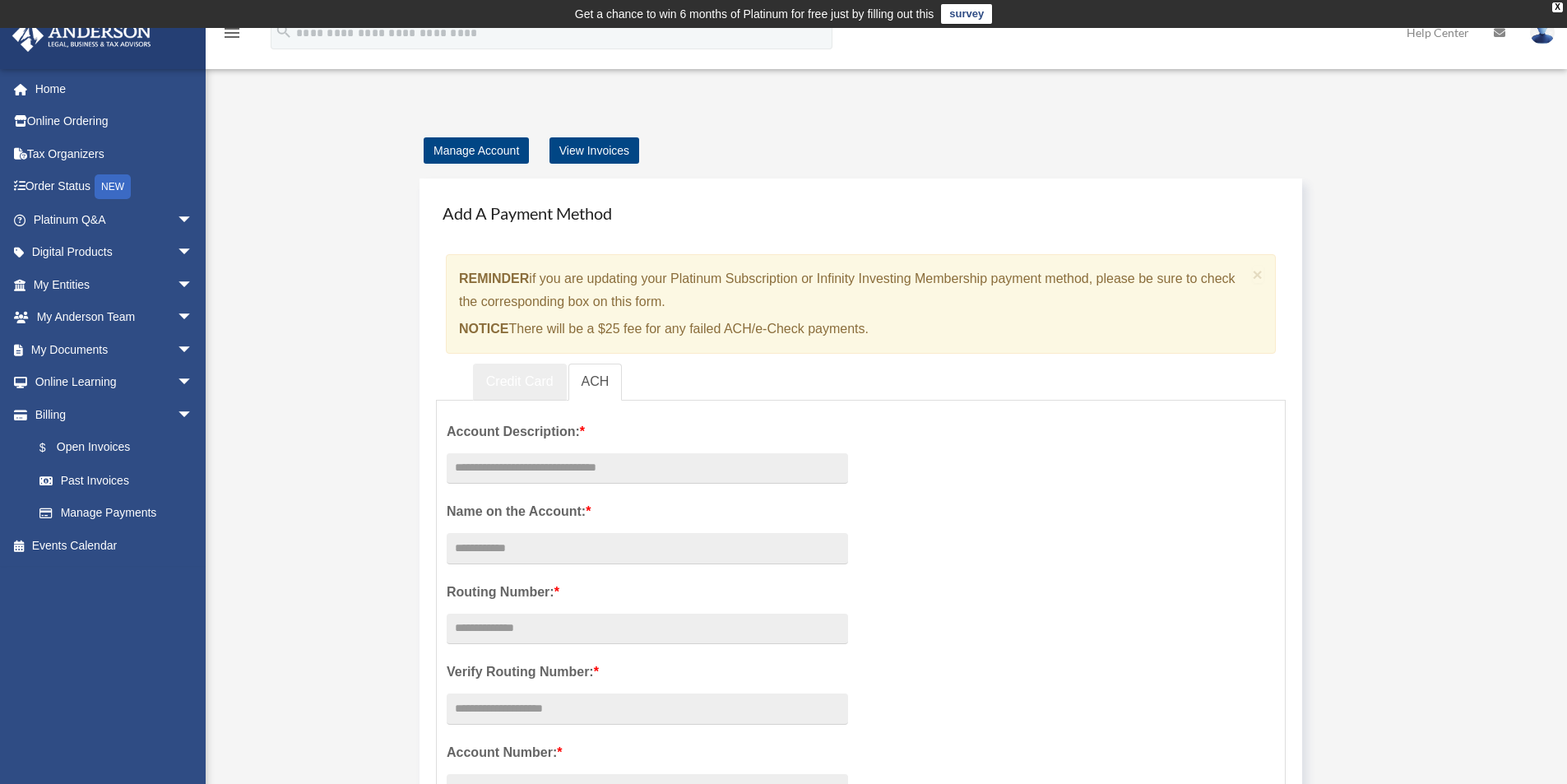
click at [515, 395] on link "Credit Card" at bounding box center [520, 382] width 94 height 37
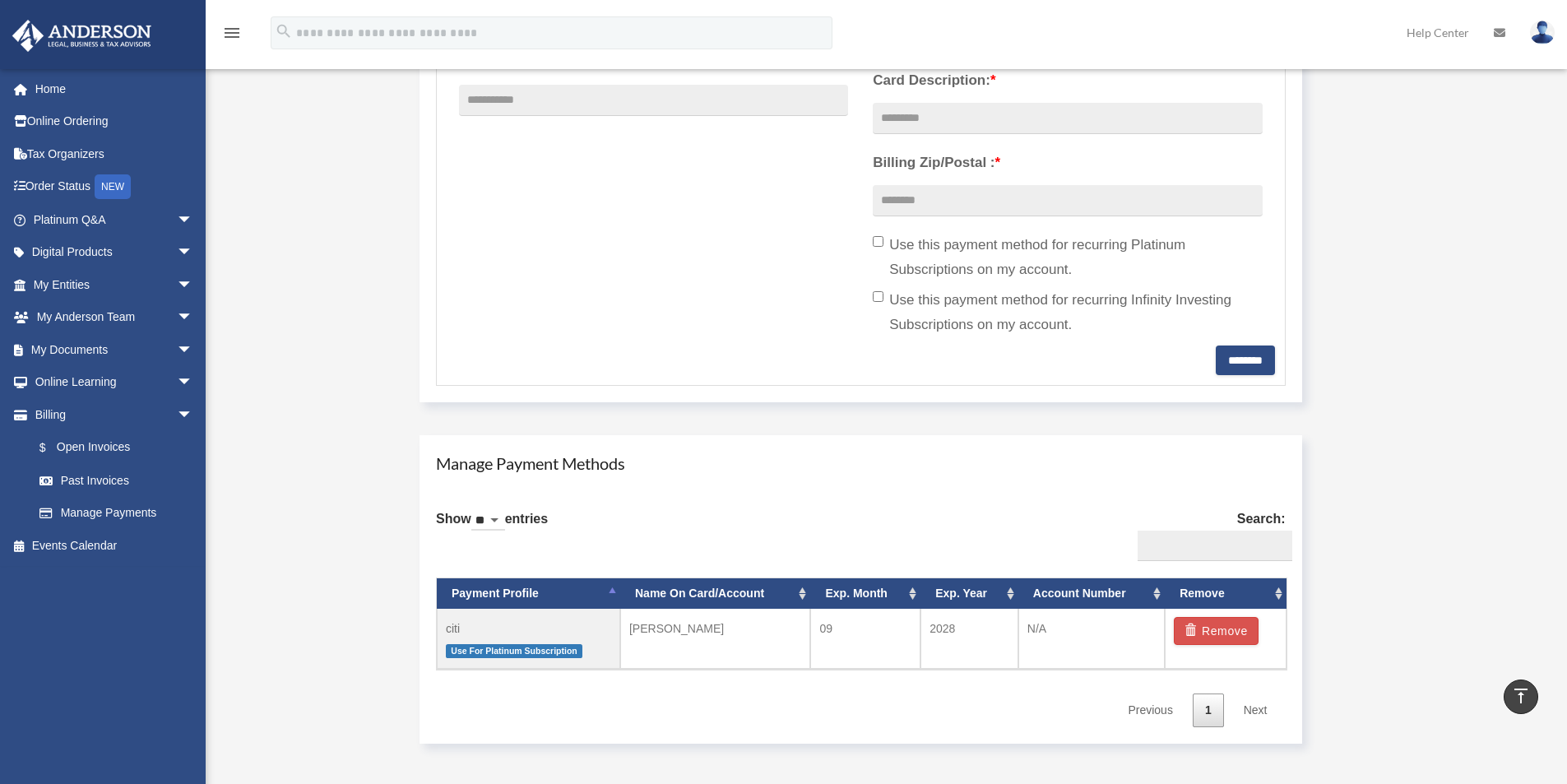
scroll to position [740, 0]
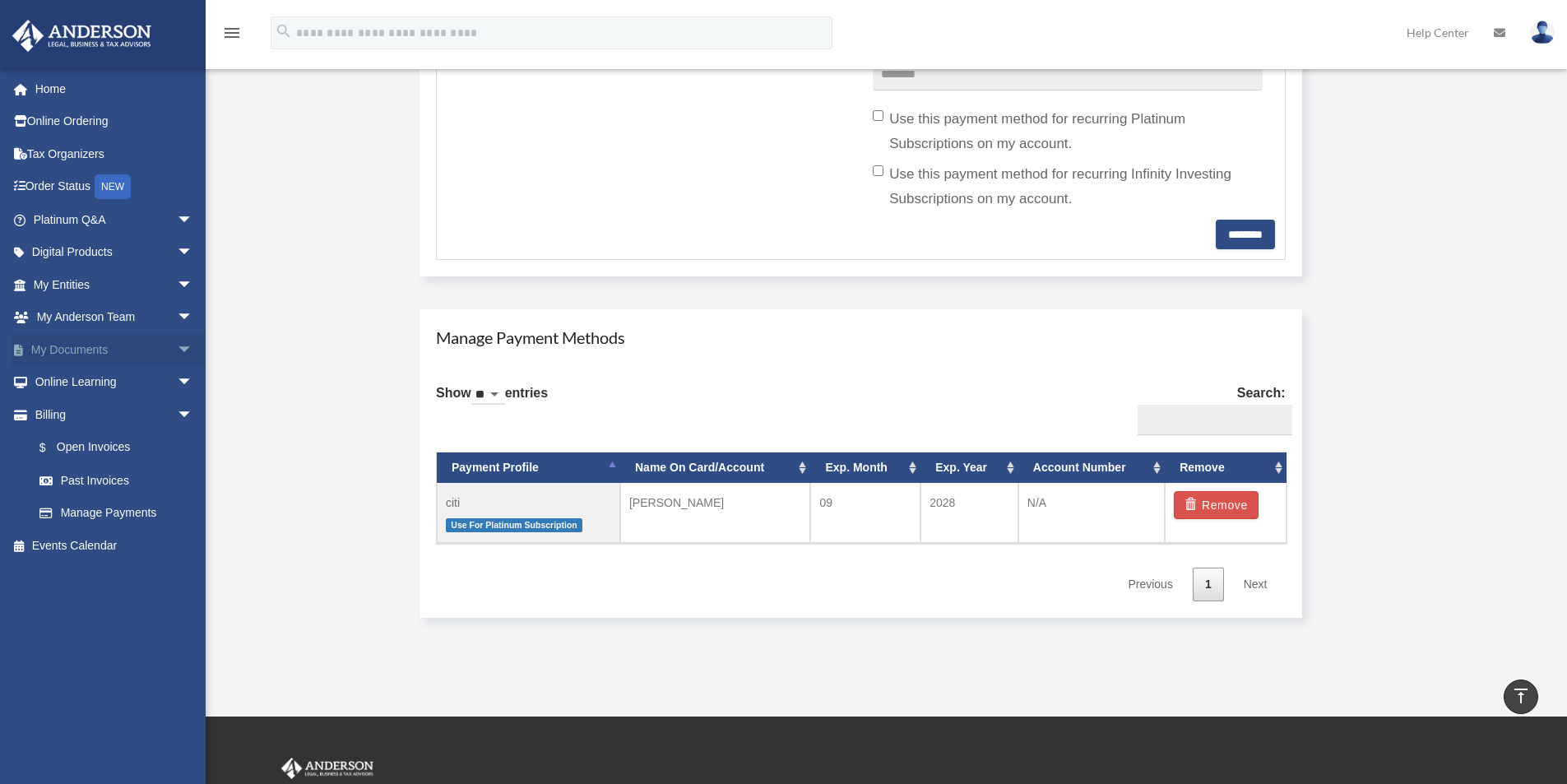
click at [85, 354] on link "My Documents arrow_drop_down" at bounding box center [115, 349] width 206 height 33
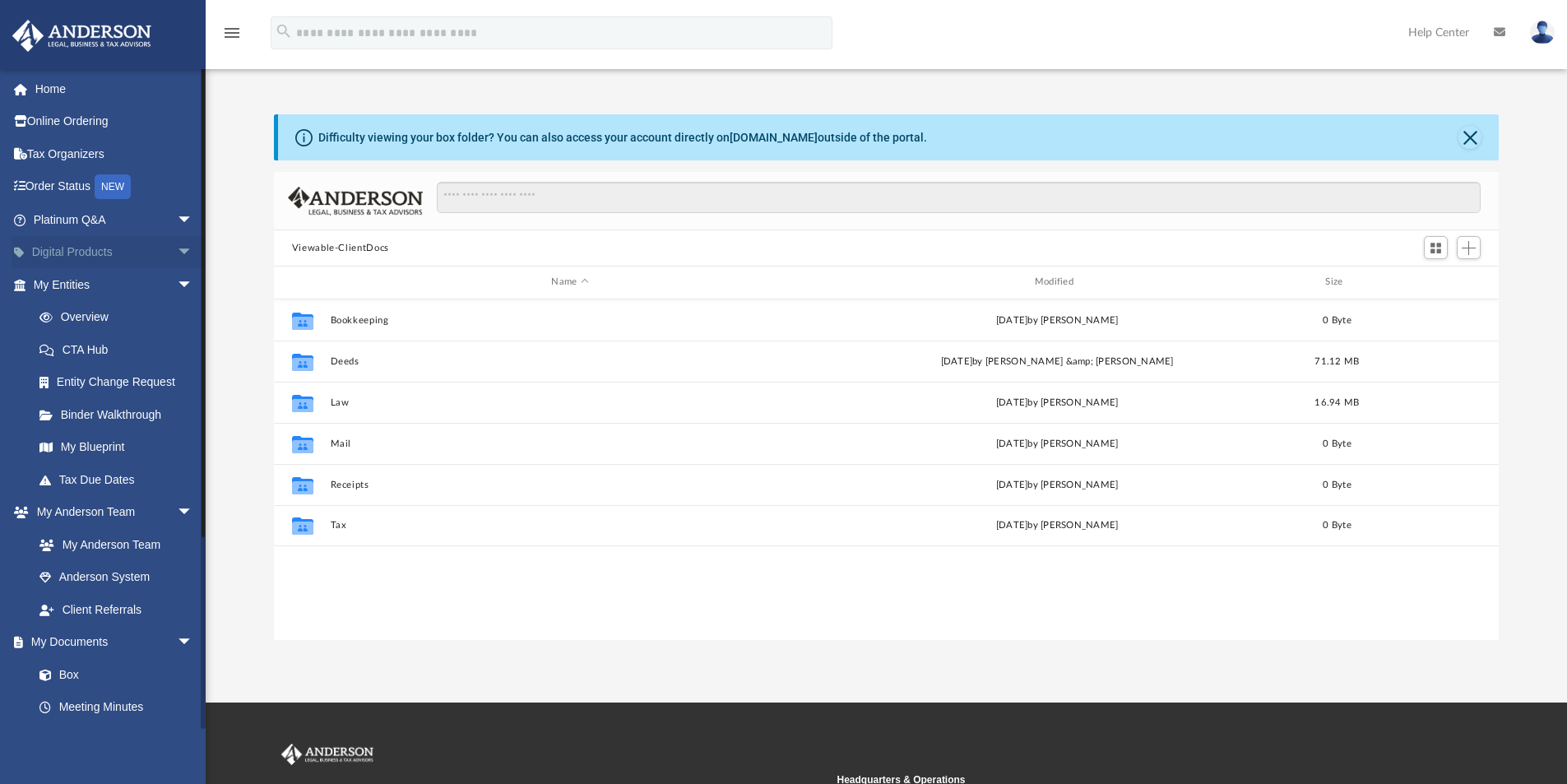
scroll to position [362, 1212]
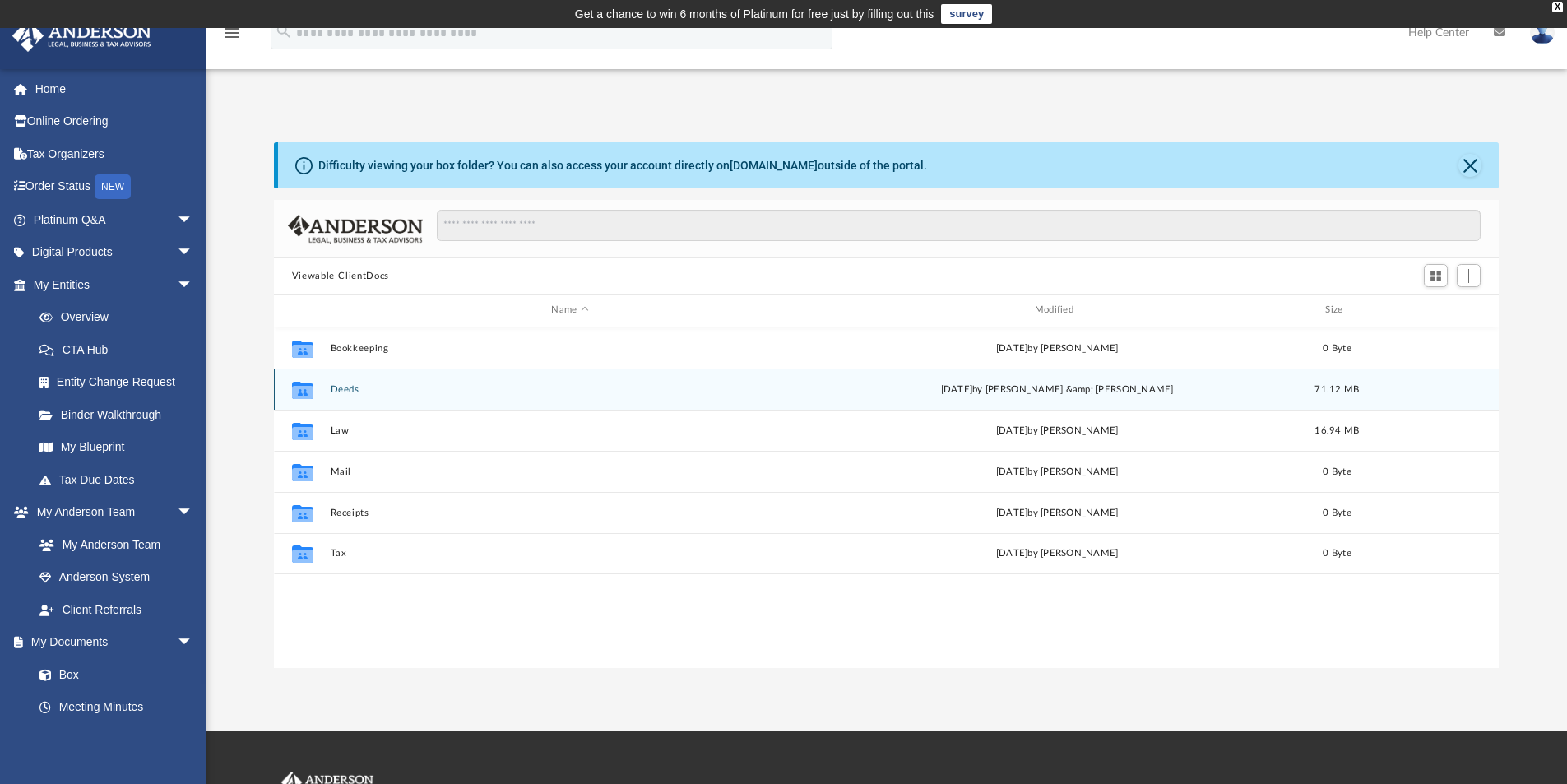
click at [355, 382] on div "Collaborated Folder Deeds [DATE] by [PERSON_NAME] &amp; [PERSON_NAME] 71.12 MB" at bounding box center [887, 389] width 1226 height 41
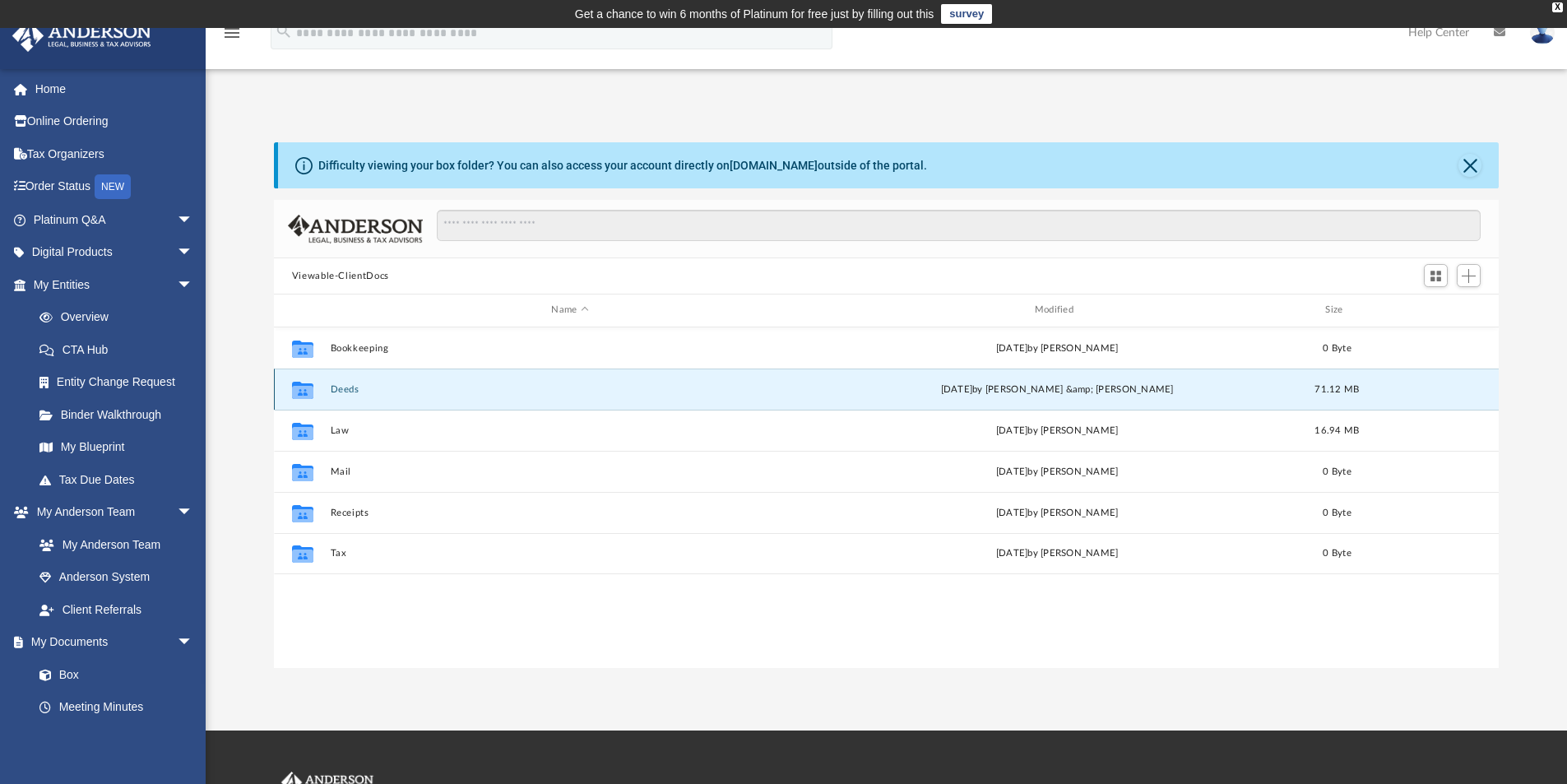
click at [344, 391] on button "Deeds" at bounding box center [570, 389] width 480 height 11
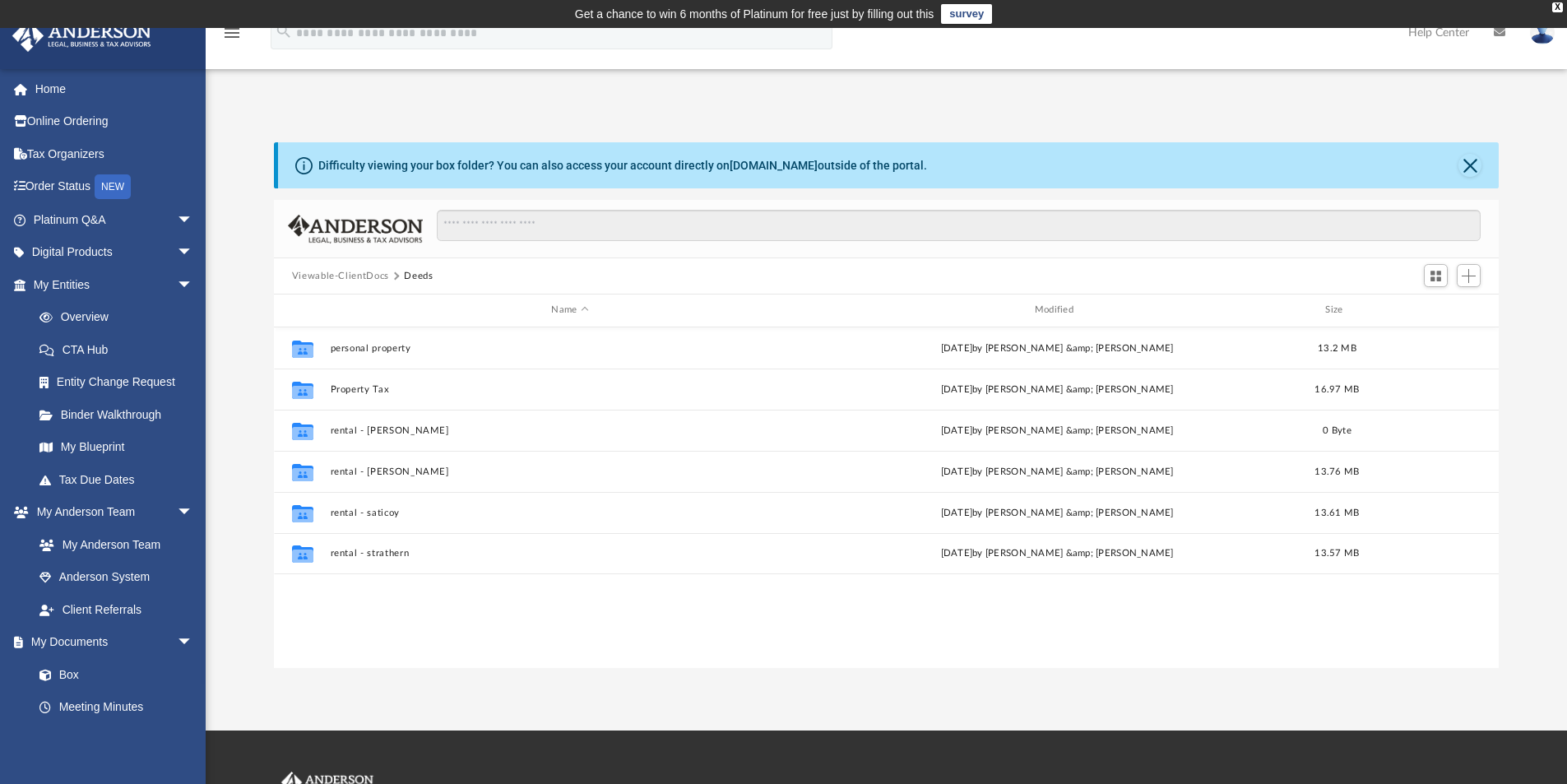
click at [365, 274] on button "Viewable-ClientDocs" at bounding box center [341, 276] width 97 height 14
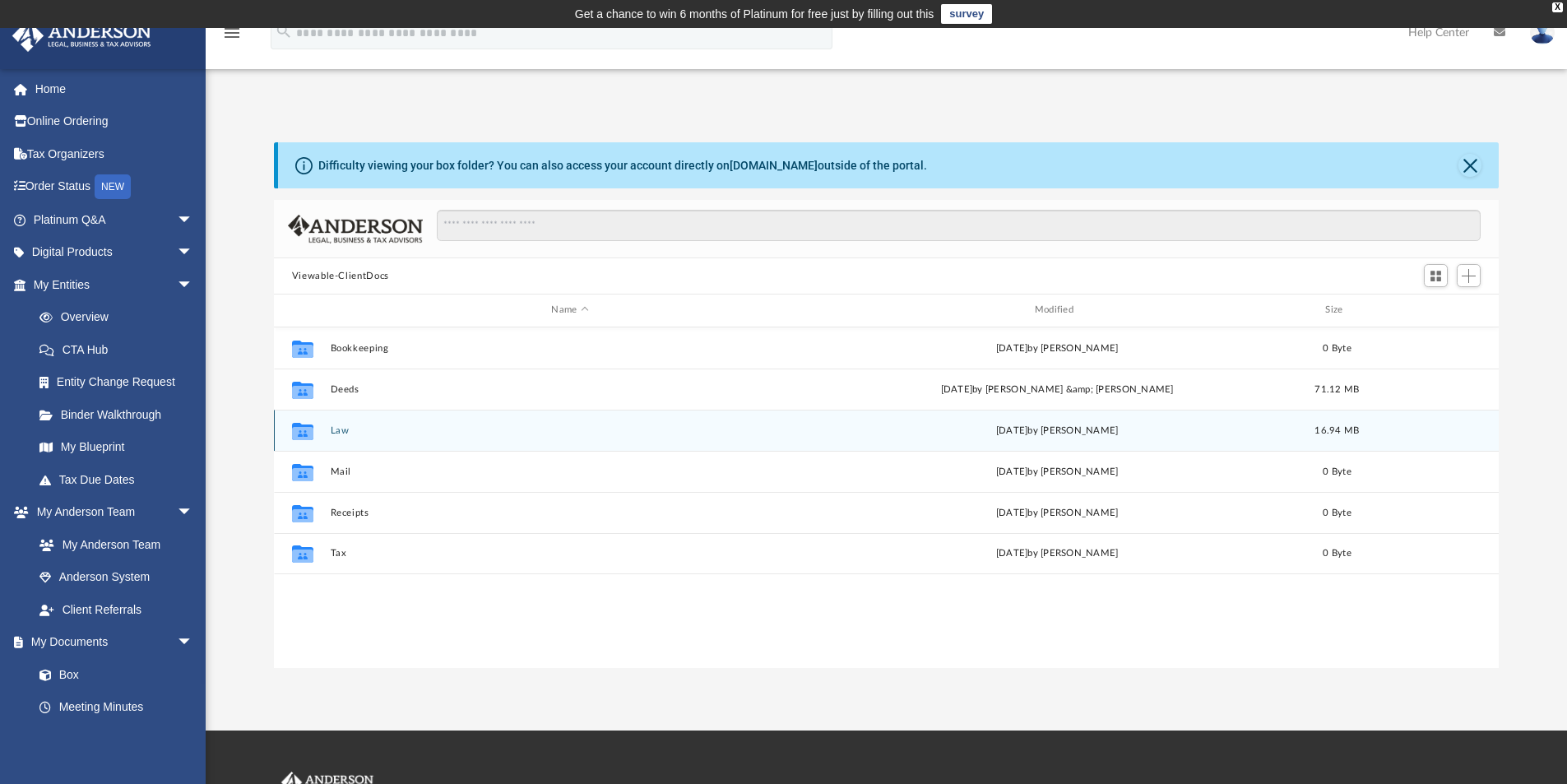
click at [334, 431] on button "Law" at bounding box center [570, 430] width 480 height 11
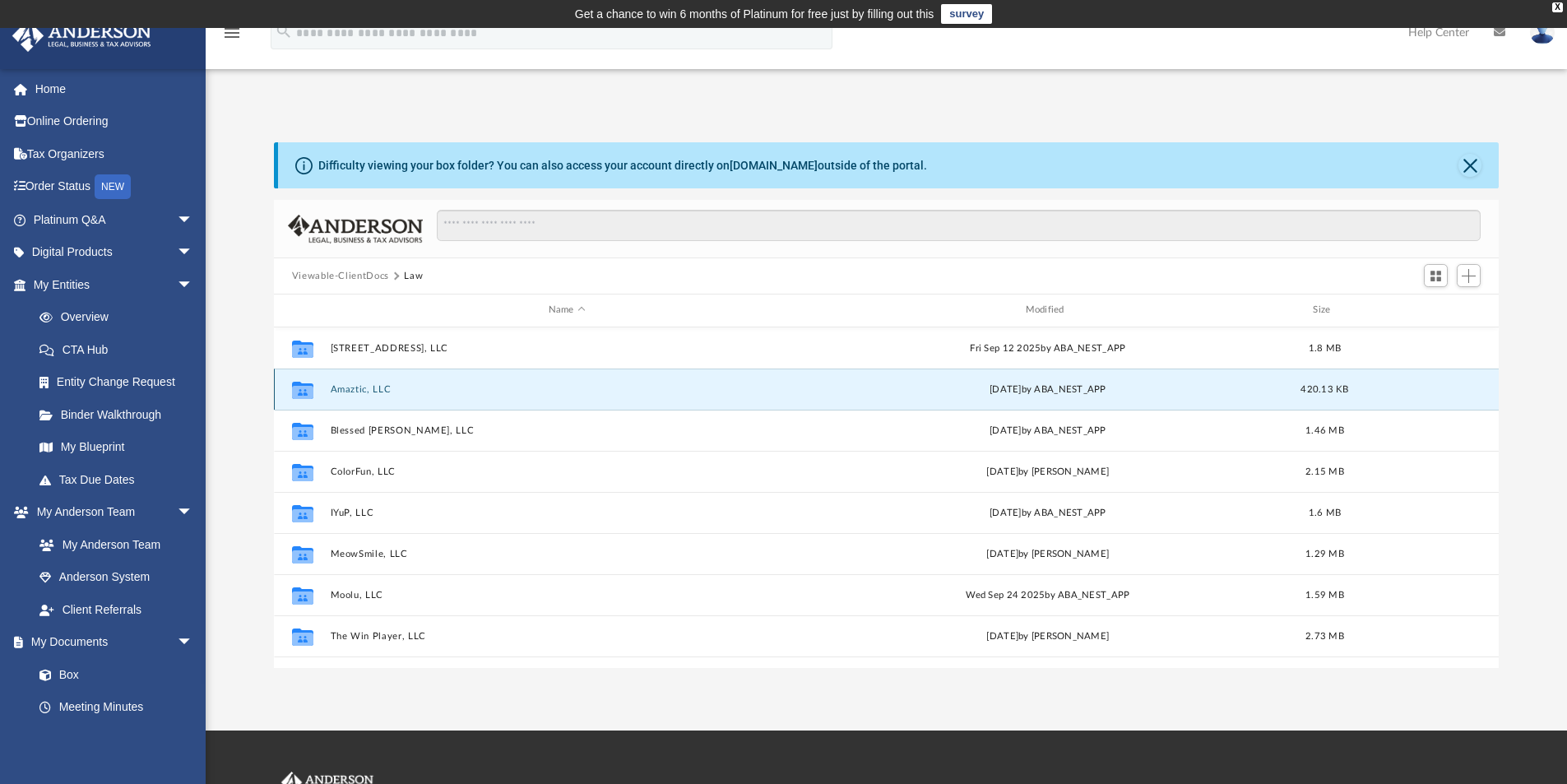
click at [363, 385] on button "Amaztic, LLC" at bounding box center [567, 389] width 474 height 11
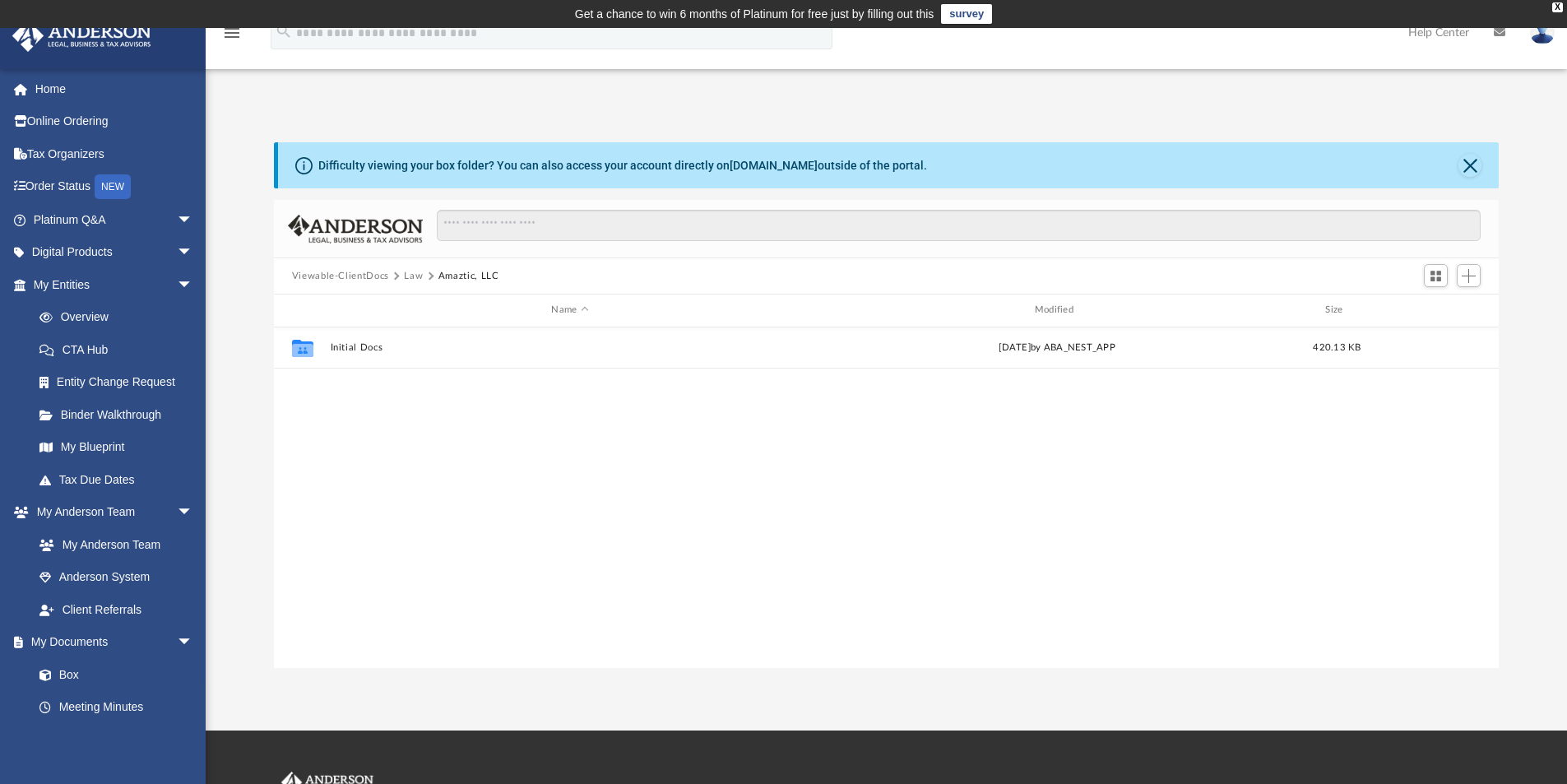
click at [409, 274] on button "Law" at bounding box center [413, 276] width 19 height 14
